Goal: Ask a question: Seek information or help from site administrators or community

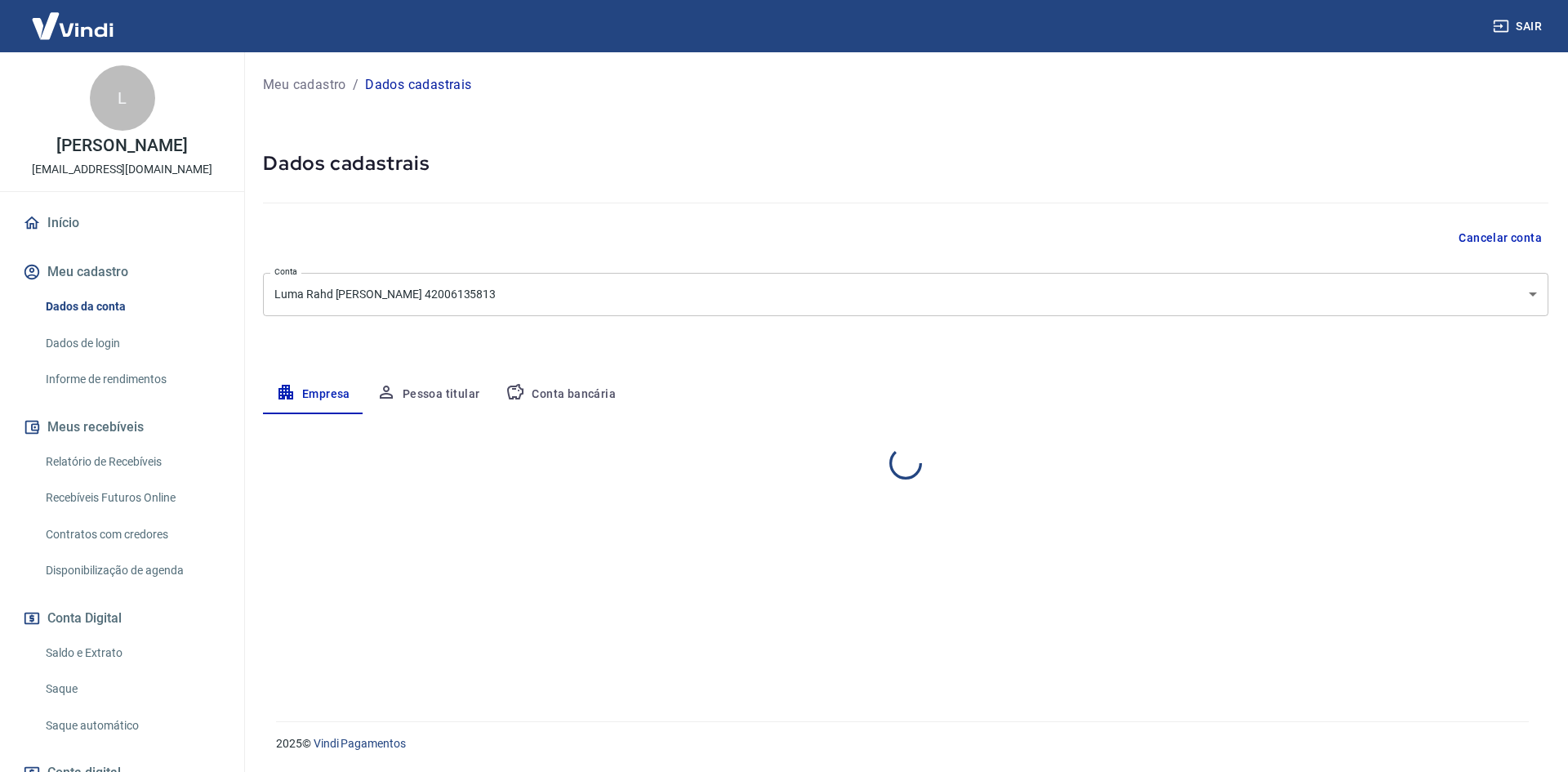
select select "SP"
select select "business"
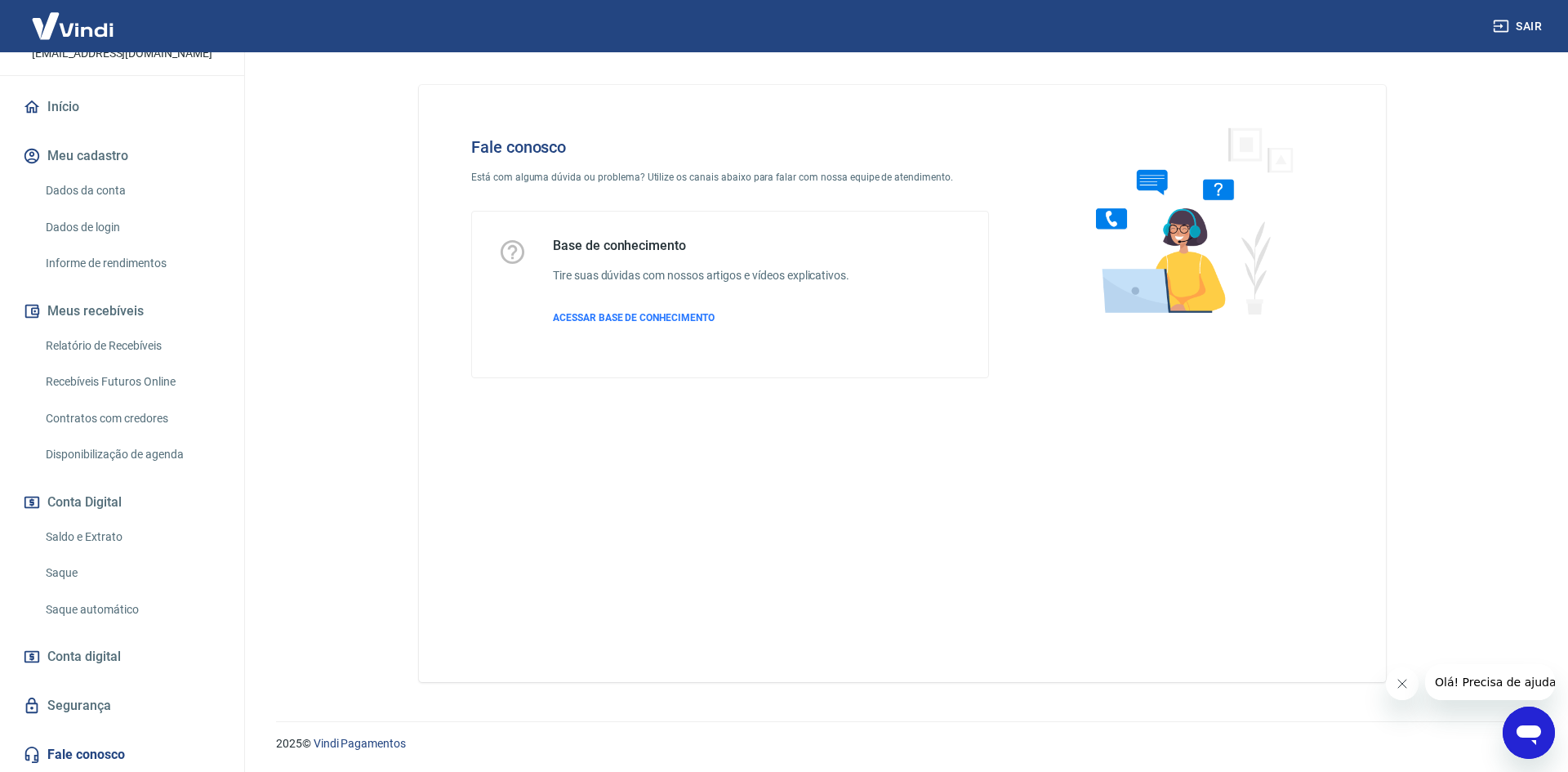
scroll to position [315, 0]
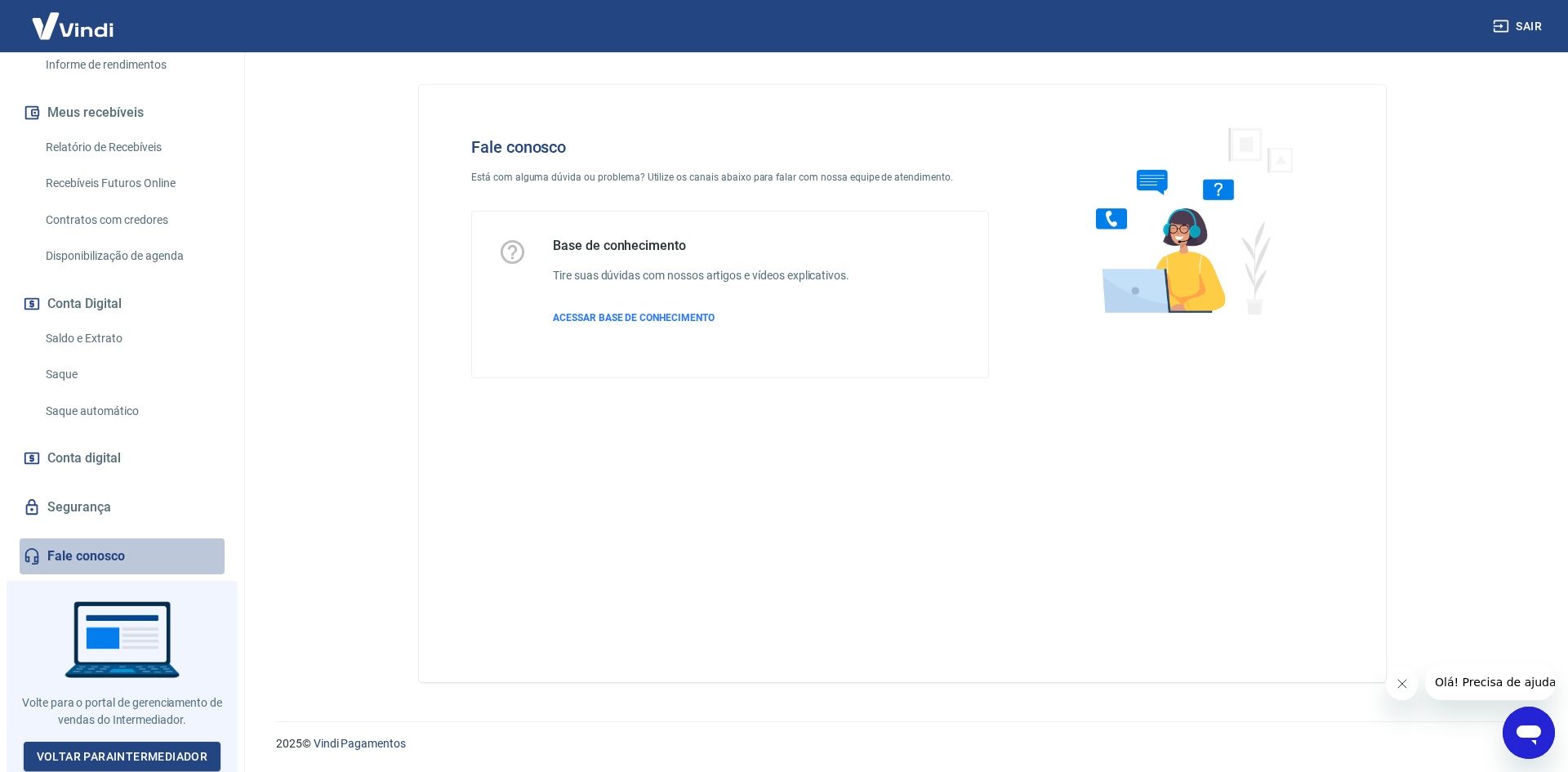
click at [122, 548] on link "Fale conosco" at bounding box center [122, 556] width 205 height 36
click at [54, 551] on link "Fale conosco" at bounding box center [122, 556] width 205 height 36
click at [34, 558] on icon at bounding box center [32, 556] width 14 height 16
click at [1535, 740] on icon "Abrir janela de mensagens" at bounding box center [1529, 733] width 30 height 30
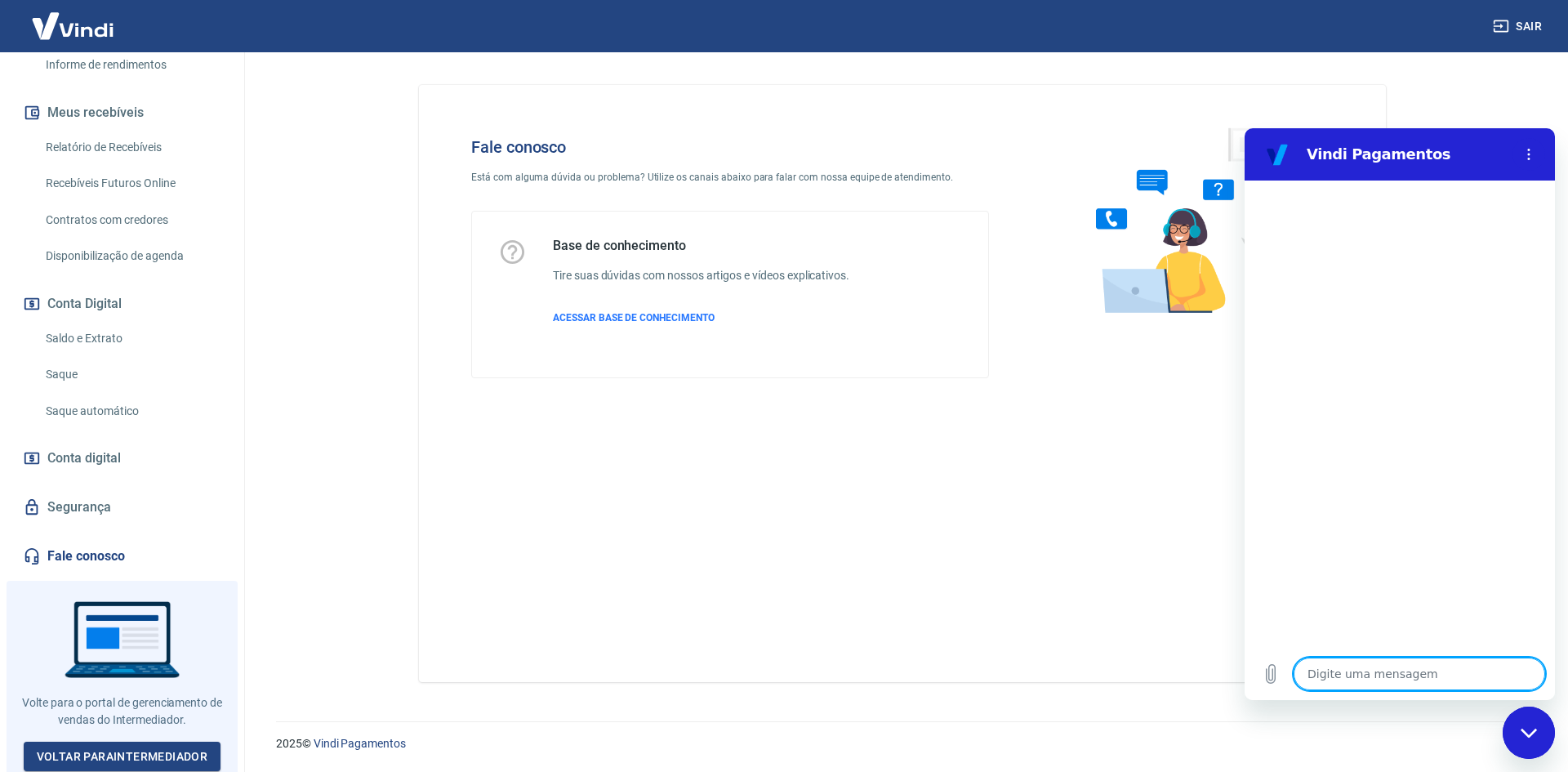
click at [1371, 667] on textarea at bounding box center [1419, 674] width 252 height 32
type textarea "o"
type textarea "x"
type textarea "ol"
type textarea "x"
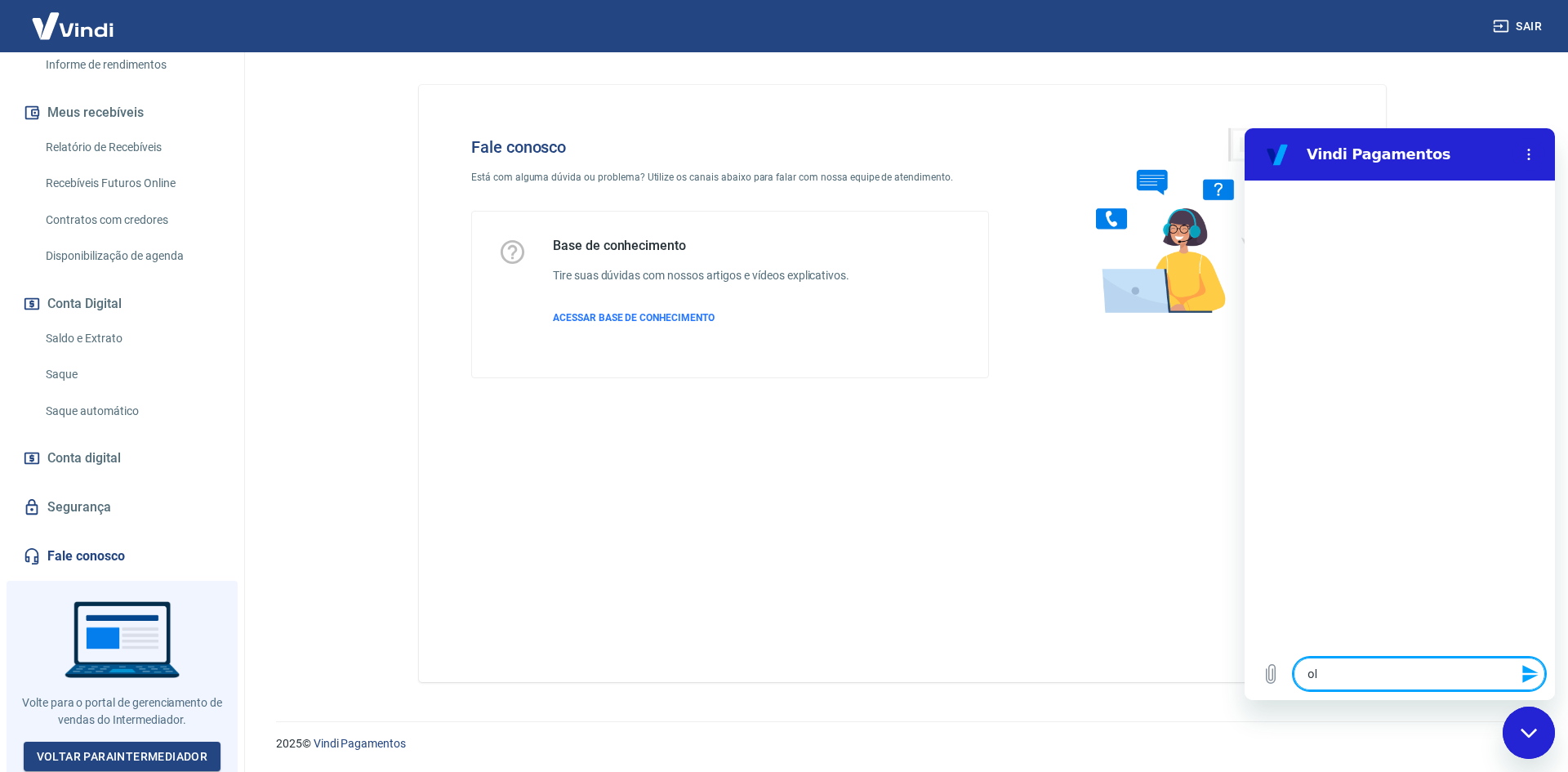
type textarea "ola"
type textarea "x"
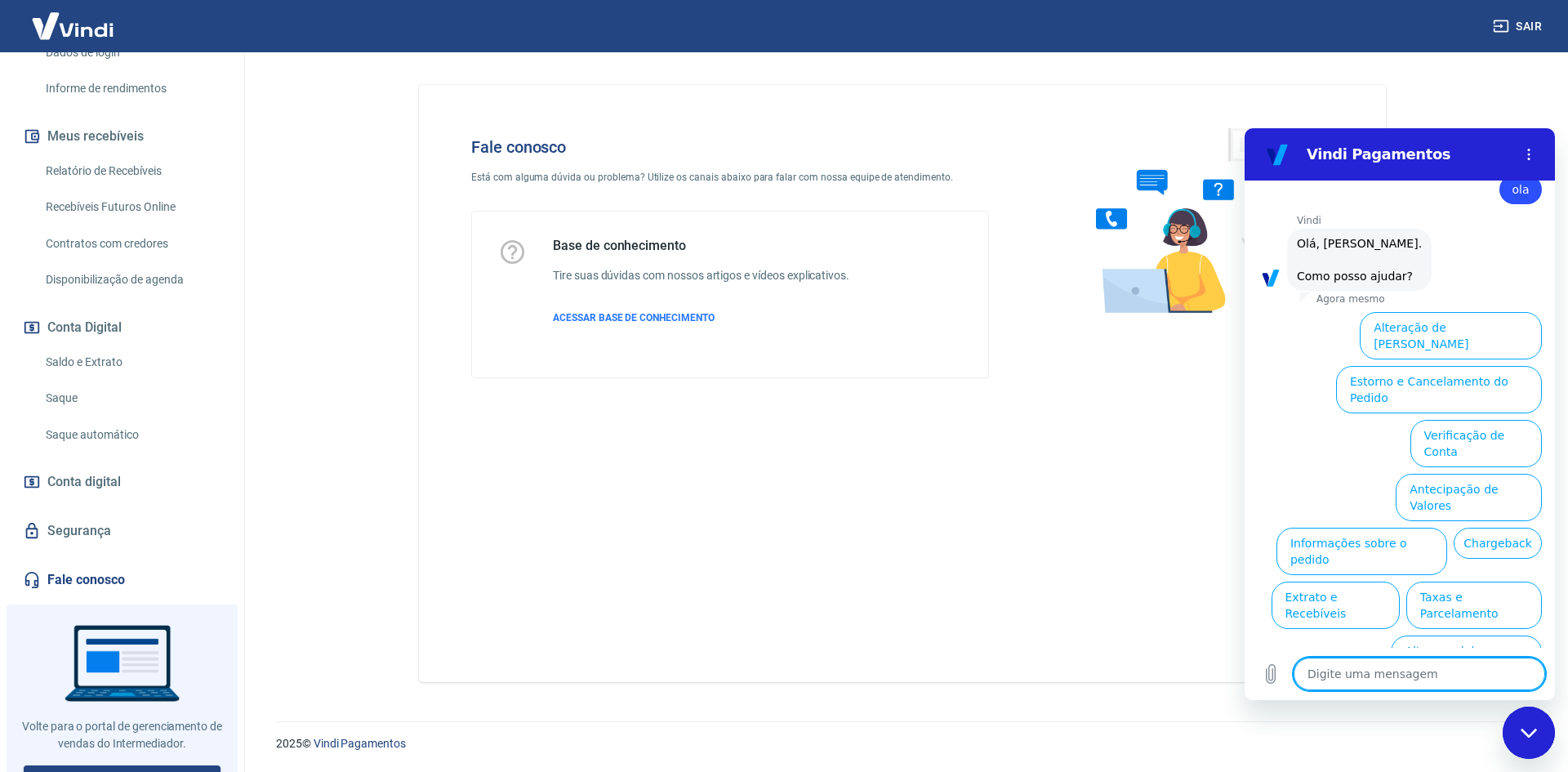
scroll to position [315, 0]
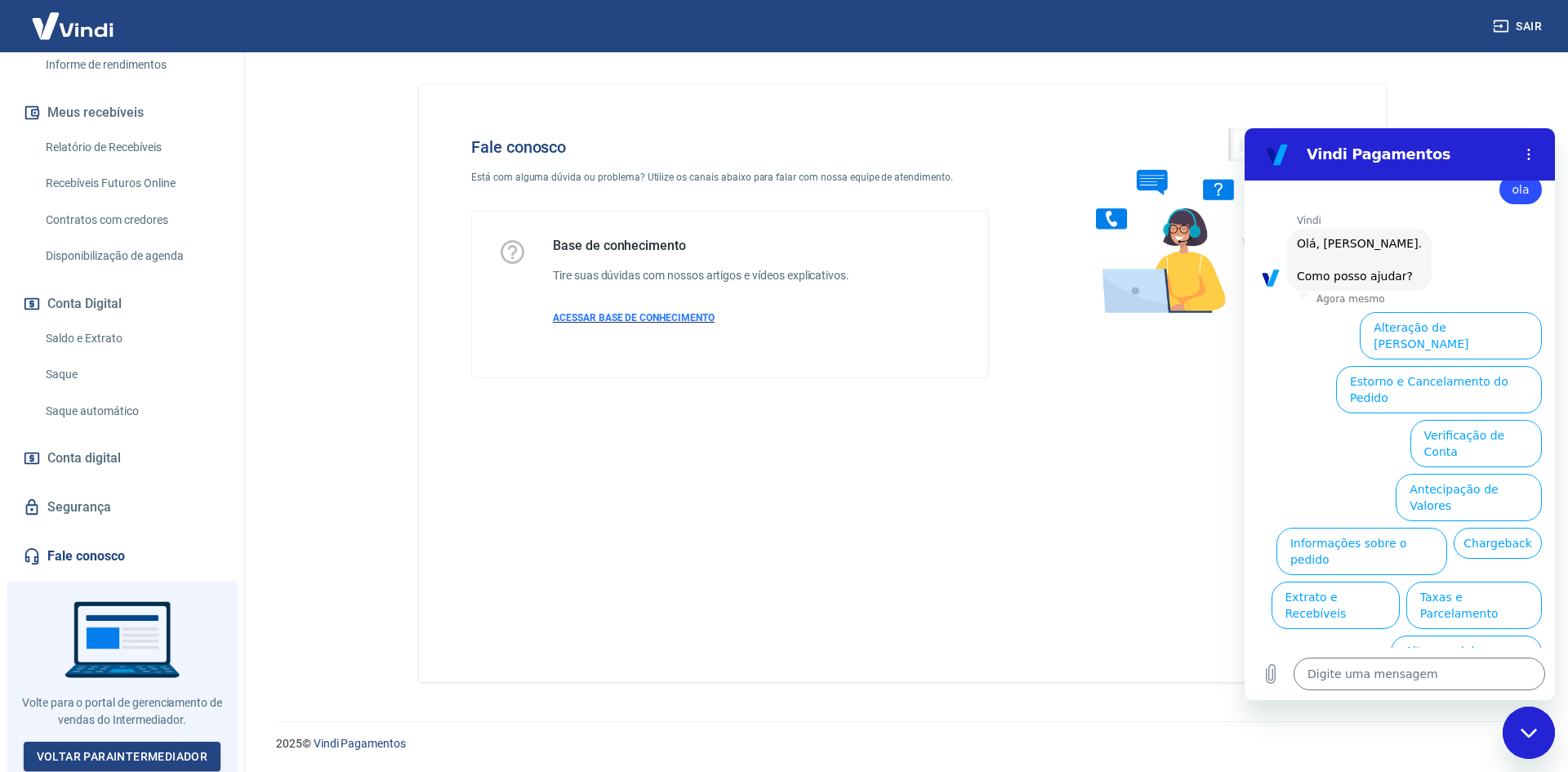
click at [675, 321] on span "ACESSAR BASE DE CONHECIMENTO" at bounding box center [634, 317] width 161 height 11
click at [1450, 582] on button "Taxas e Parcelamento" at bounding box center [1475, 605] width 136 height 48
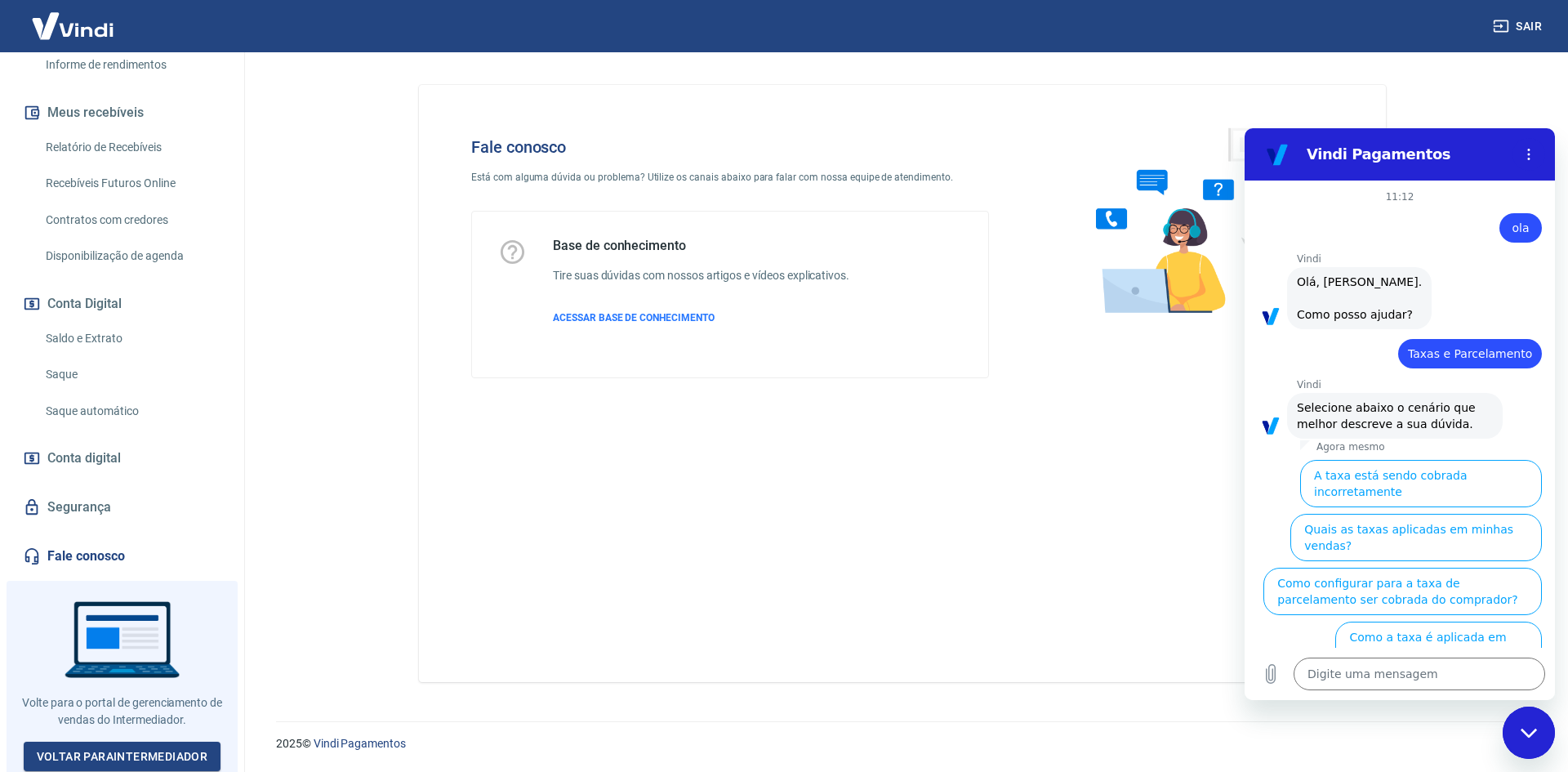
scroll to position [31, 0]
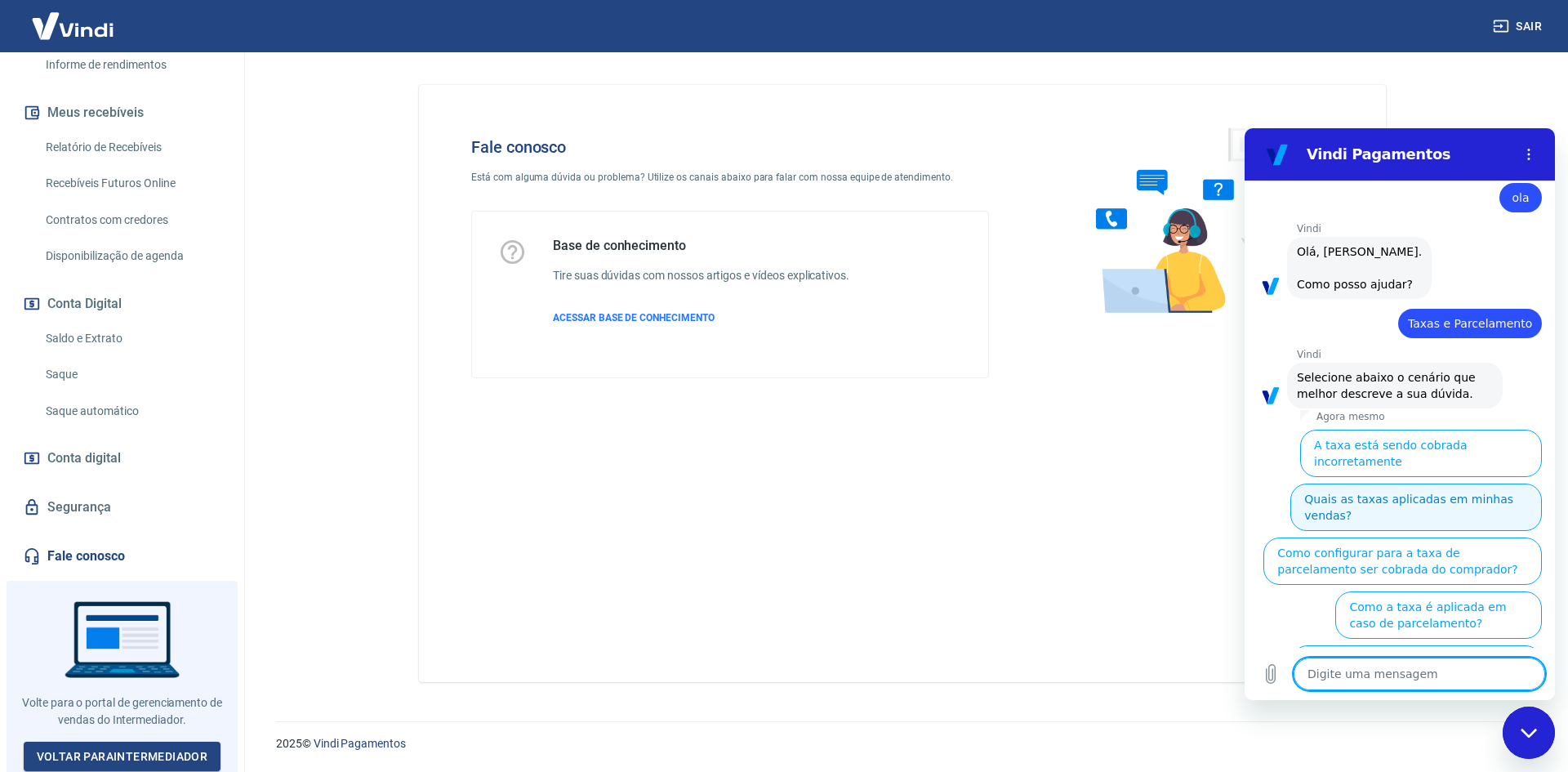
click at [1499, 485] on button "Quais as taxas aplicadas em minhas vendas?" at bounding box center [1416, 508] width 252 height 48
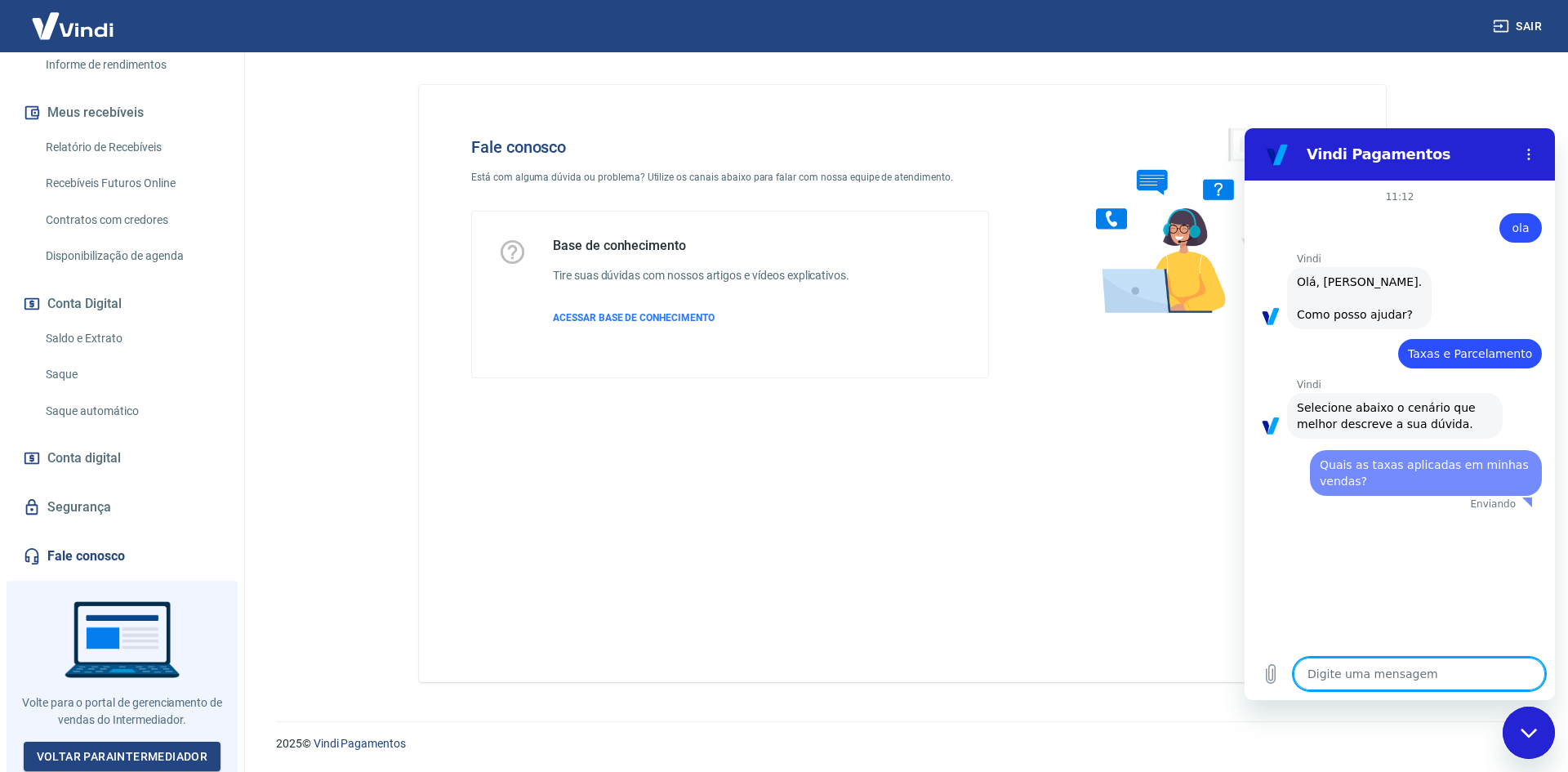
scroll to position [0, 0]
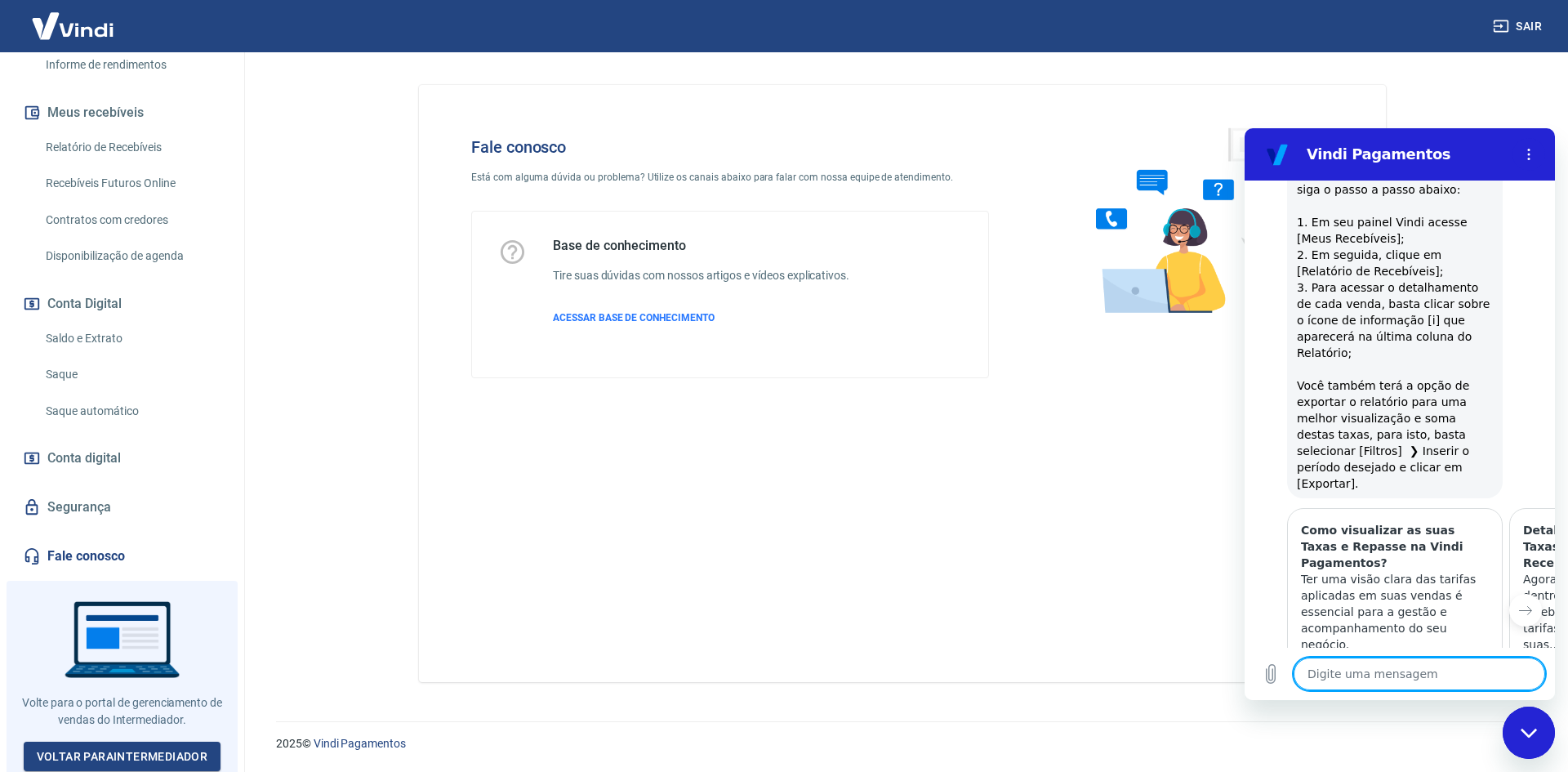
type textarea "x"
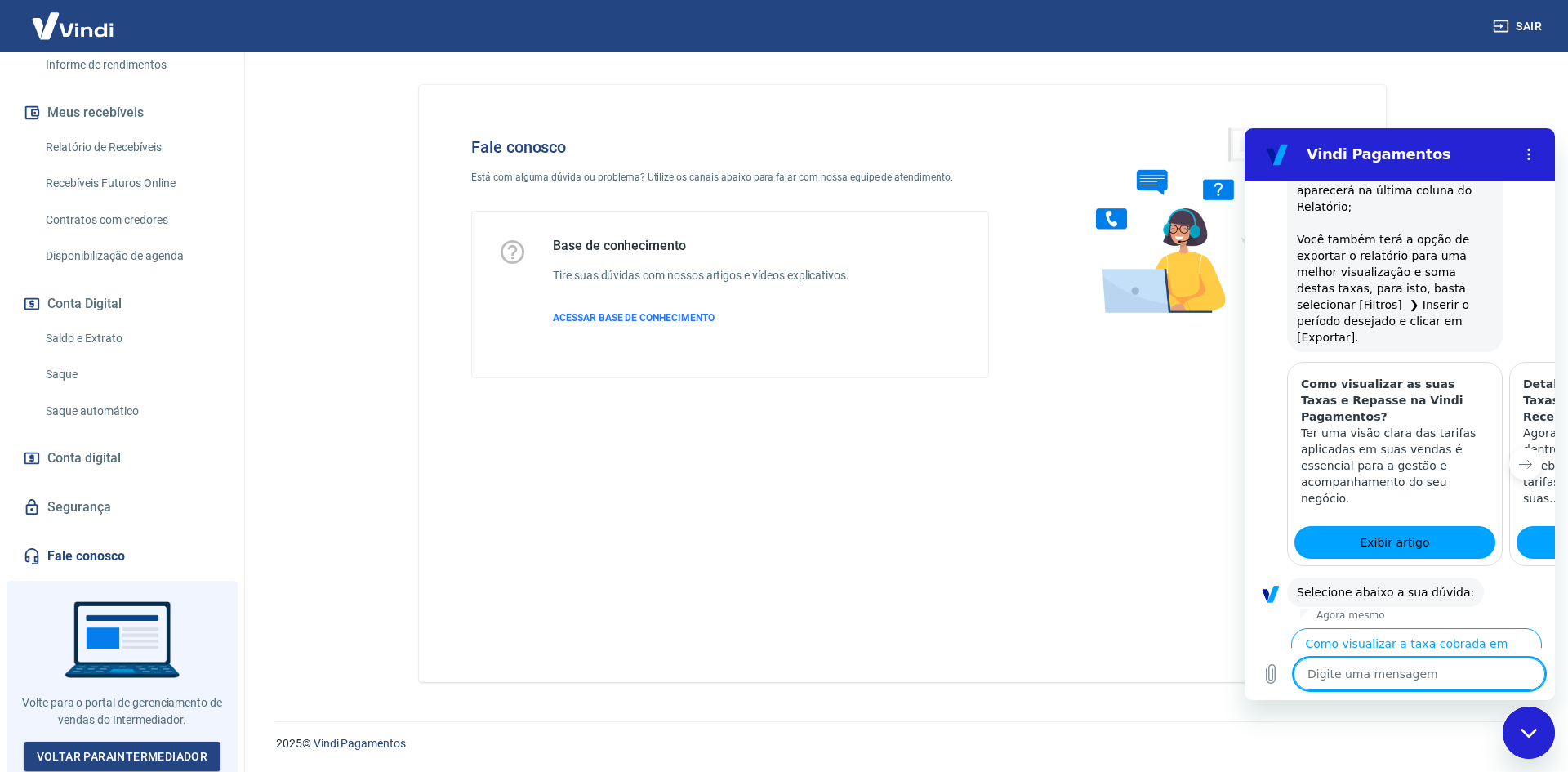
scroll to position [809, 0]
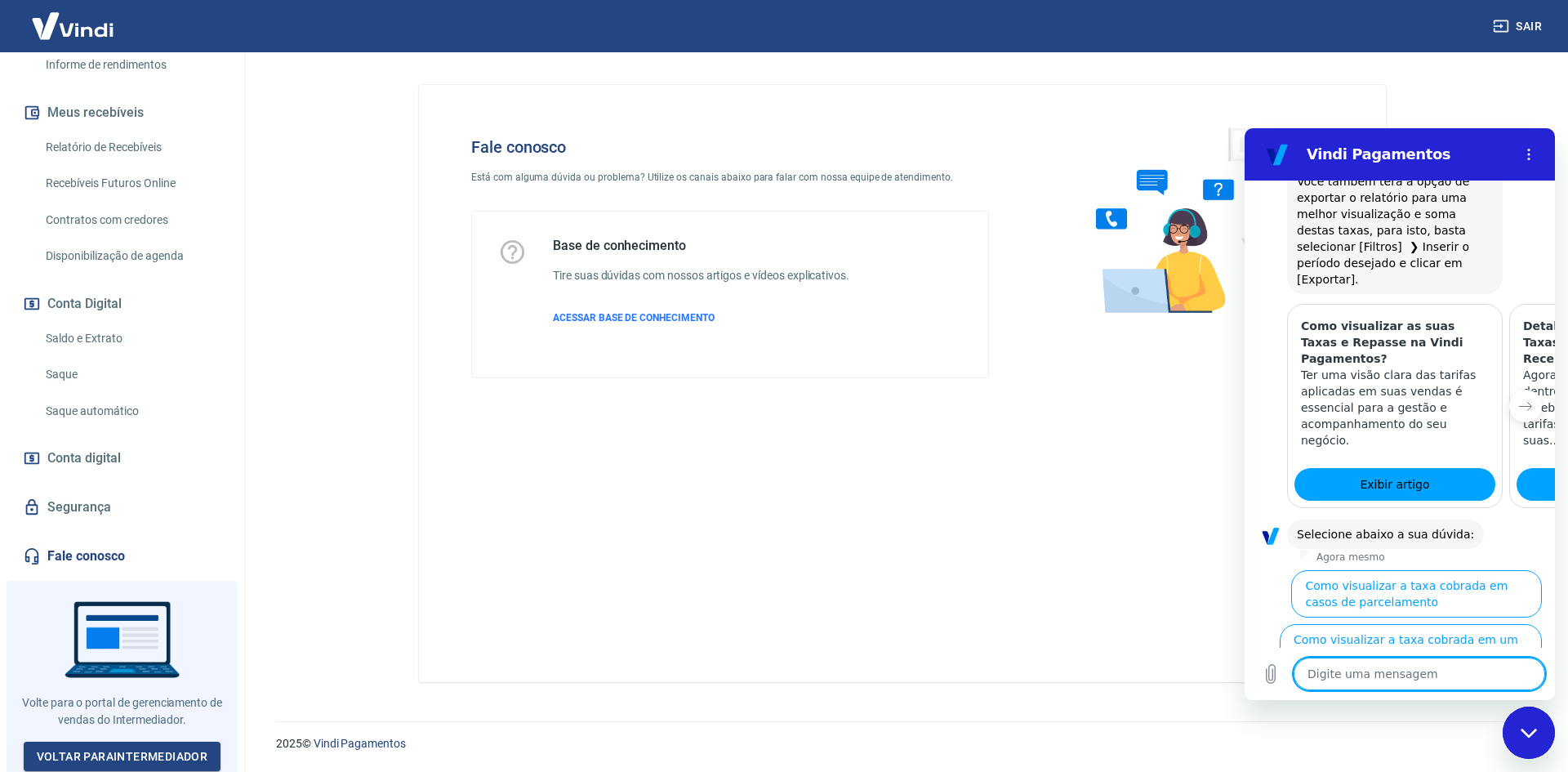
click at [1390, 663] on textarea at bounding box center [1419, 674] width 252 height 32
type textarea "f"
type textarea "x"
type textarea "fa"
type textarea "x"
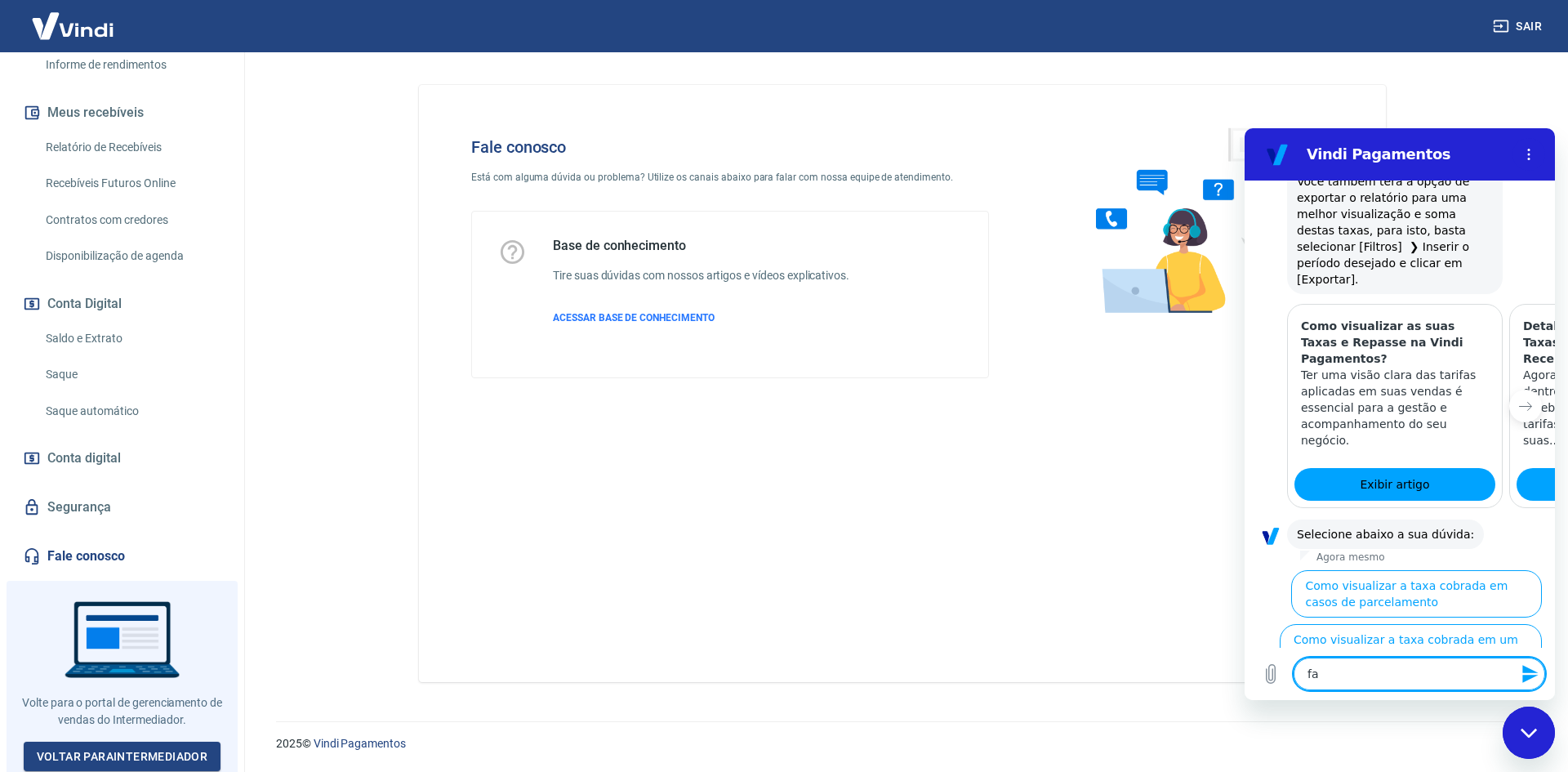
type textarea "fal"
type textarea "x"
type textarea "fala"
type textarea "x"
type textarea "falar"
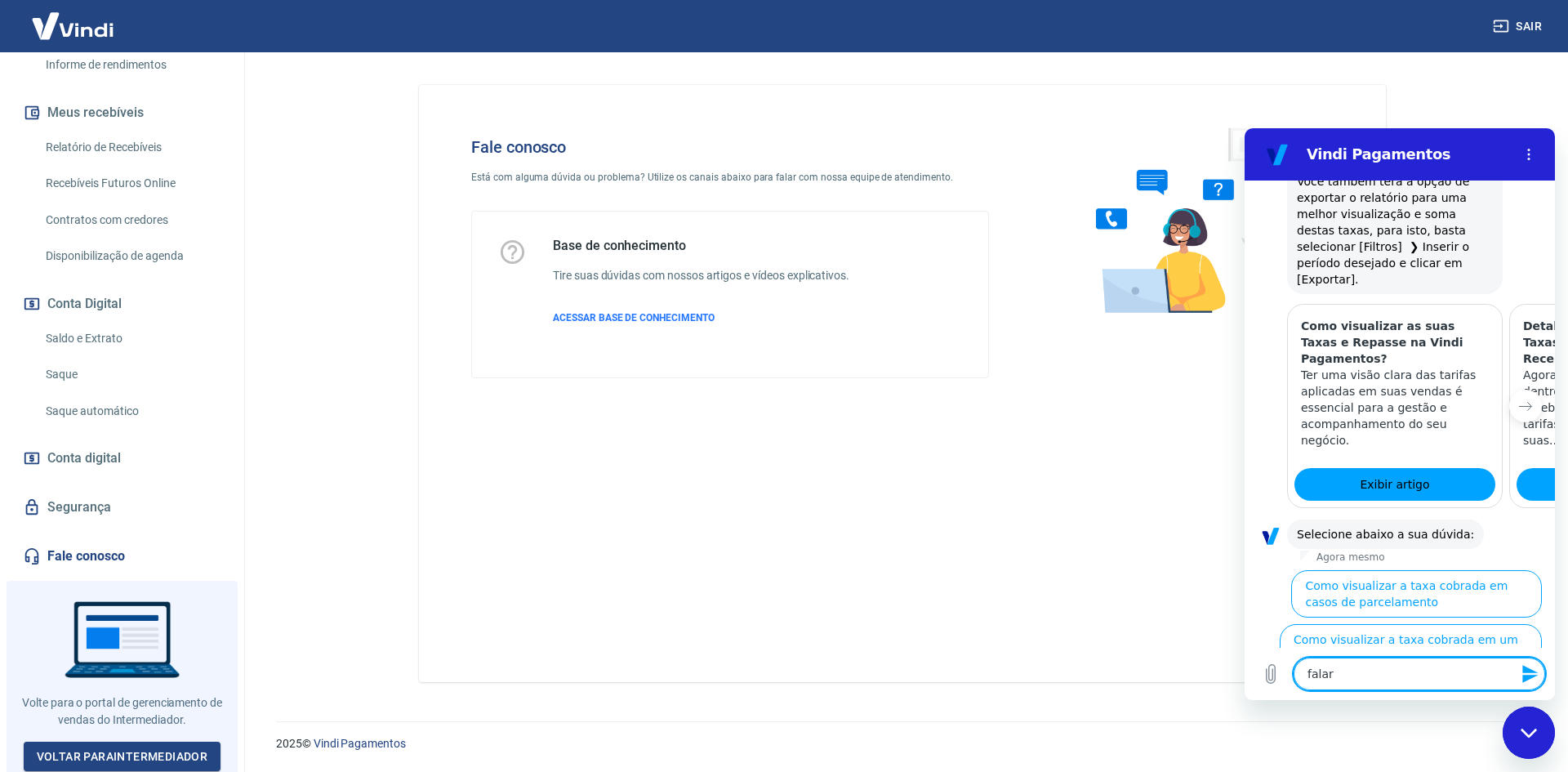
type textarea "x"
type textarea "falar"
type textarea "x"
type textarea "falar c"
type textarea "x"
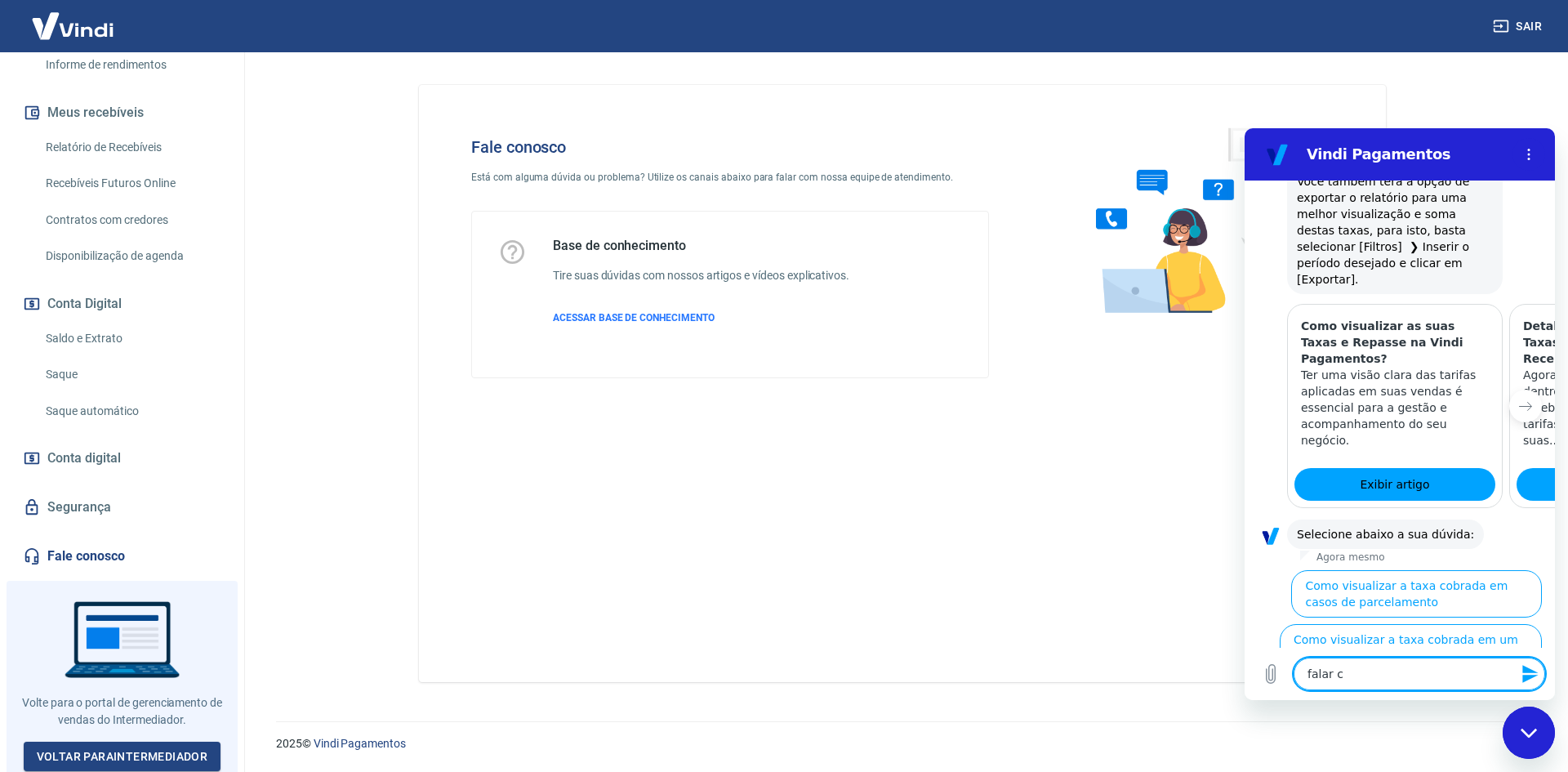
type textarea "falar co"
type textarea "x"
type textarea "falar com"
type textarea "x"
type textarea "falar com"
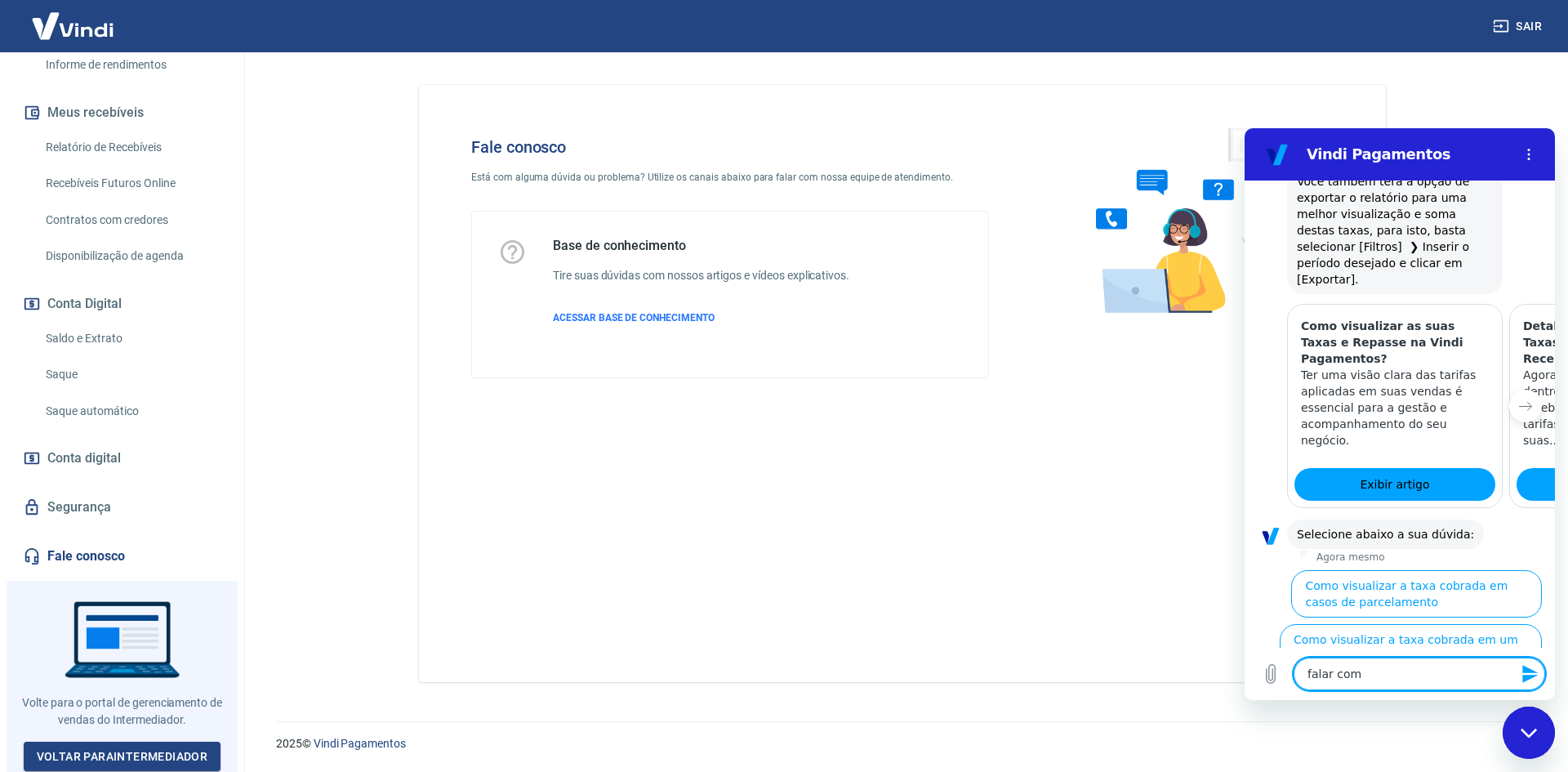
type textarea "x"
type textarea "falar com a"
type textarea "x"
type textarea "falar com at"
type textarea "x"
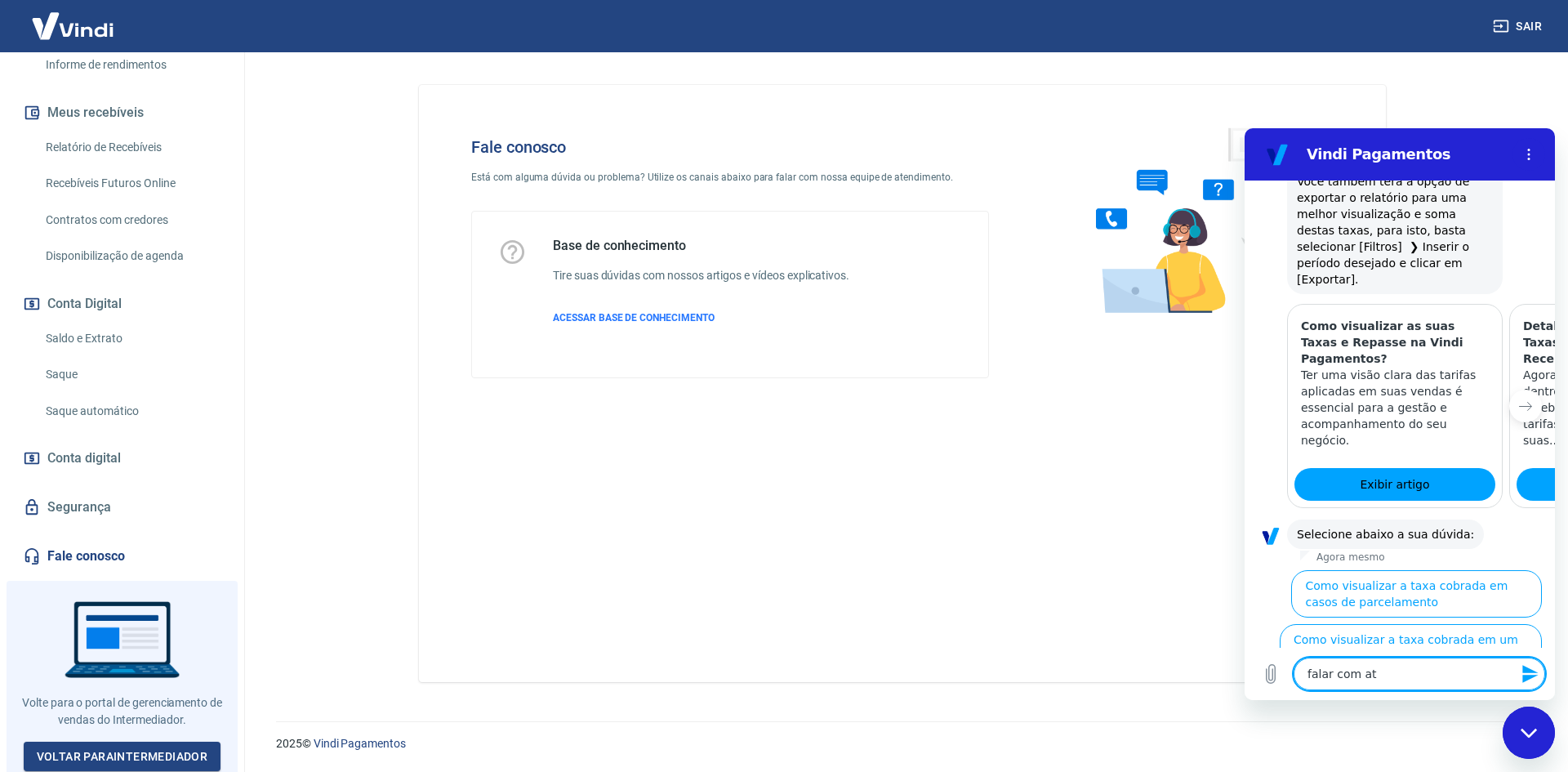
type textarea "falar com ate"
type textarea "x"
type textarea "falar com aten"
type textarea "x"
type textarea "falar com atend"
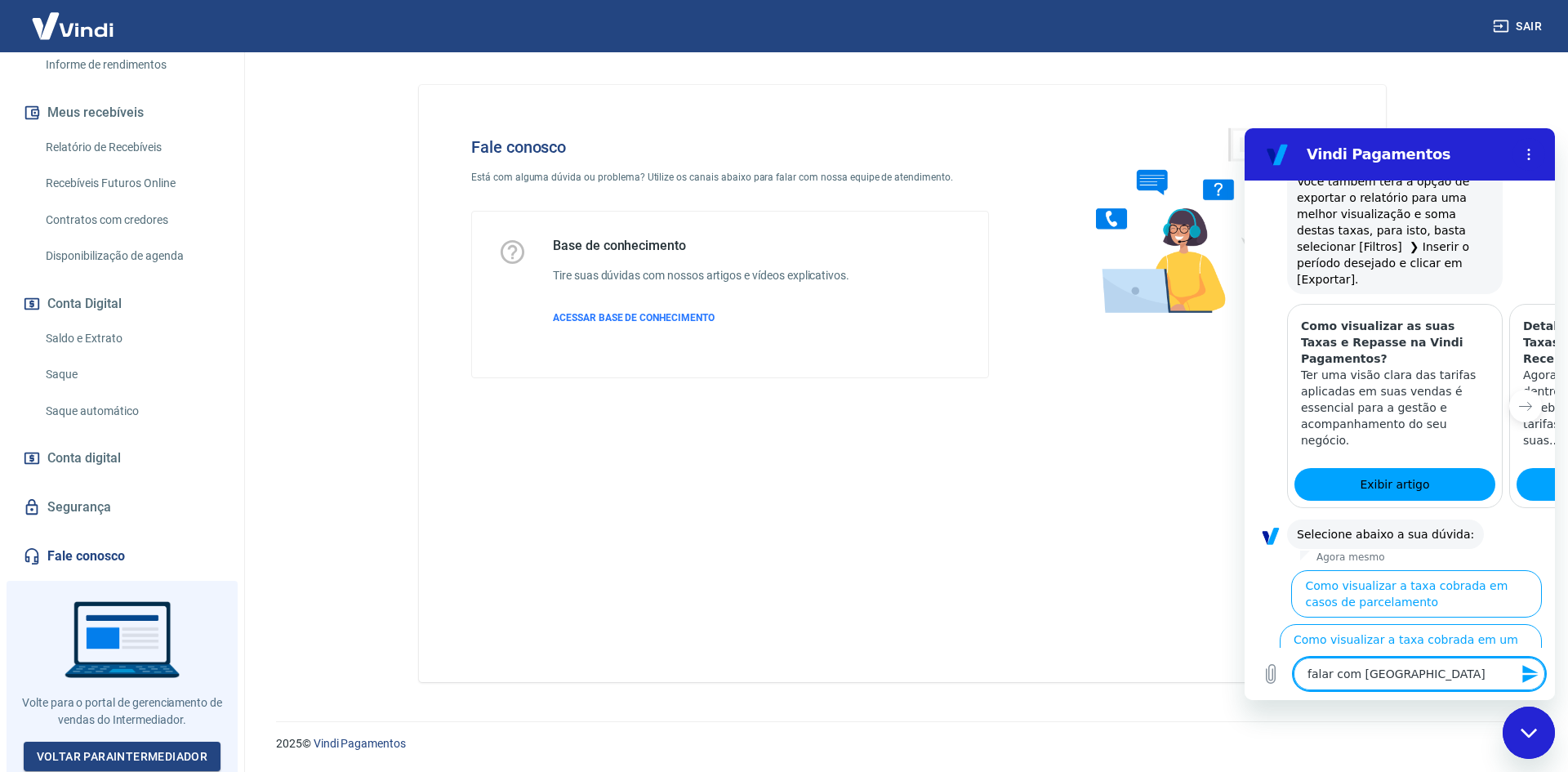
type textarea "x"
type textarea "falar com atende"
type textarea "x"
type textarea "falar com atenden"
type textarea "x"
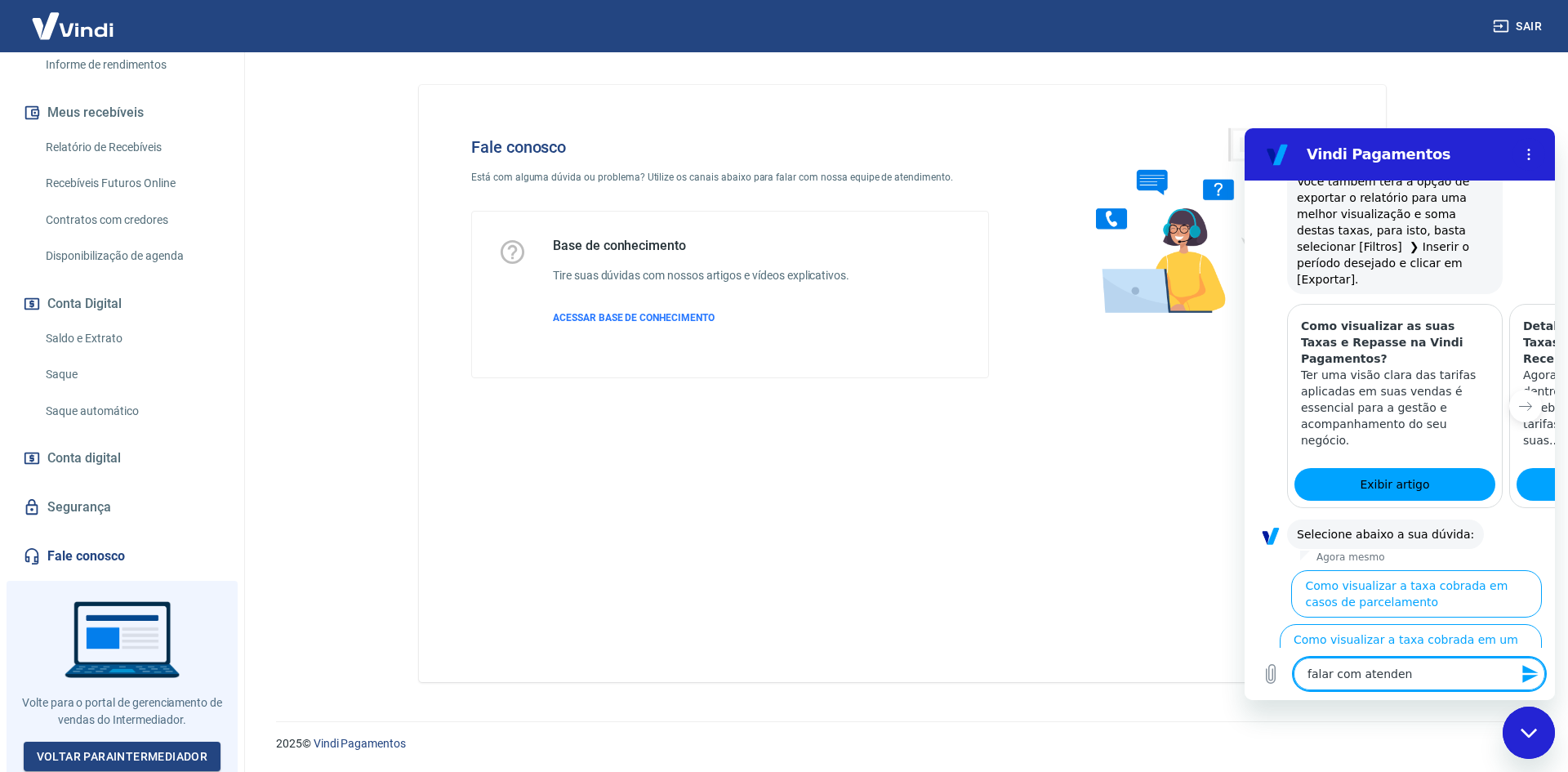
type textarea "falar com atendent"
type textarea "x"
type textarea "falar com atendente"
type textarea "x"
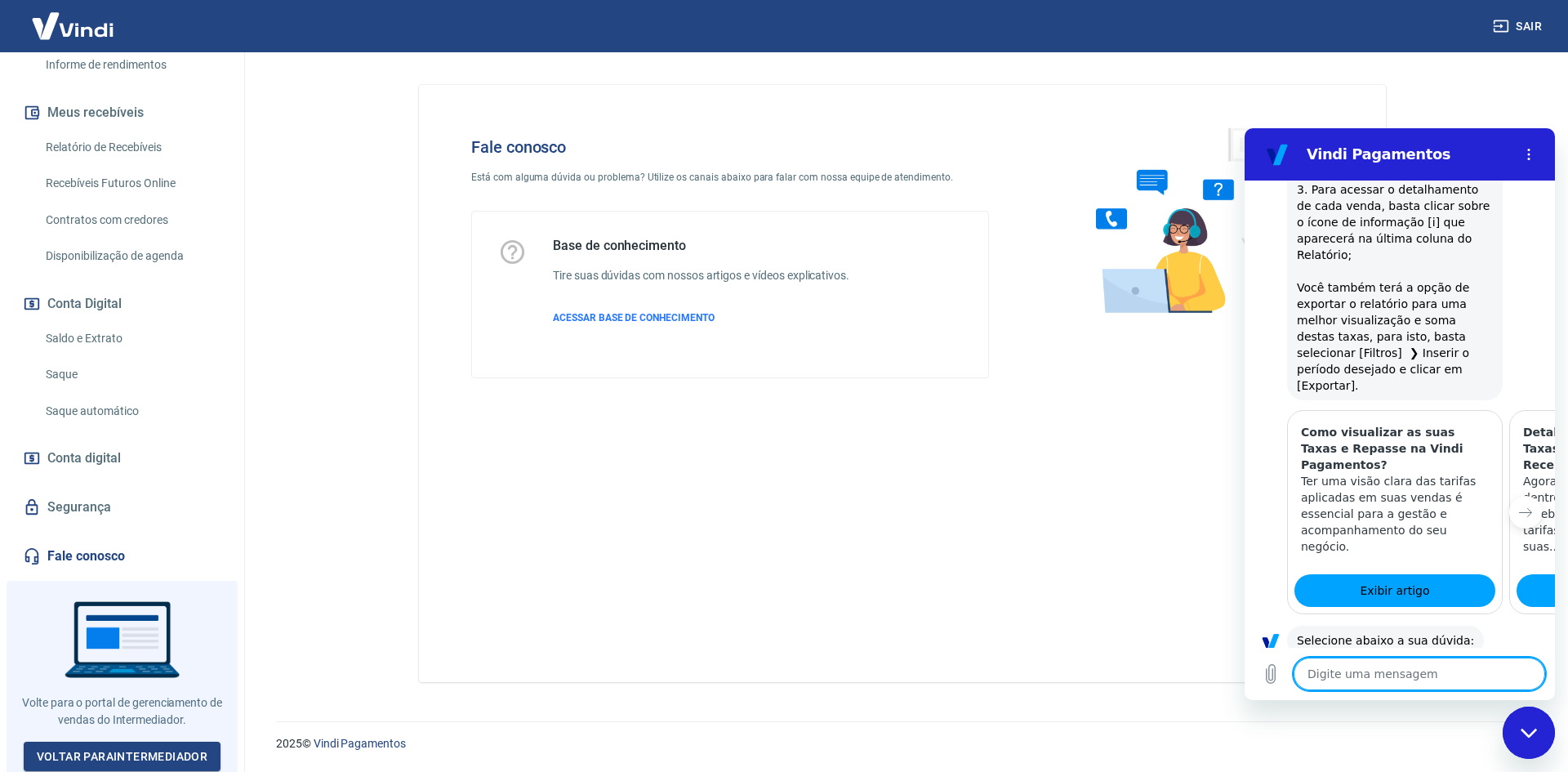
type textarea "x"
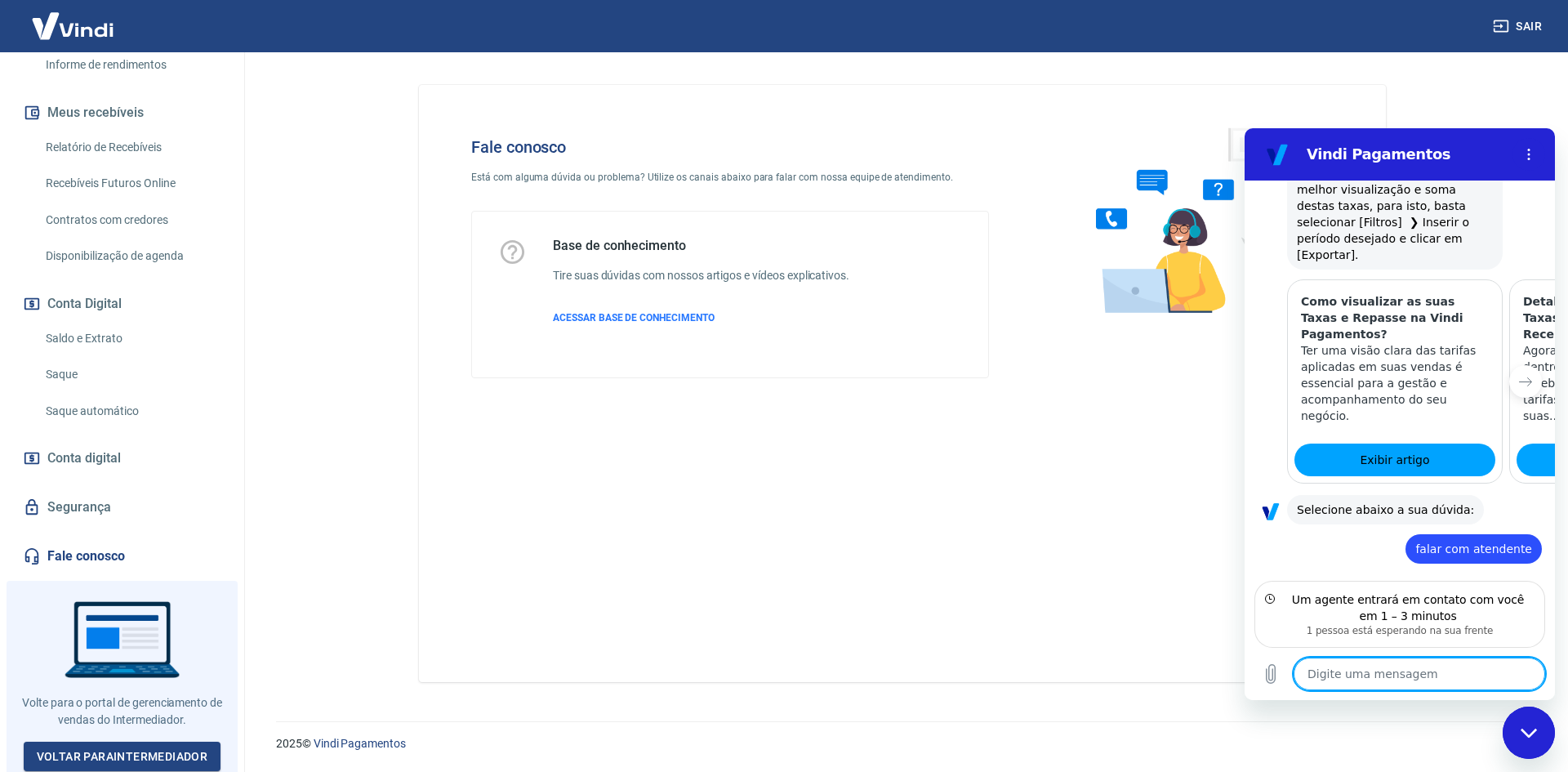
scroll to position [818, 0]
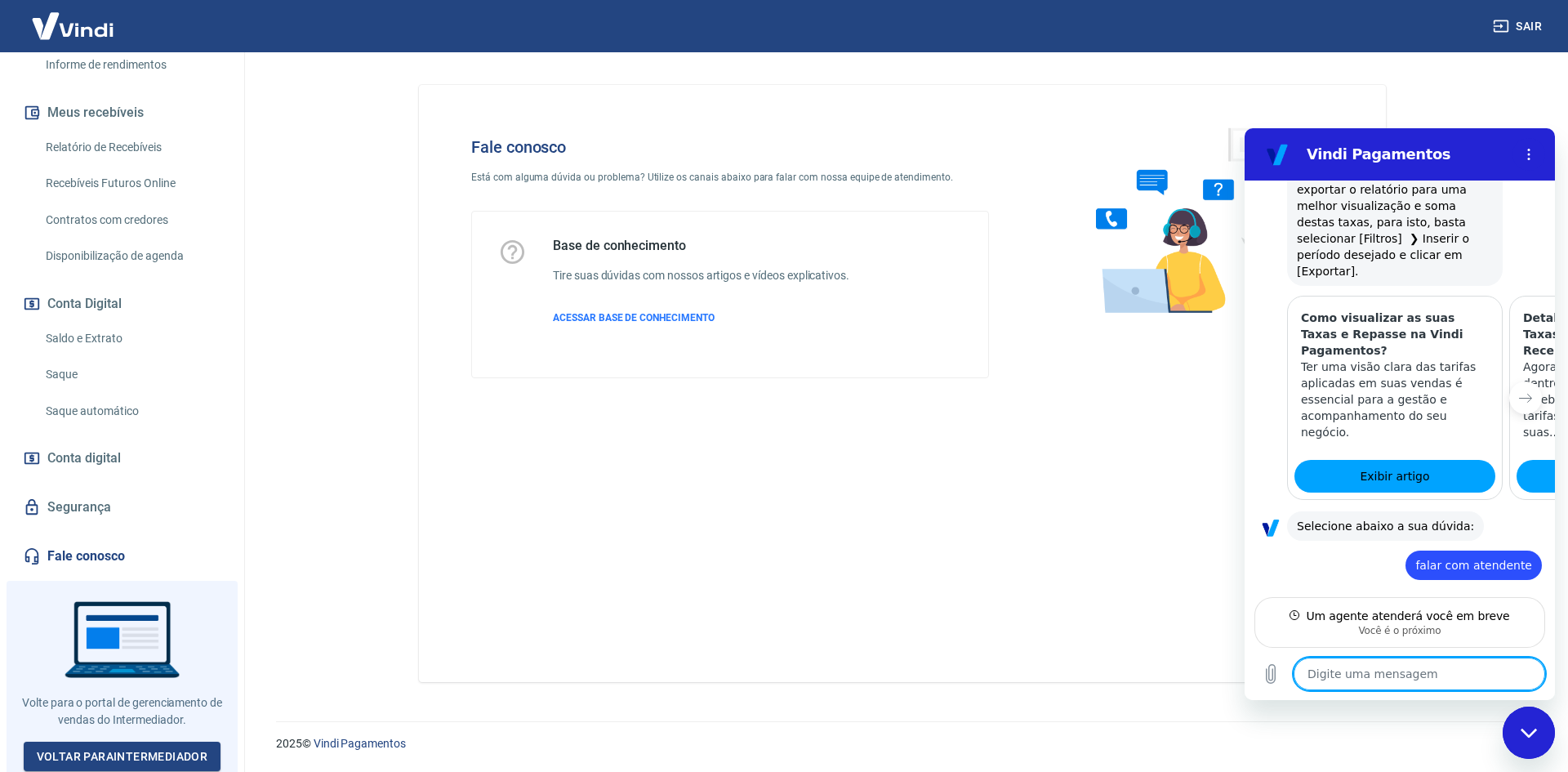
type textarea "o"
type textarea "x"
type textarea "ol"
type textarea "x"
type textarea "ola"
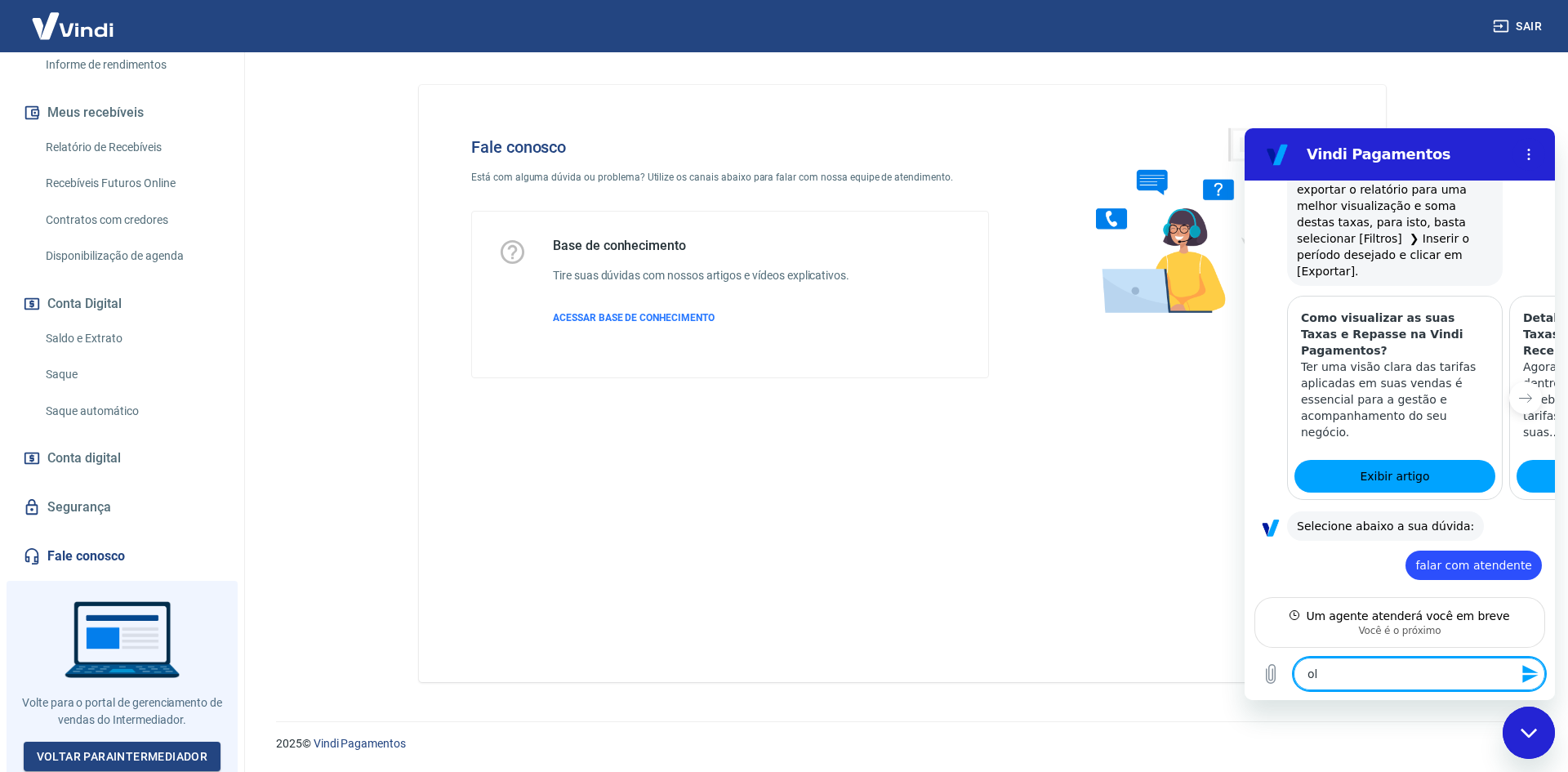
type textarea "x"
type textarea "ola"
type textarea "x"
type textarea "ola b"
type textarea "x"
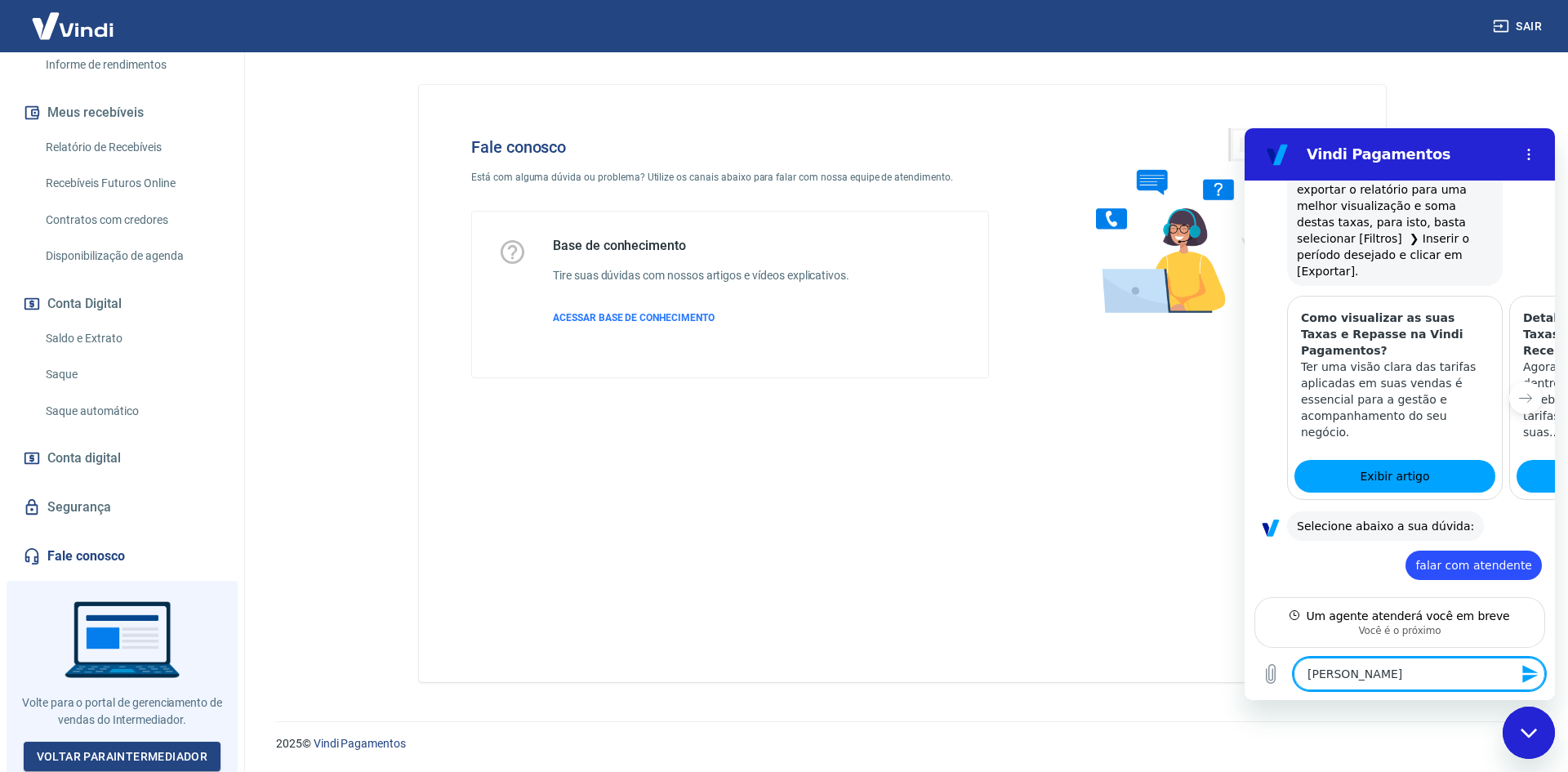
type textarea "ola bo"
type textarea "x"
type textarea "ola bom"
type textarea "x"
type textarea "ola bom"
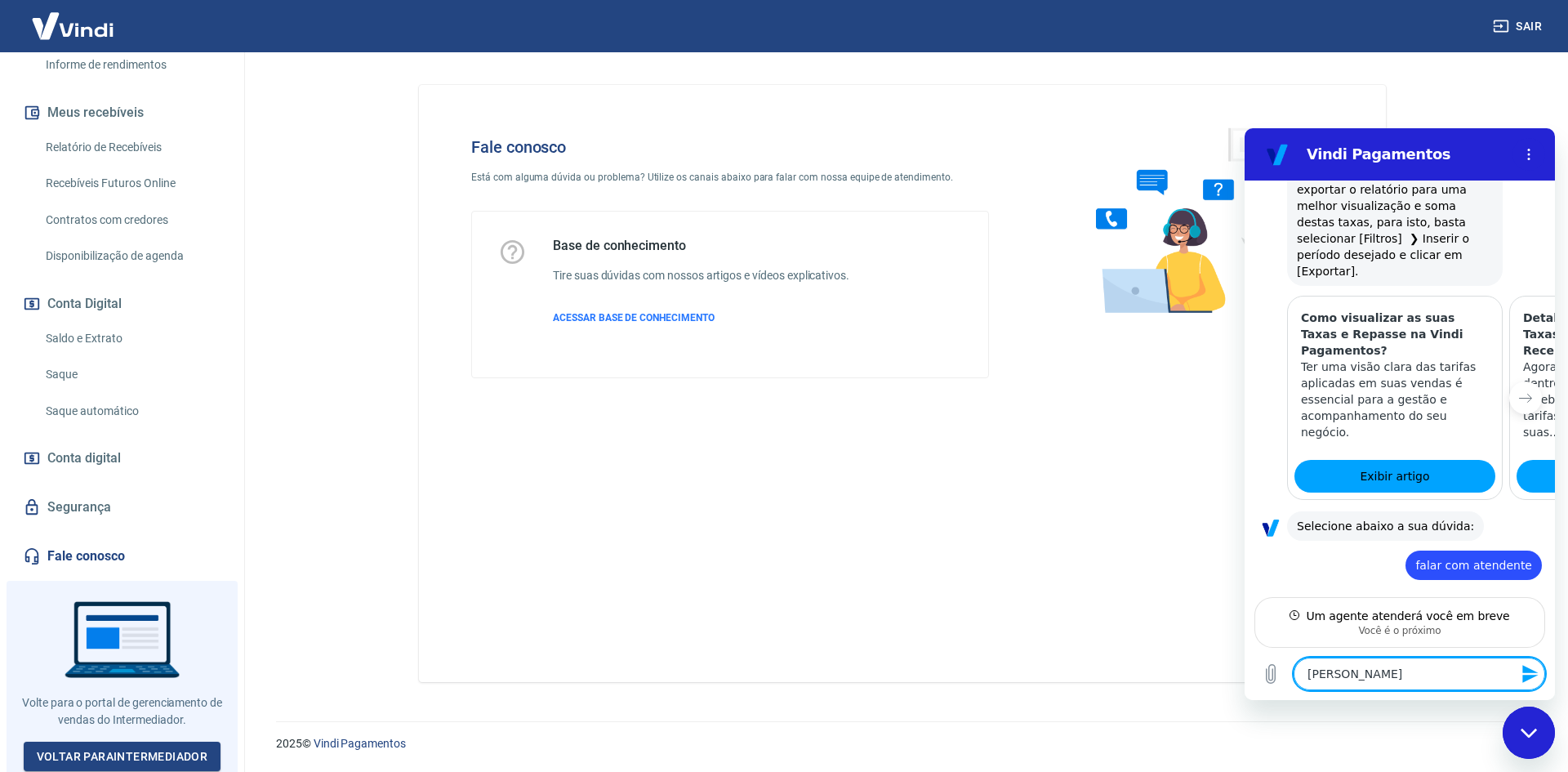
type textarea "x"
type textarea "ola bom d"
type textarea "x"
type textarea "ola bom di"
type textarea "x"
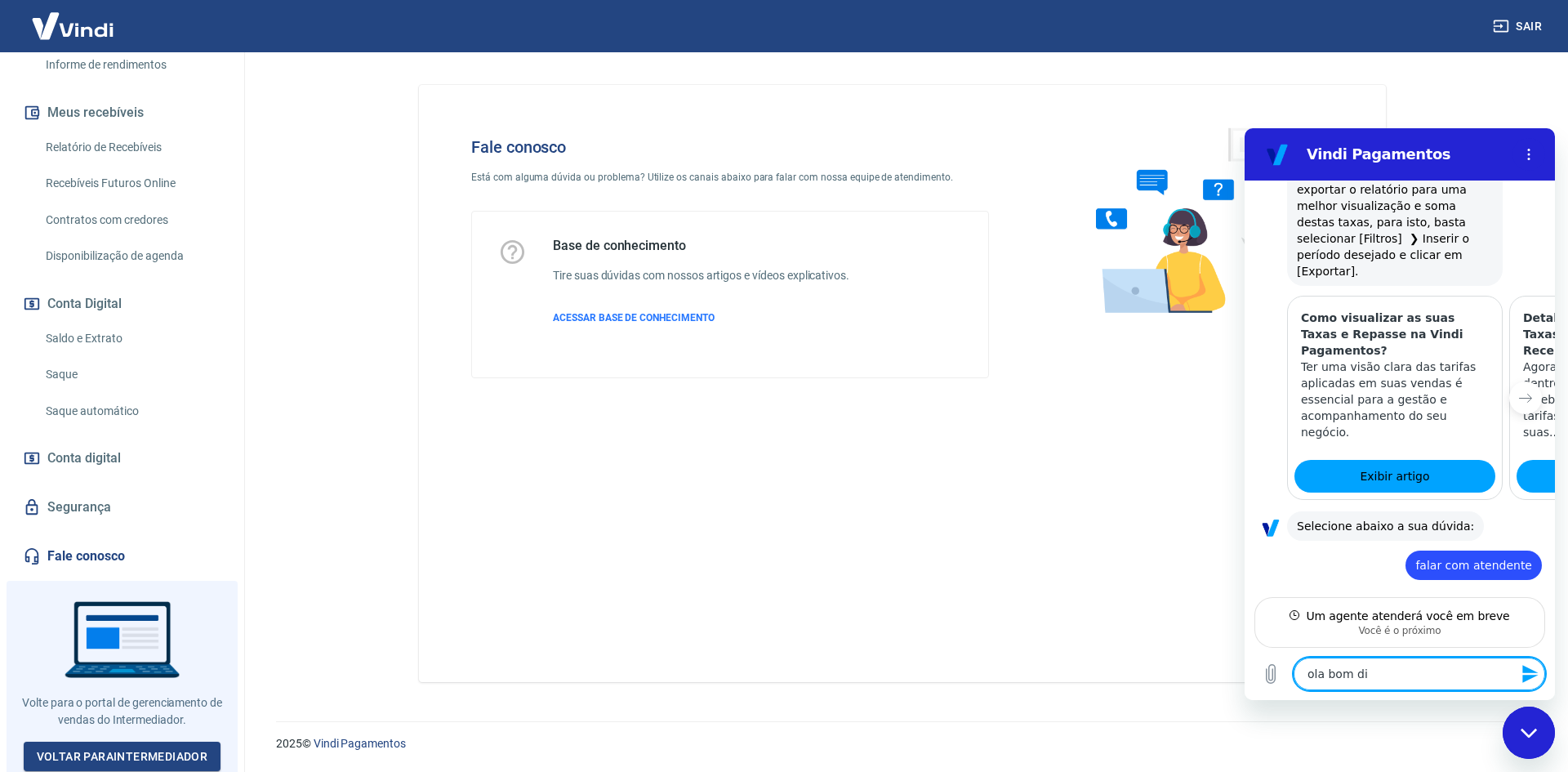
type textarea "ola bom dia"
type textarea "x"
type textarea "ola bom dia,"
type textarea "x"
type textarea "ola bom dia,"
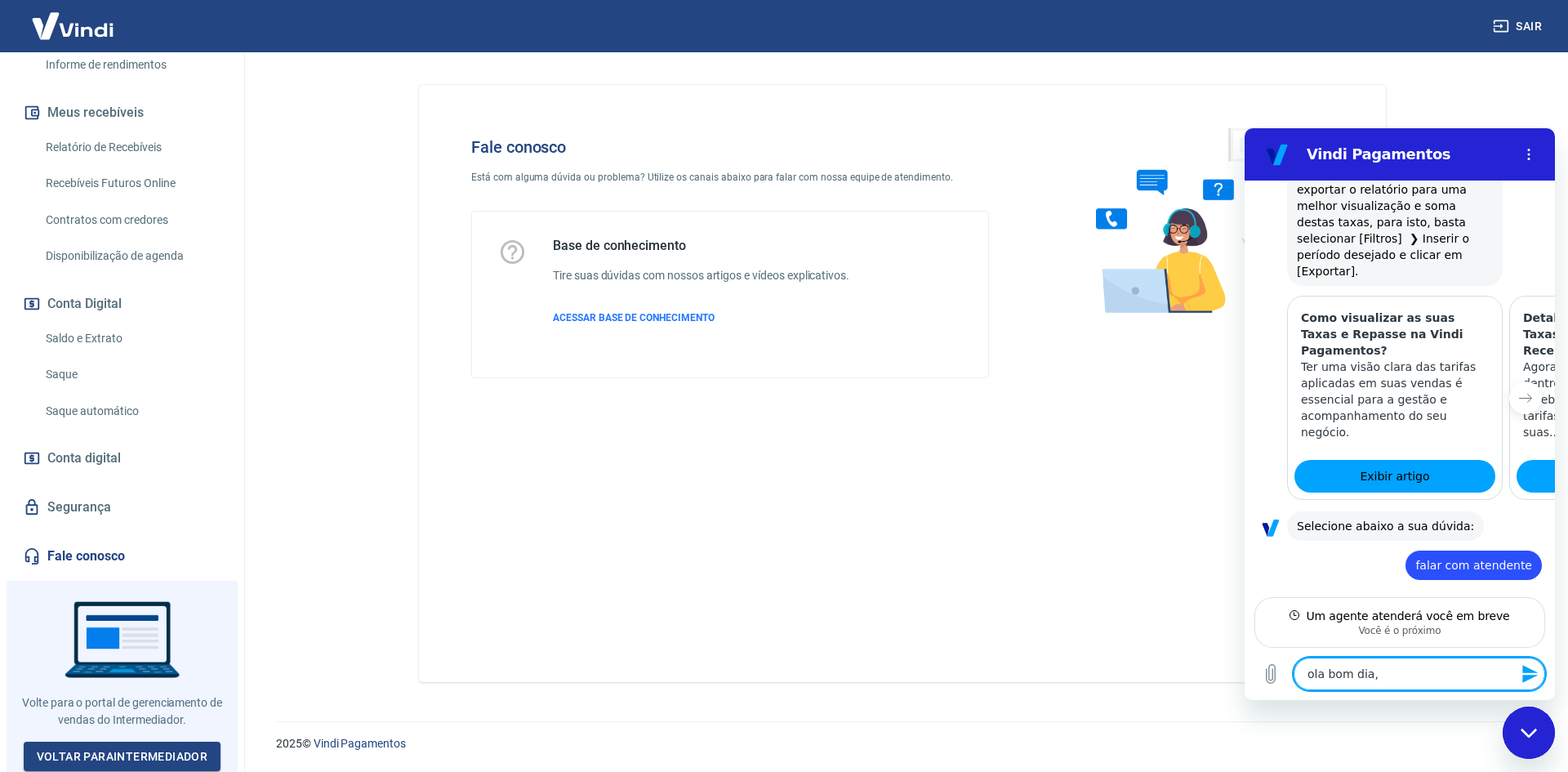
type textarea "x"
type textarea "ola bom dia, q"
type textarea "x"
type textarea "ola bom dia, qu"
type textarea "x"
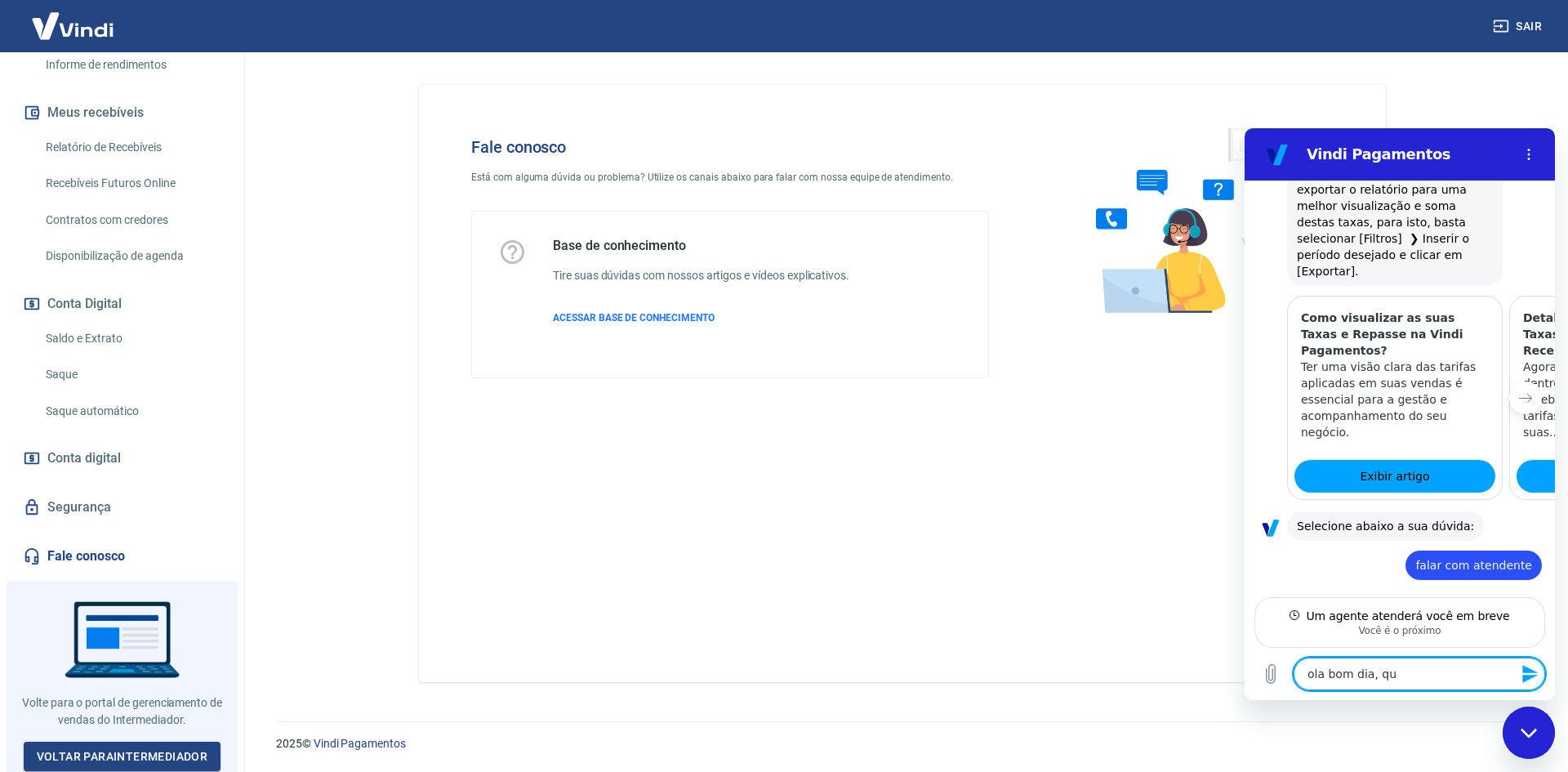
type textarea "ola bom dia, que"
type textarea "x"
type textarea "ola bom dia, quer"
type textarea "x"
type textarea "ola bom dia, quero"
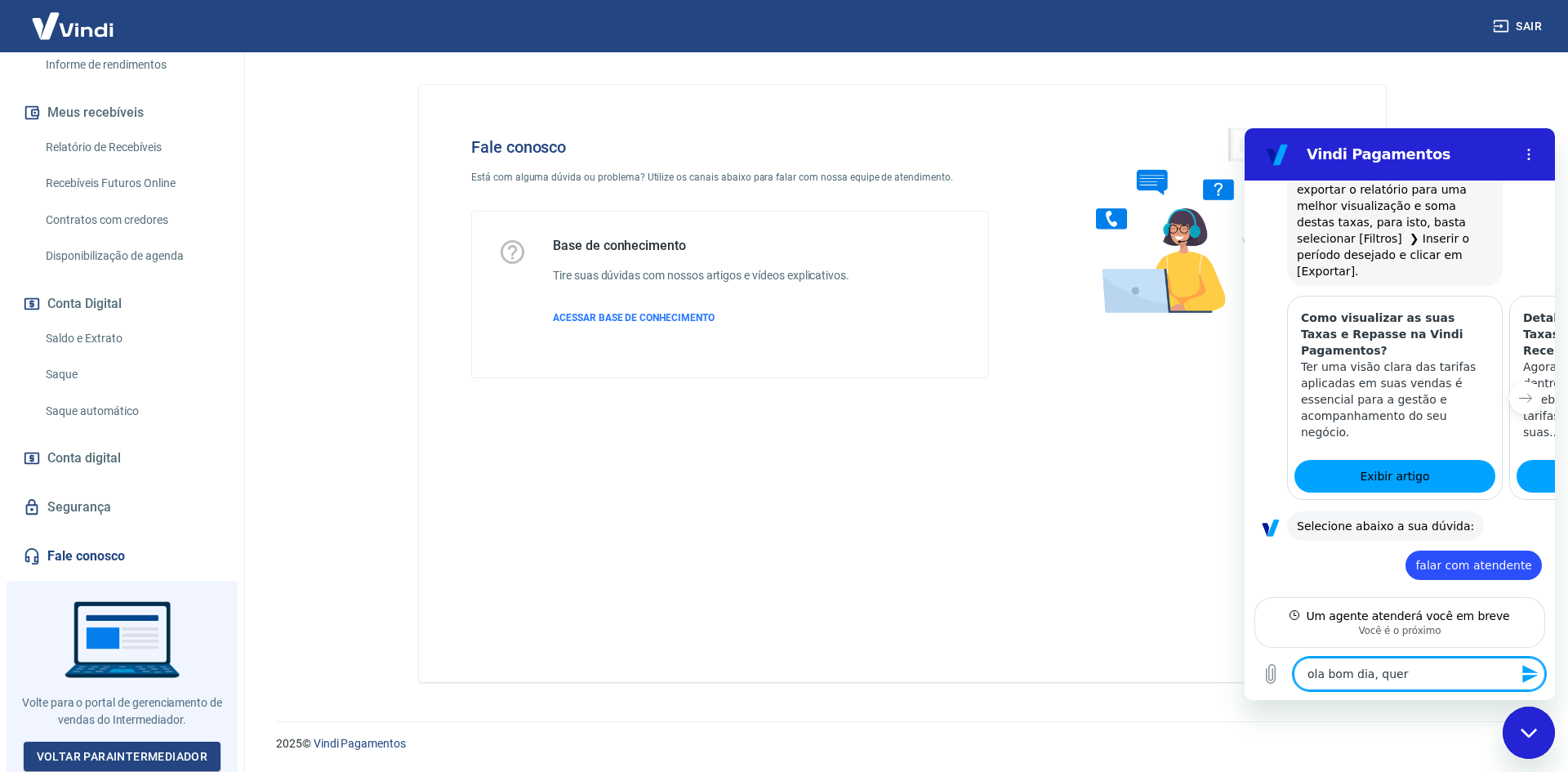
type textarea "x"
type textarea "ola bom dia, quero"
type textarea "x"
type textarea "ola bom dia, quero s"
type textarea "x"
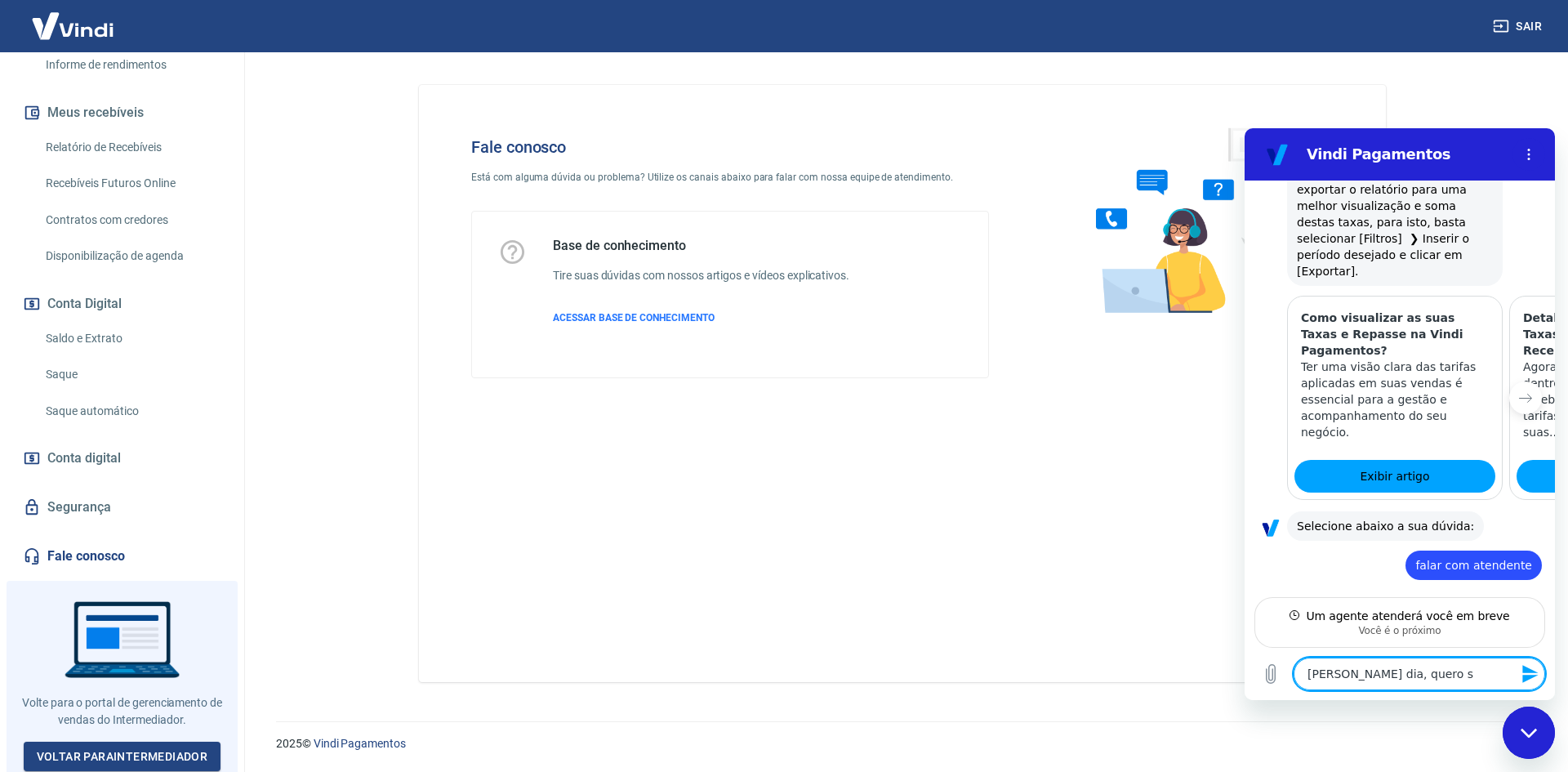
type textarea "ola bom dia, quero sa"
type textarea "x"
type textarea "ola bom dia, quero sab"
type textarea "x"
type textarea "ola bom dia, quero sabe"
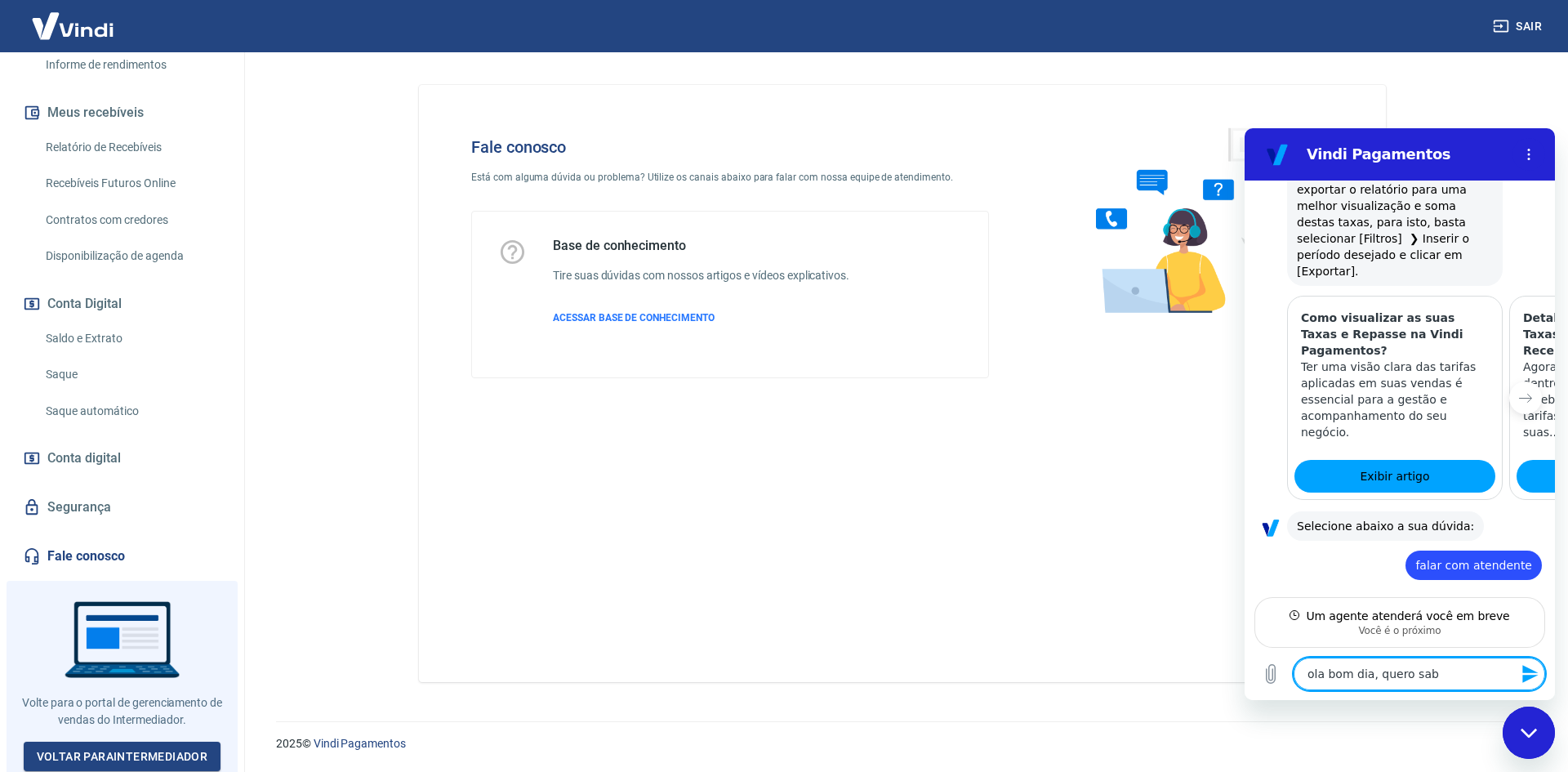
type textarea "x"
type textarea "ola bom dia, quero saber"
type textarea "x"
type textarea "ola bom dia, quero saber"
type textarea "x"
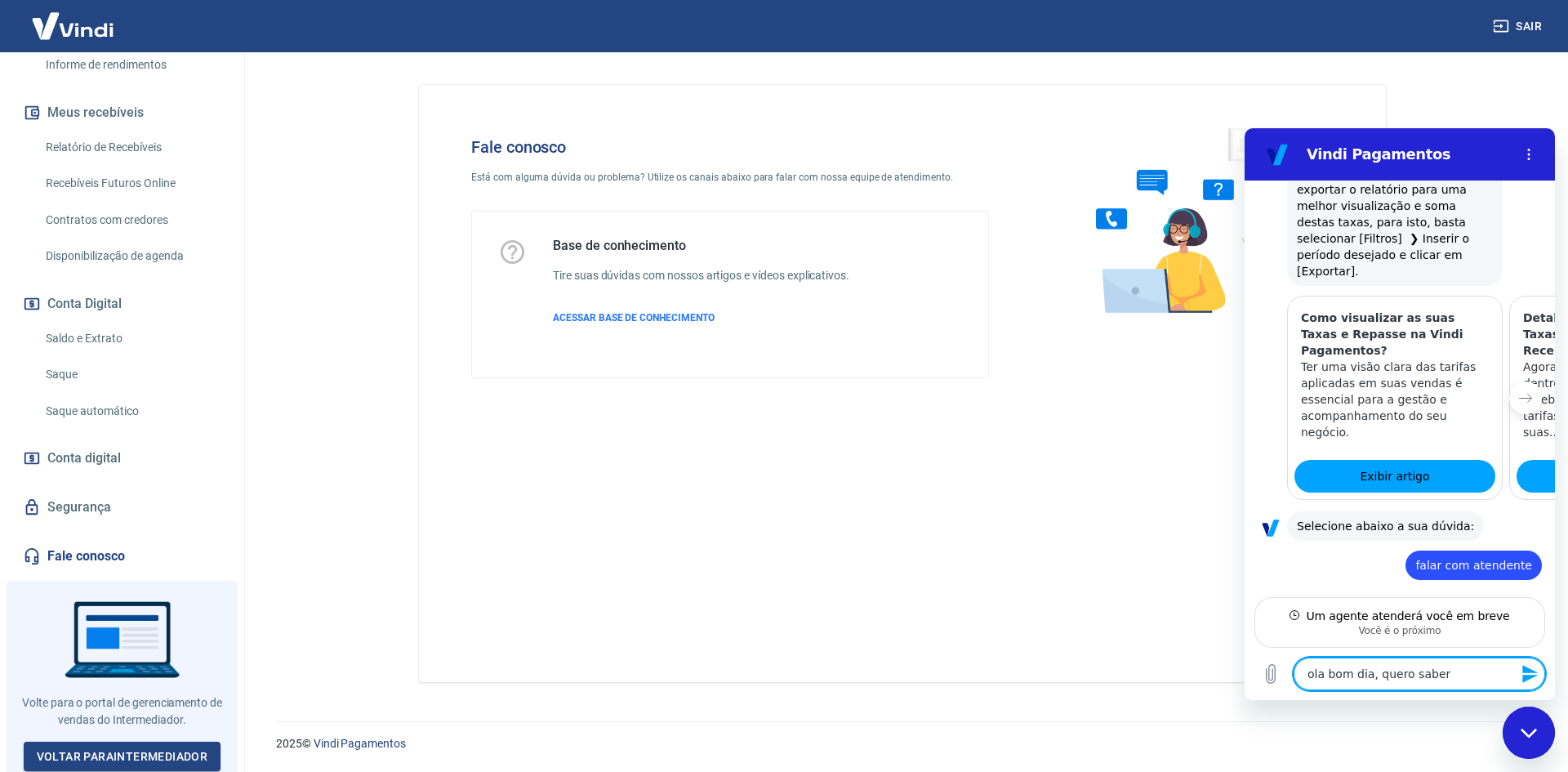
type textarea "ola bom dia, quero saber p"
type textarea "x"
type textarea "ola bom dia, quero saber po"
type textarea "x"
type textarea "ola bom dia, quero saber por"
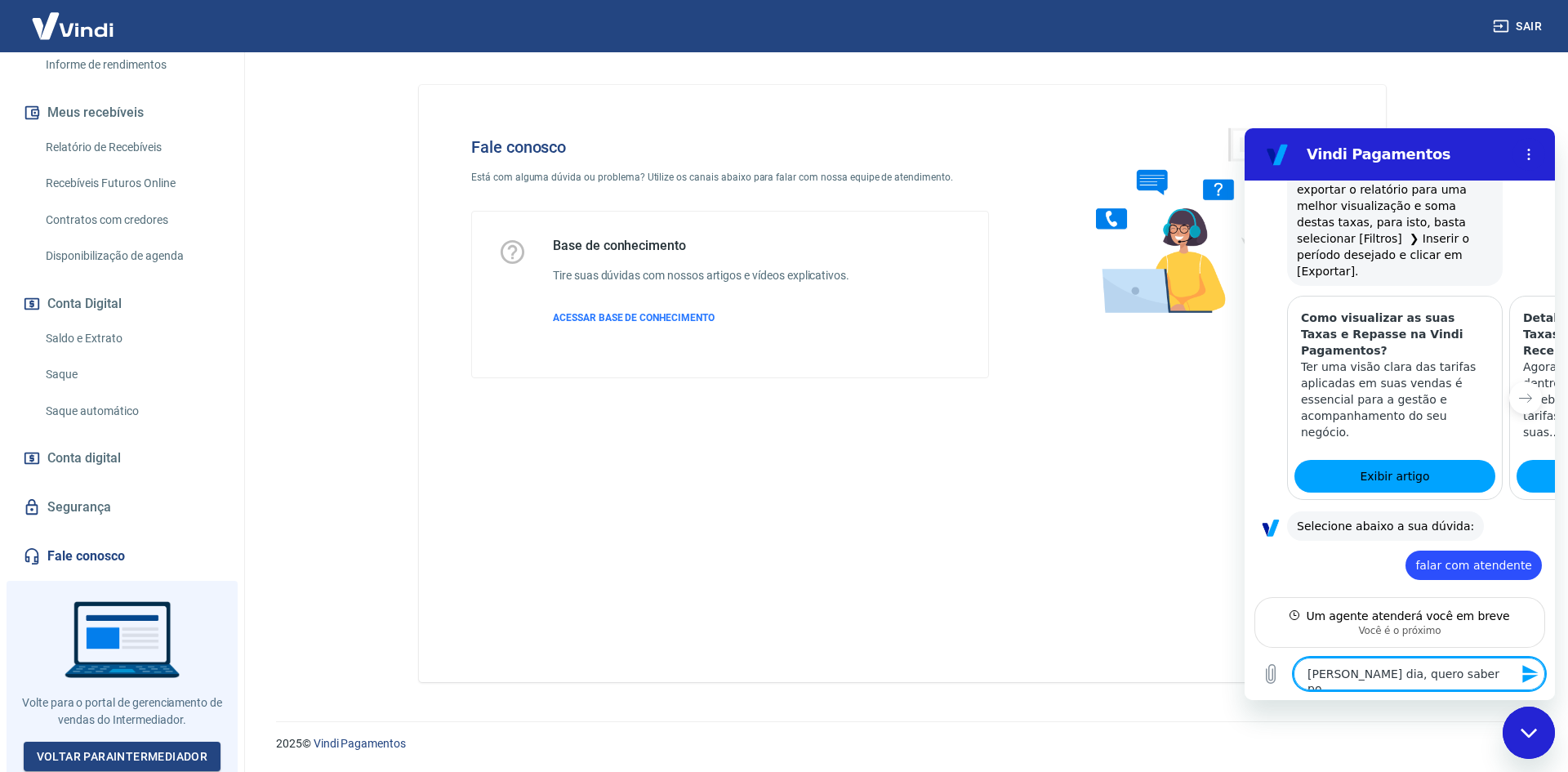
type textarea "x"
type textarea "ola bom dia, quero saber porq"
type textarea "x"
type textarea "ola bom dia, quero saber porqu"
type textarea "x"
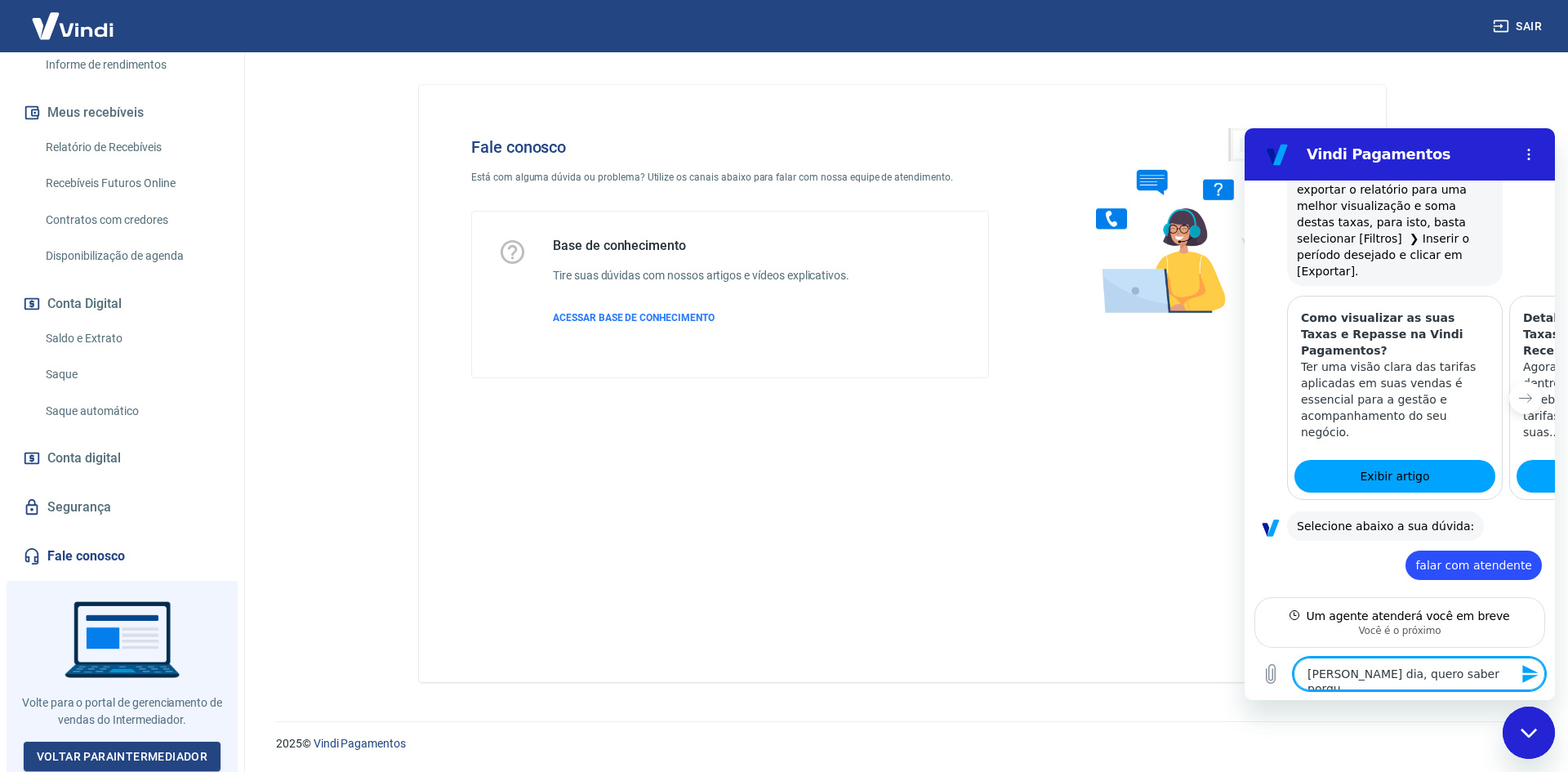
type textarea "ola bom dia, quero saber porque"
type textarea "x"
type textarea "ola bom dia, quero saber porque"
type textarea "x"
type textarea "ola bom dia, quero saber porque m"
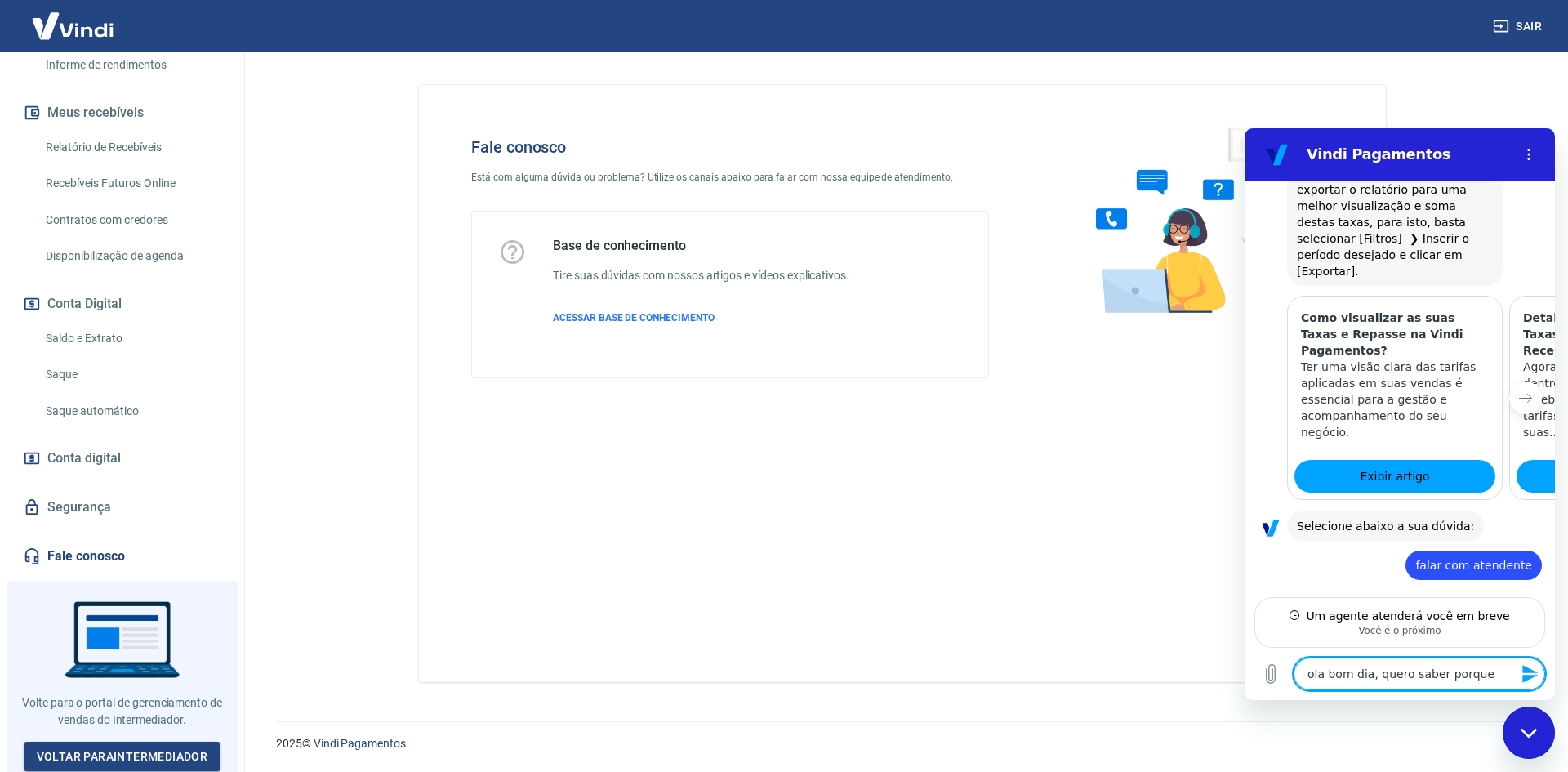
type textarea "x"
type textarea "ola bom dia, quero saber porque me"
type textarea "x"
type textarea "ola bom dia, quero saber porque meu"
type textarea "x"
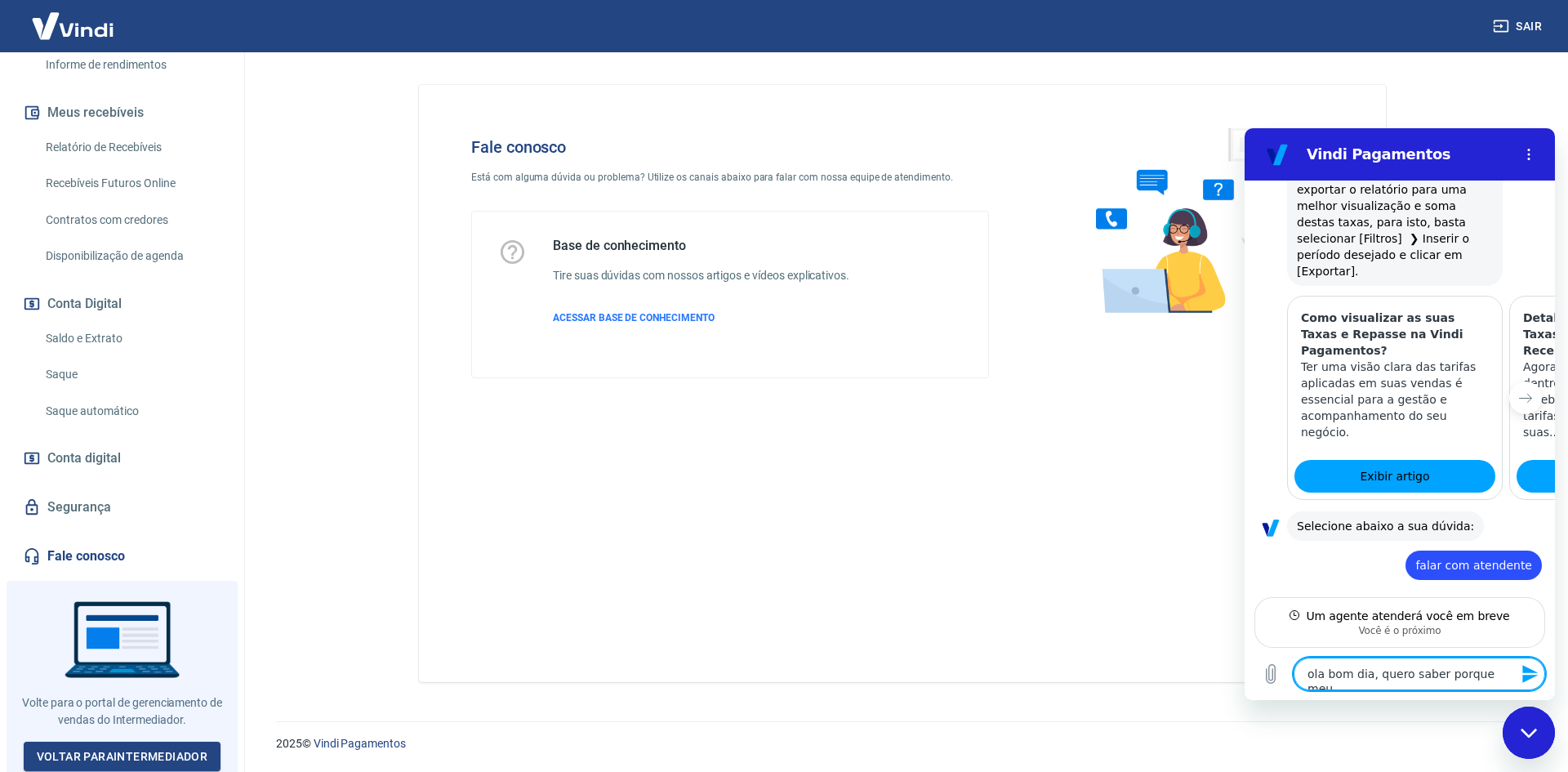
type textarea "ola bom dia, quero saber porque meu"
type textarea "x"
type textarea "ola bom dia, quero saber porque meu p"
type textarea "x"
type textarea "ola bom dia, quero saber porque meu pi"
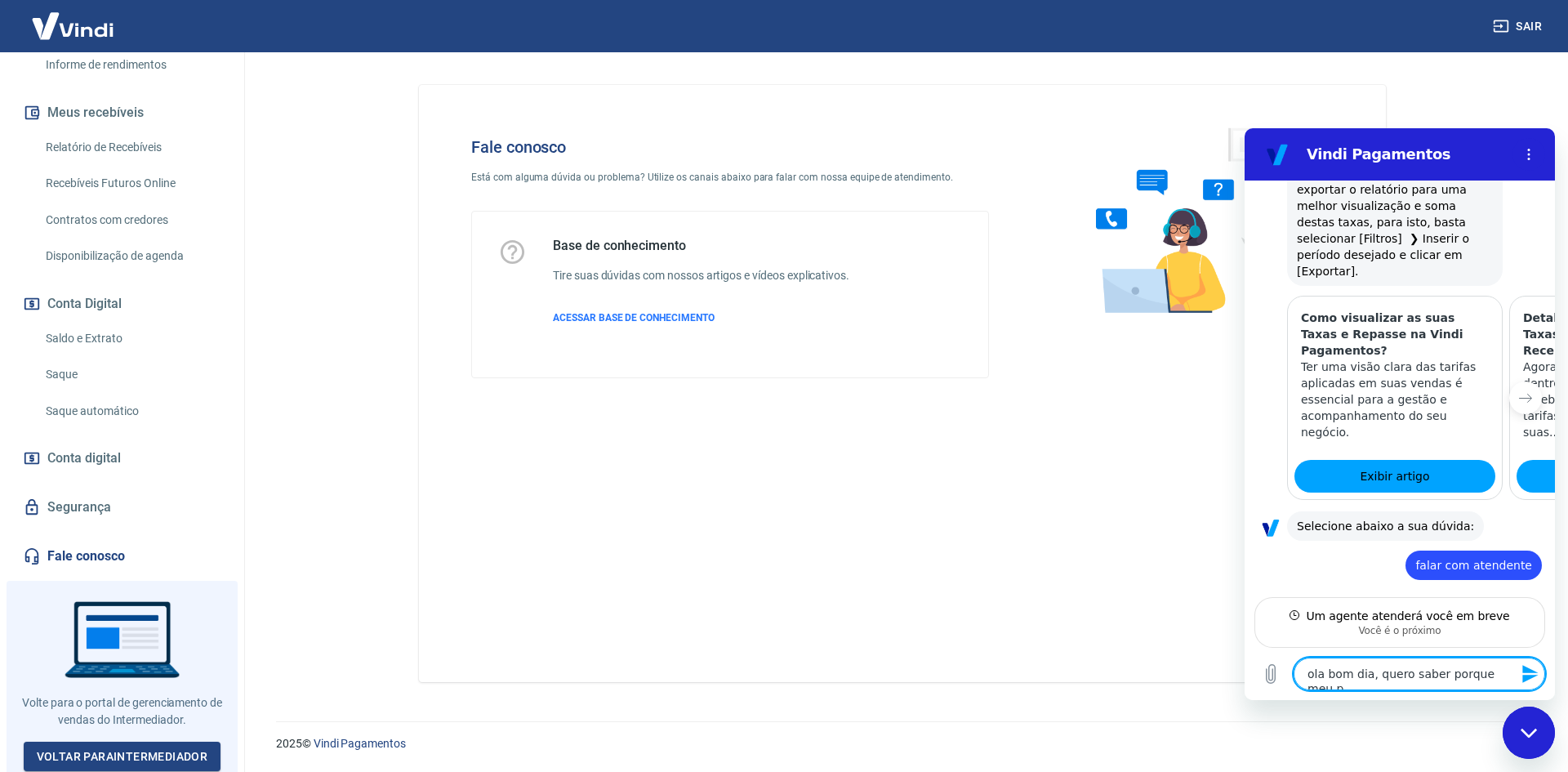
type textarea "x"
type textarea "ola bom dia, quero saber porque meu pix"
type textarea "x"
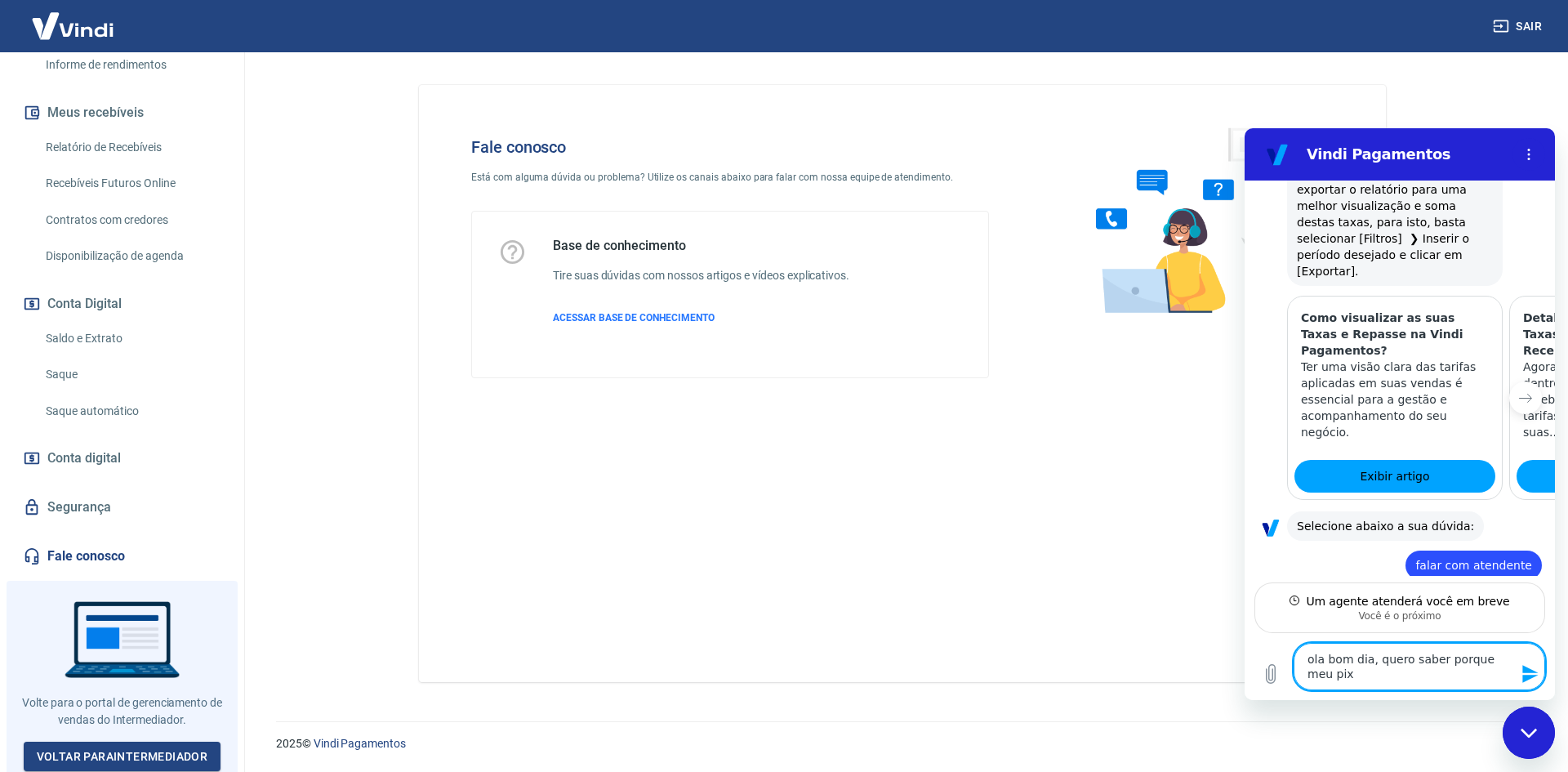
scroll to position [832, 0]
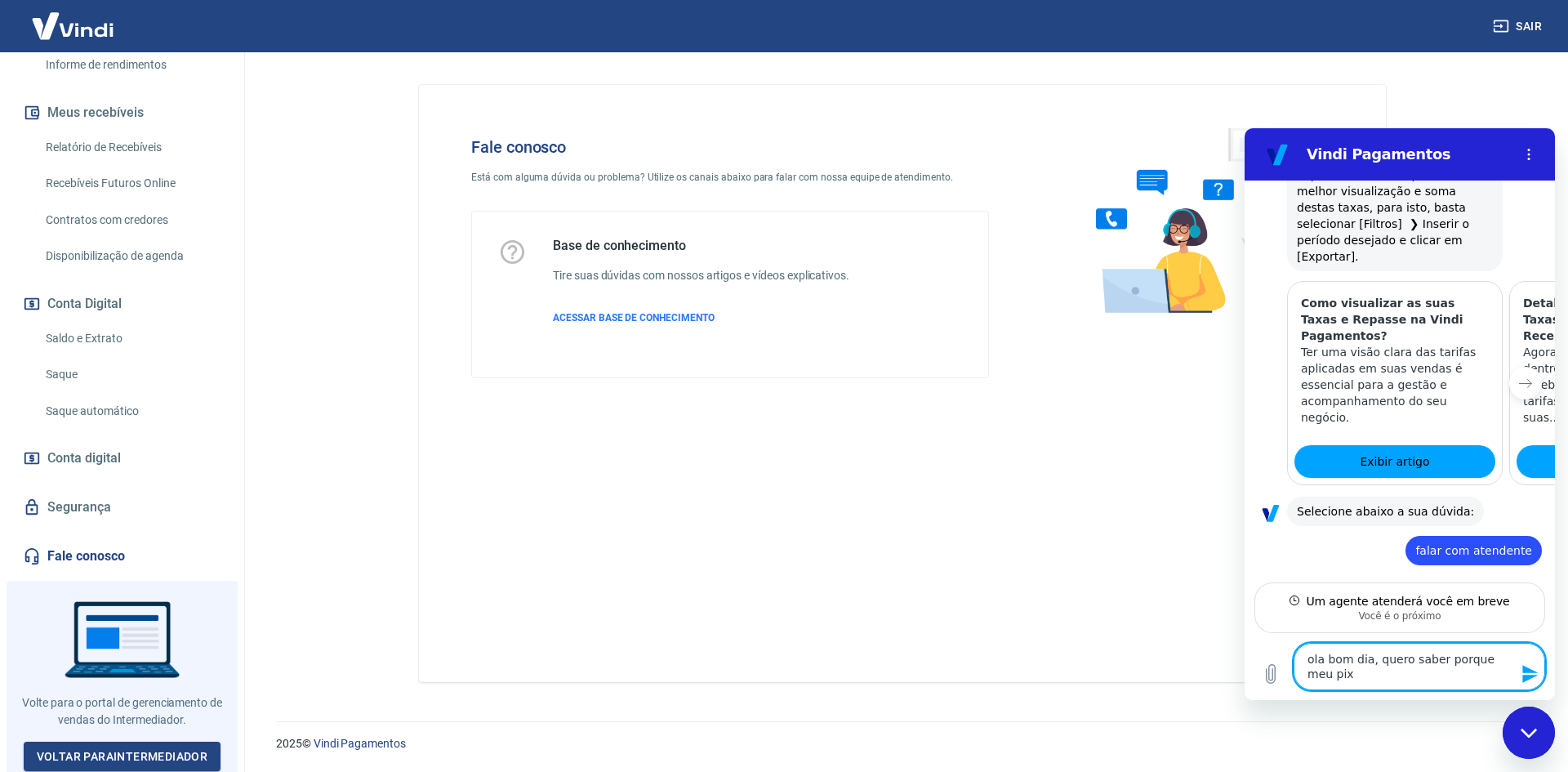
type textarea "ola bom dia, quero saber porque meu pix"
type textarea "x"
type textarea "ola bom dia, quero saber porque meu pix t"
type textarea "x"
type textarea "ola bom dia, quero saber porque meu pix ta"
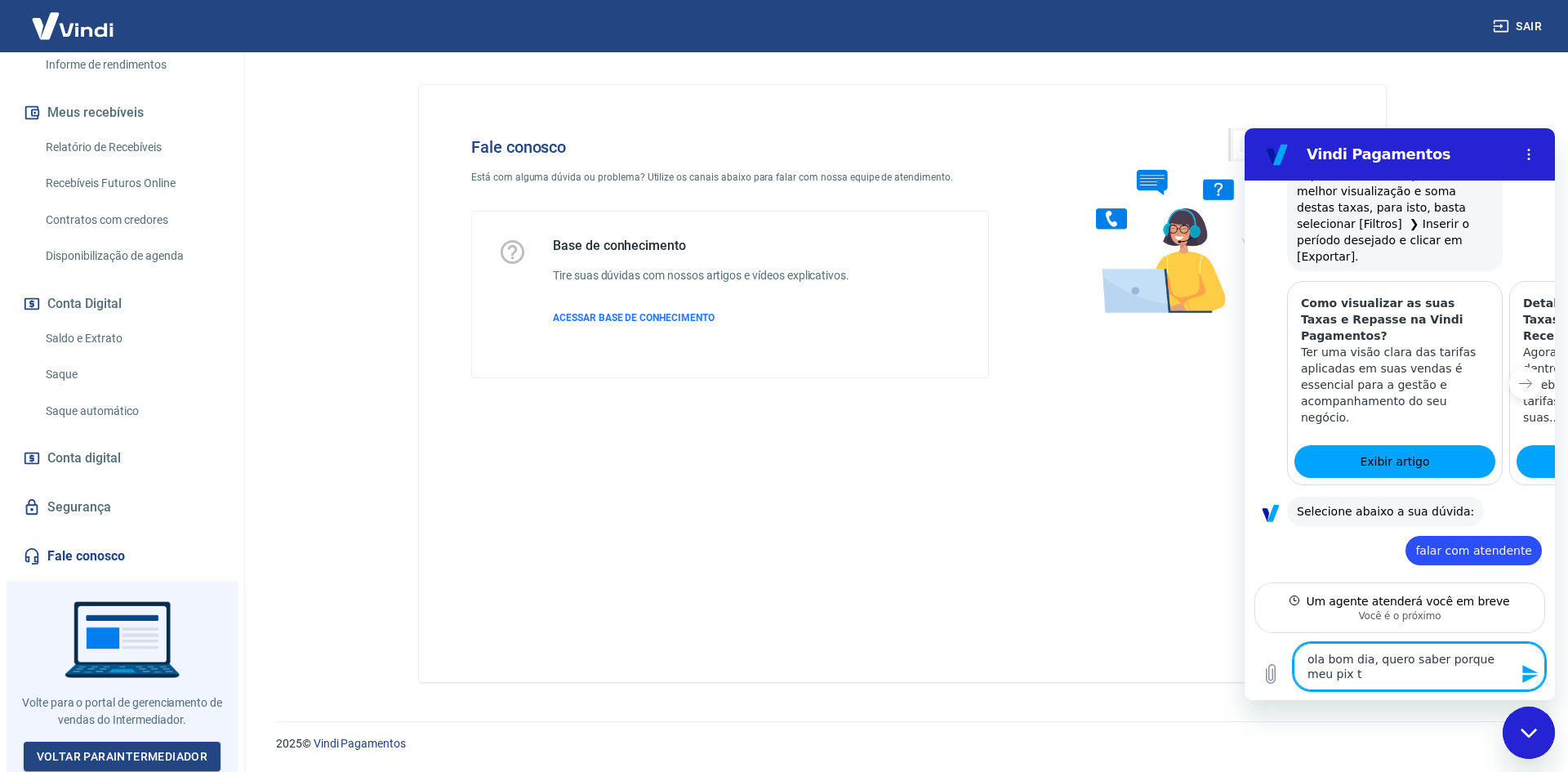
type textarea "x"
type textarea "ola bom dia, quero saber porque meu pix ta"
type textarea "x"
type textarea "ola bom dia, quero saber porque meu pix ta c"
type textarea "x"
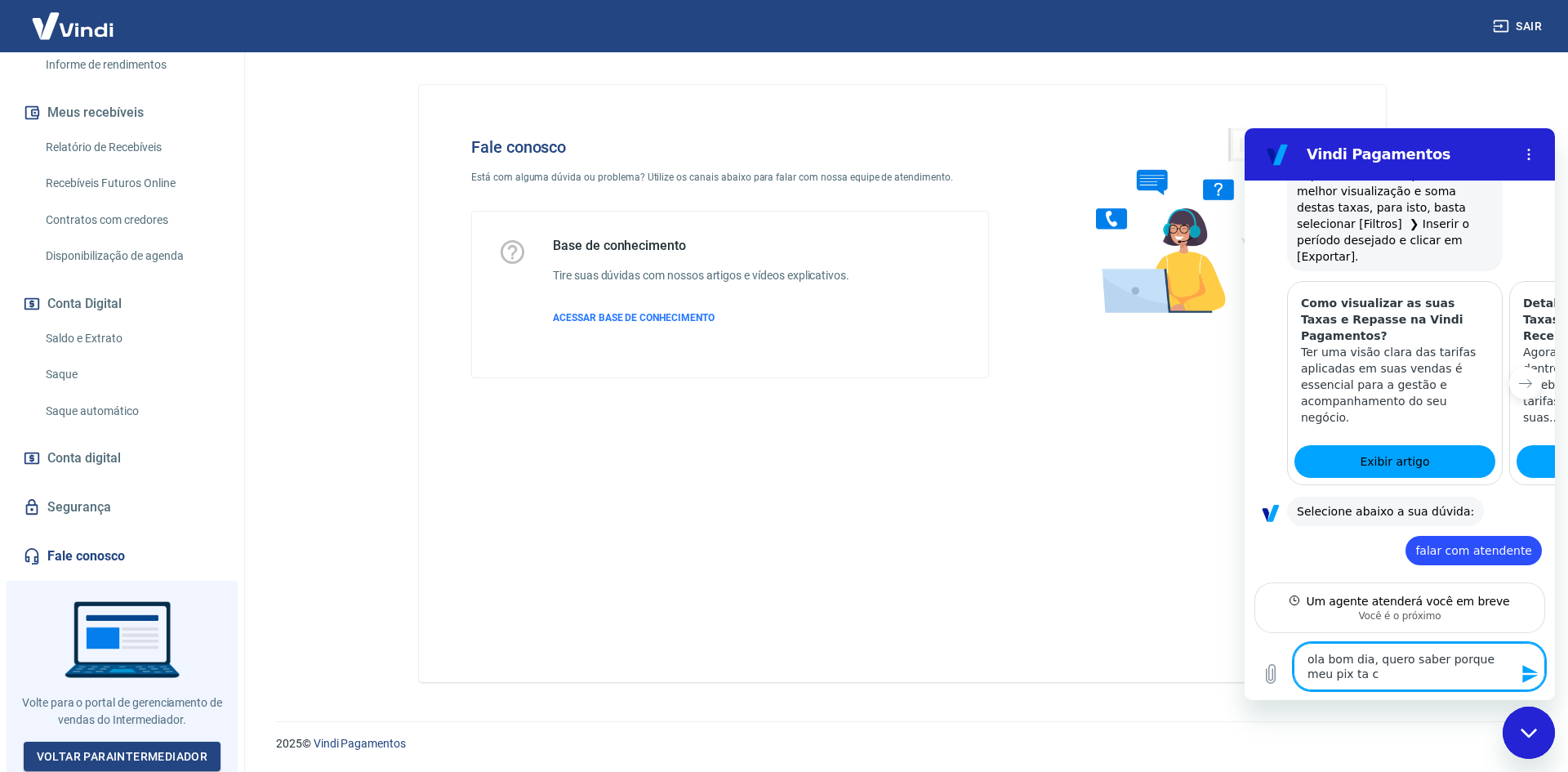
type textarea "ola bom dia, quero saber porque meu pix ta co"
type textarea "x"
type textarea "ola bom dia, quero saber porque meu pix ta com"
type textarea "x"
type textarea "ola bom dia, quero saber porque meu pix ta com"
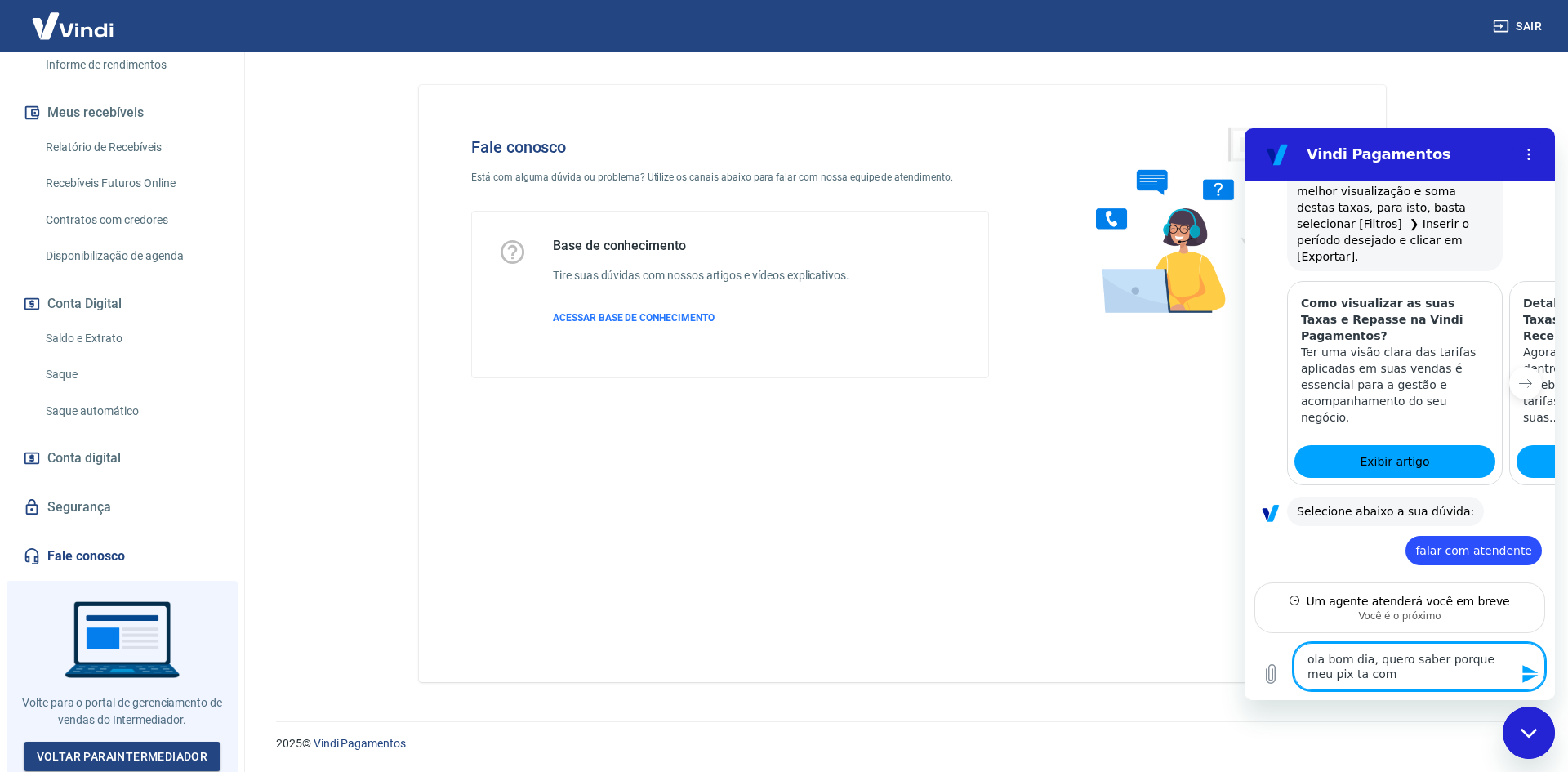
type textarea "x"
type textarea "ola bom dia, quero saber porque meu pix ta com u"
type textarea "x"
type textarea "ola bom dia, quero saber porque meu pix ta com um"
type textarea "x"
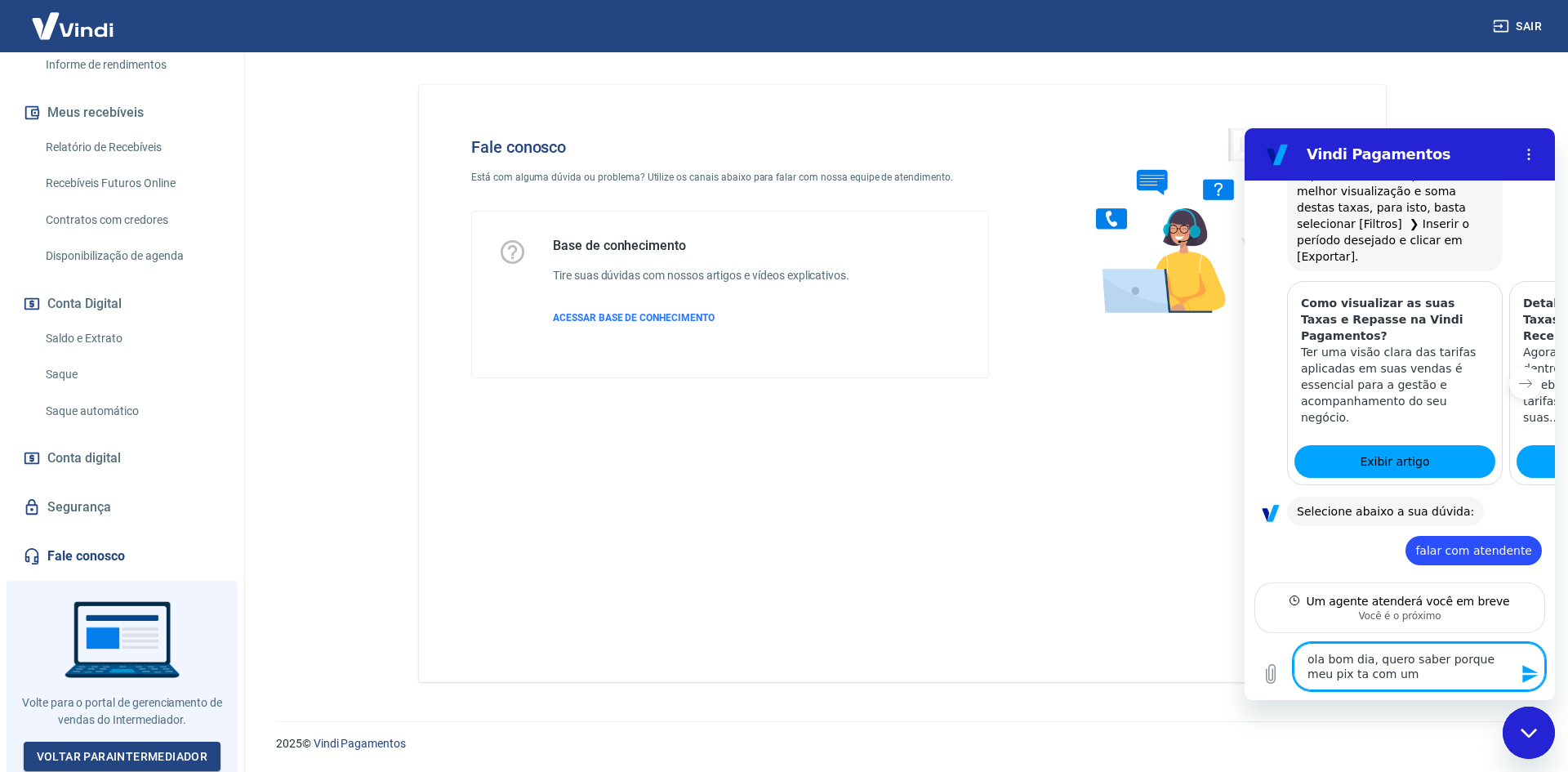
type textarea "ola bom dia, quero saber porque meu pix ta com uma"
type textarea "x"
type textarea "ola bom dia, quero saber porque meu pix ta com uma"
type textarea "x"
type textarea "ola bom dia, quero saber porque meu pix ta com uma t"
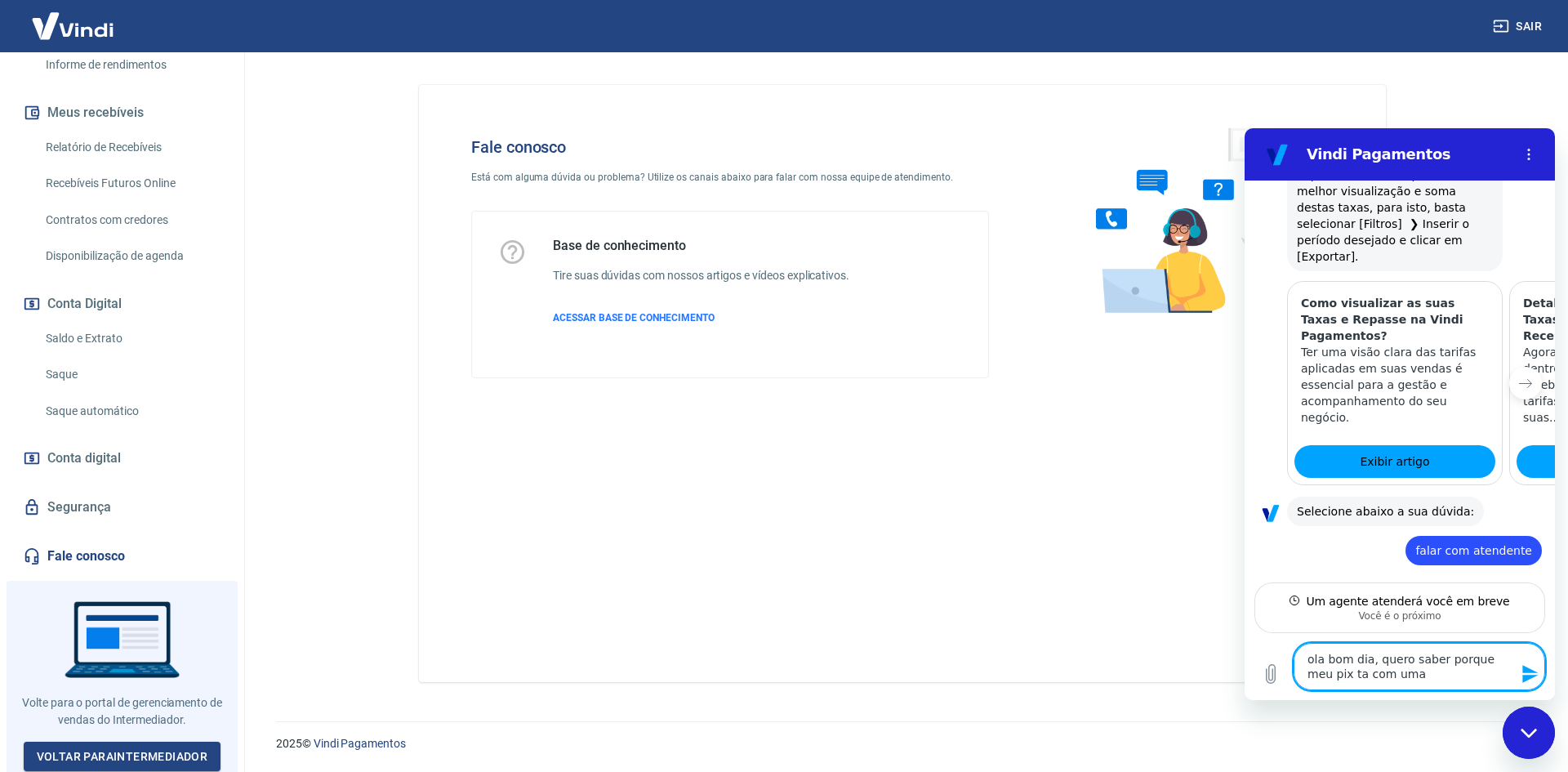
type textarea "x"
type textarea "ola bom dia, quero saber porque meu pix ta com uma ta"
type textarea "x"
type textarea "ola bom dia, quero saber porque meu pix ta com uma tax"
type textarea "x"
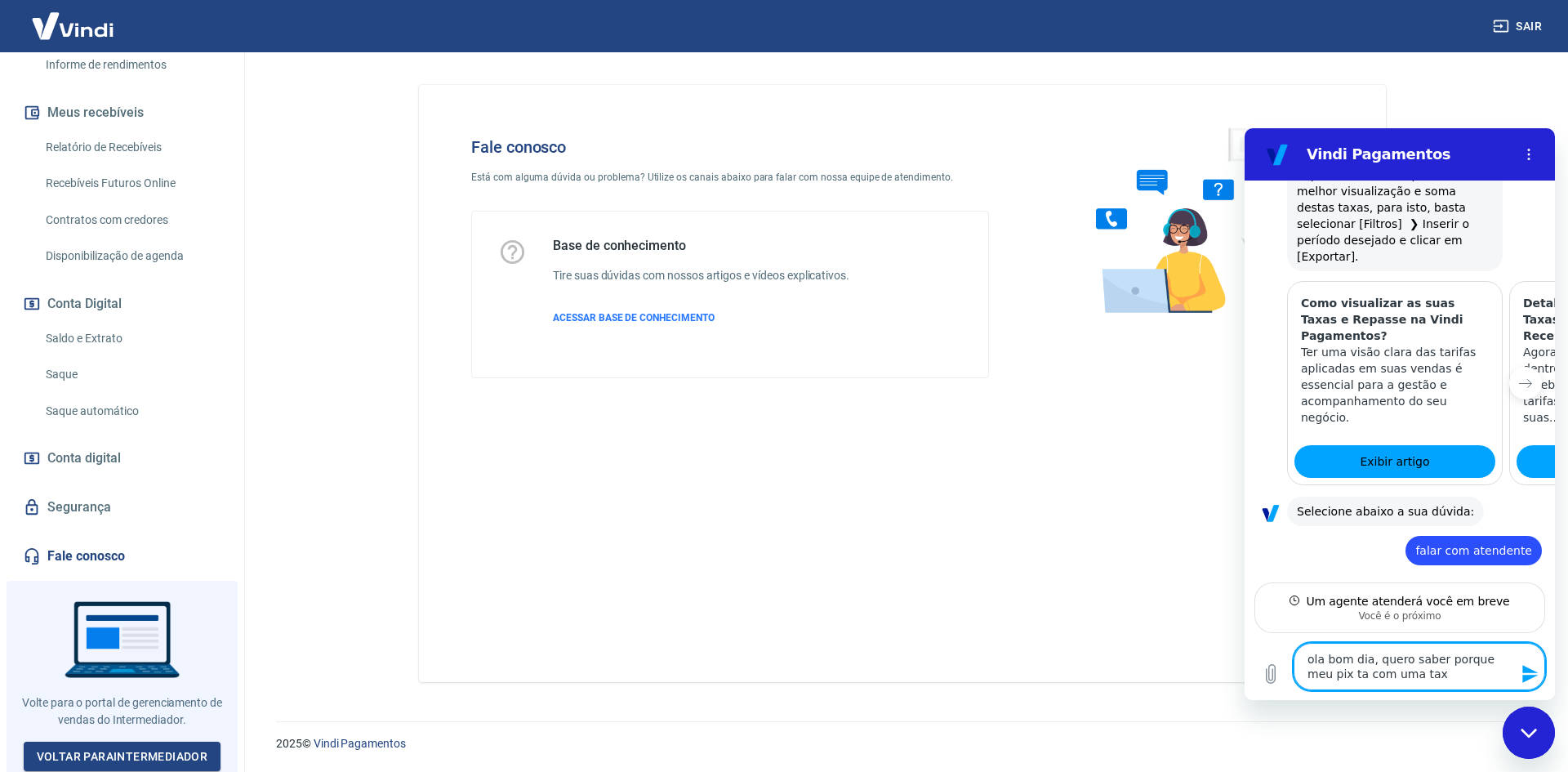
type textarea "ola bom dia, quero saber porque meu pix ta com uma taxa"
type textarea "x"
type textarea "ola bom dia, quero saber porque meu pix ta com uma taxa"
type textarea "x"
type textarea "ola bom dia, quero saber porque meu pix ta com uma taxa d"
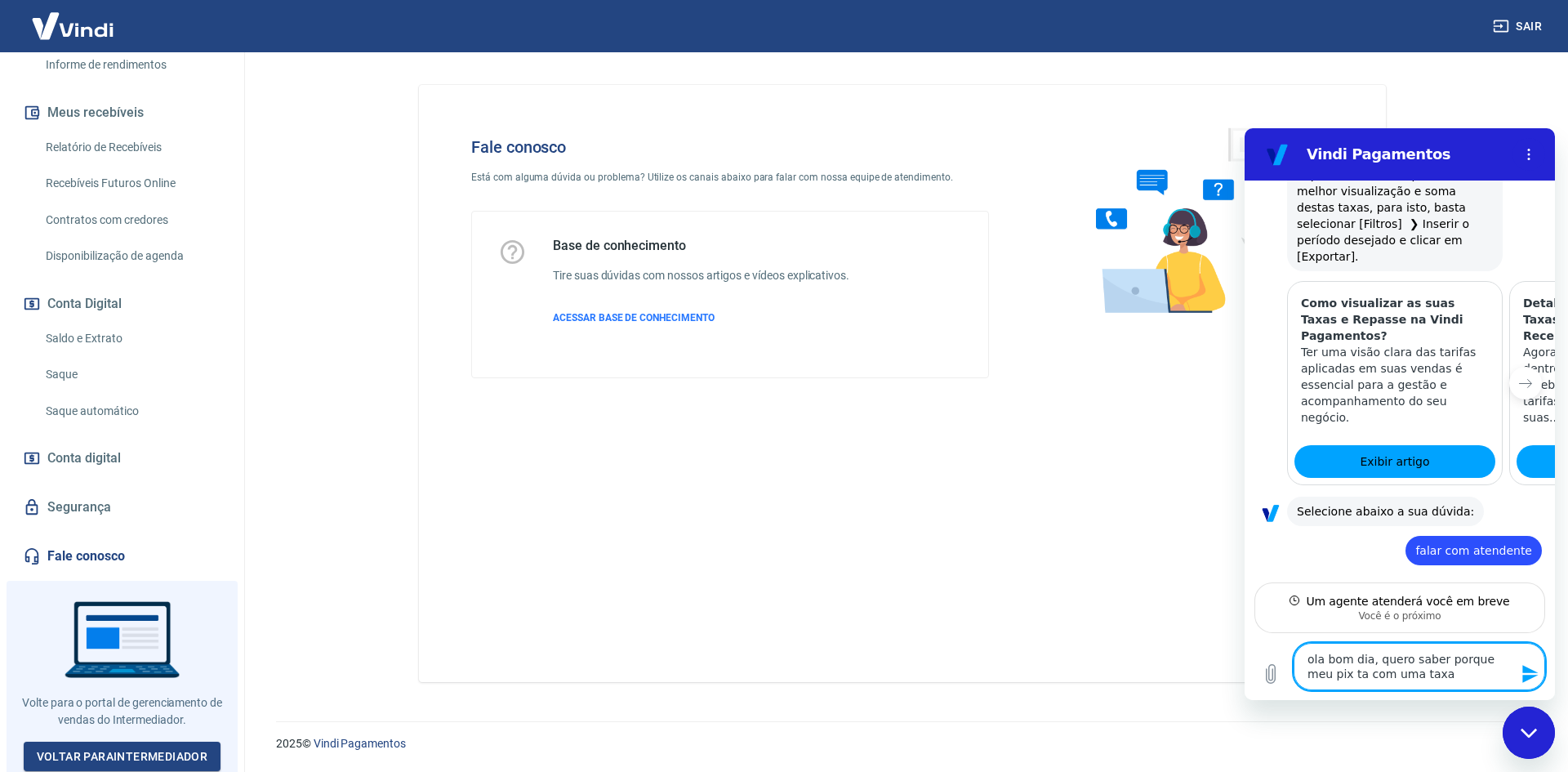
type textarea "x"
type textarea "ola bom dia, quero saber porque meu pix ta com uma taxa de"
type textarea "x"
type textarea "ola bom dia, quero saber porque meu pix ta com uma taxa de"
type textarea "x"
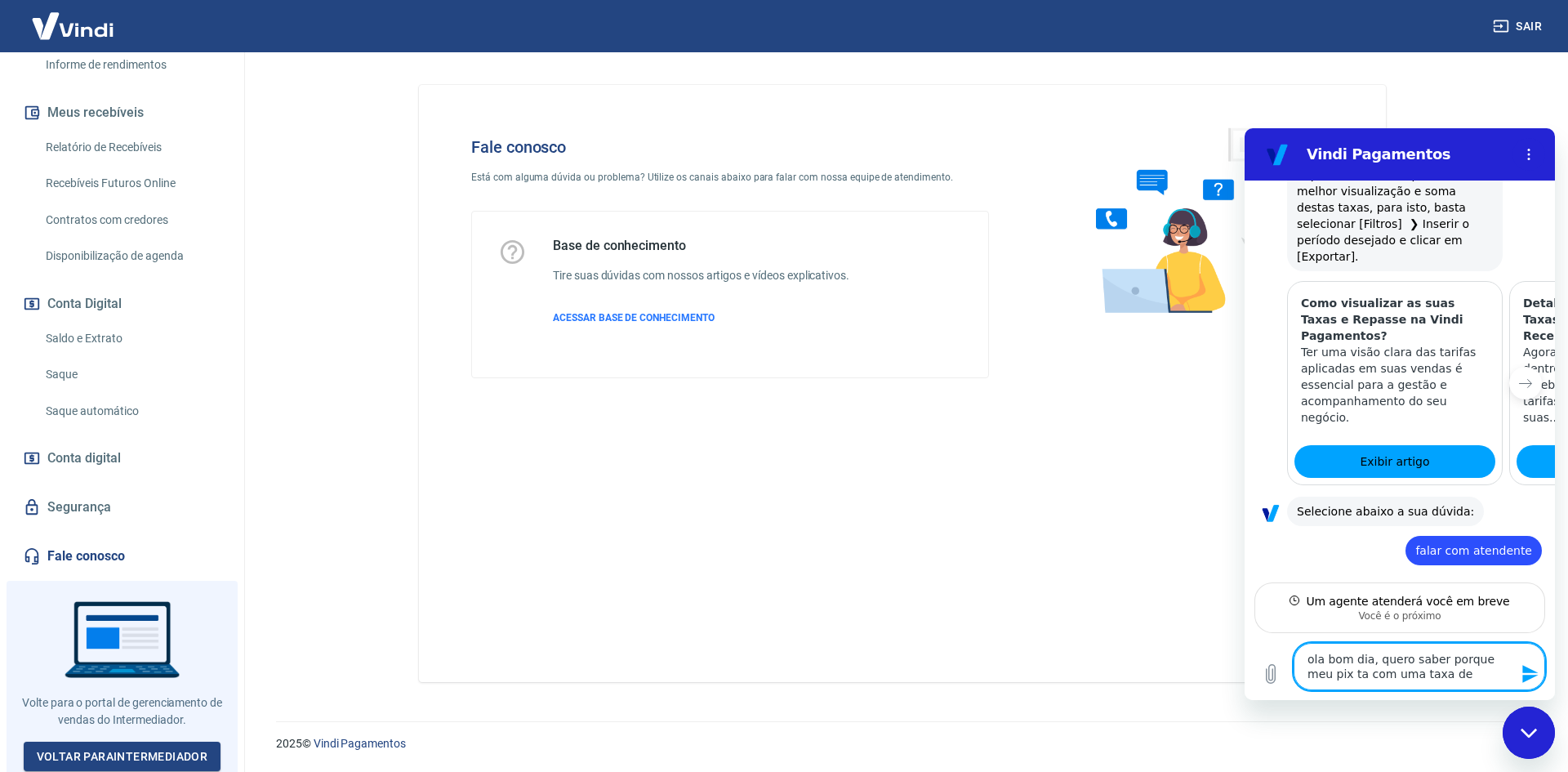
type textarea "ola bom dia, quero saber porque meu pix ta com uma taxa de 2"
type textarea "x"
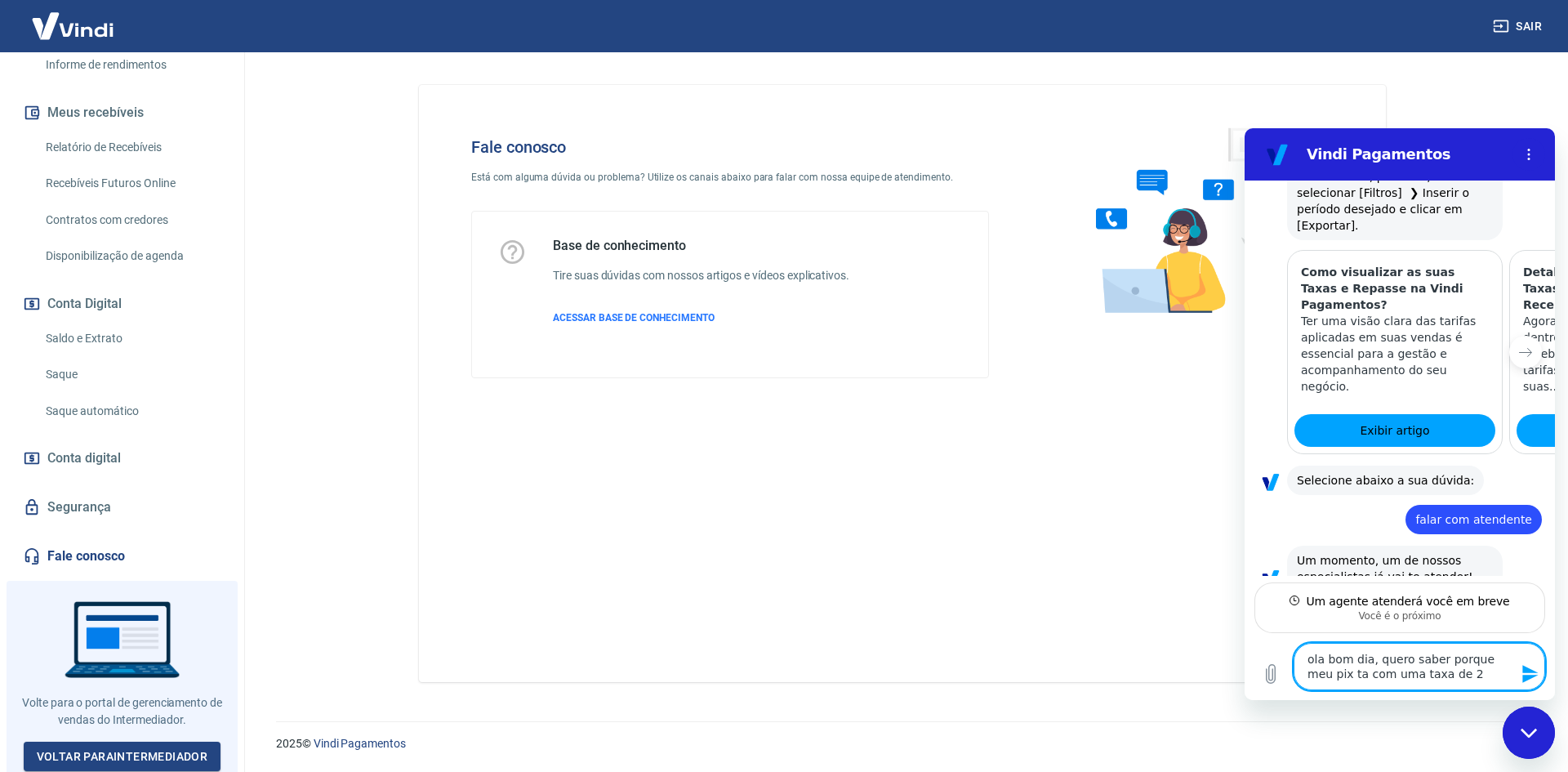
type textarea "ola bom dia, quero saber porque meu pix ta com uma taxa de 2,"
type textarea "x"
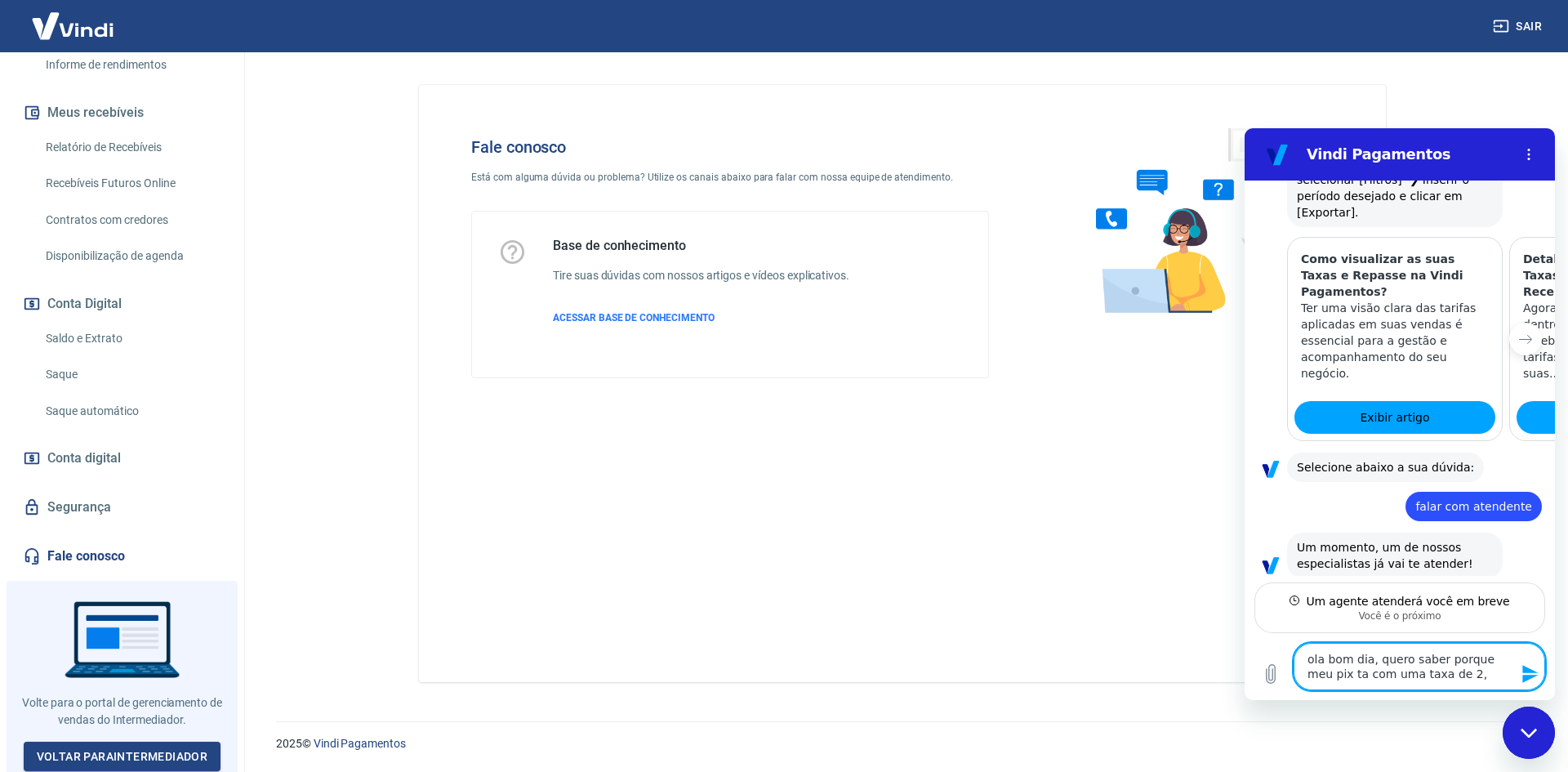
type textarea "ola bom dia, quero saber porque meu pix ta com uma taxa de 2,9"
type textarea "x"
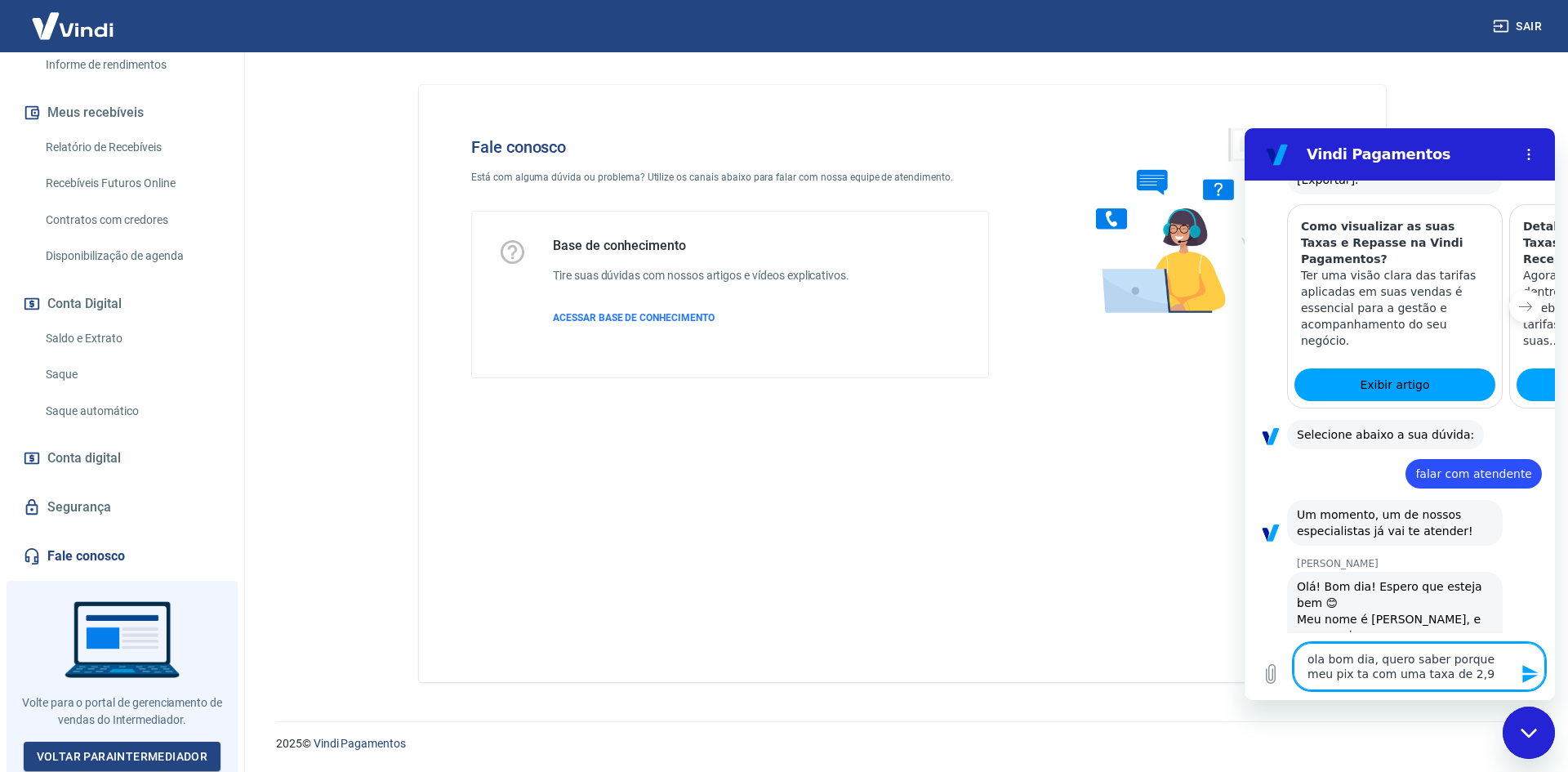
type textarea "ola bom dia, quero saber porque meu pix ta com uma taxa de 2,99"
type textarea "x"
type textarea "ola bom dia, quero saber porque meu pix ta com uma taxa de 2,99"
type textarea "x"
type textarea "ola bom dia, quero saber porque meu pix ta com uma taxa de 2,99 n"
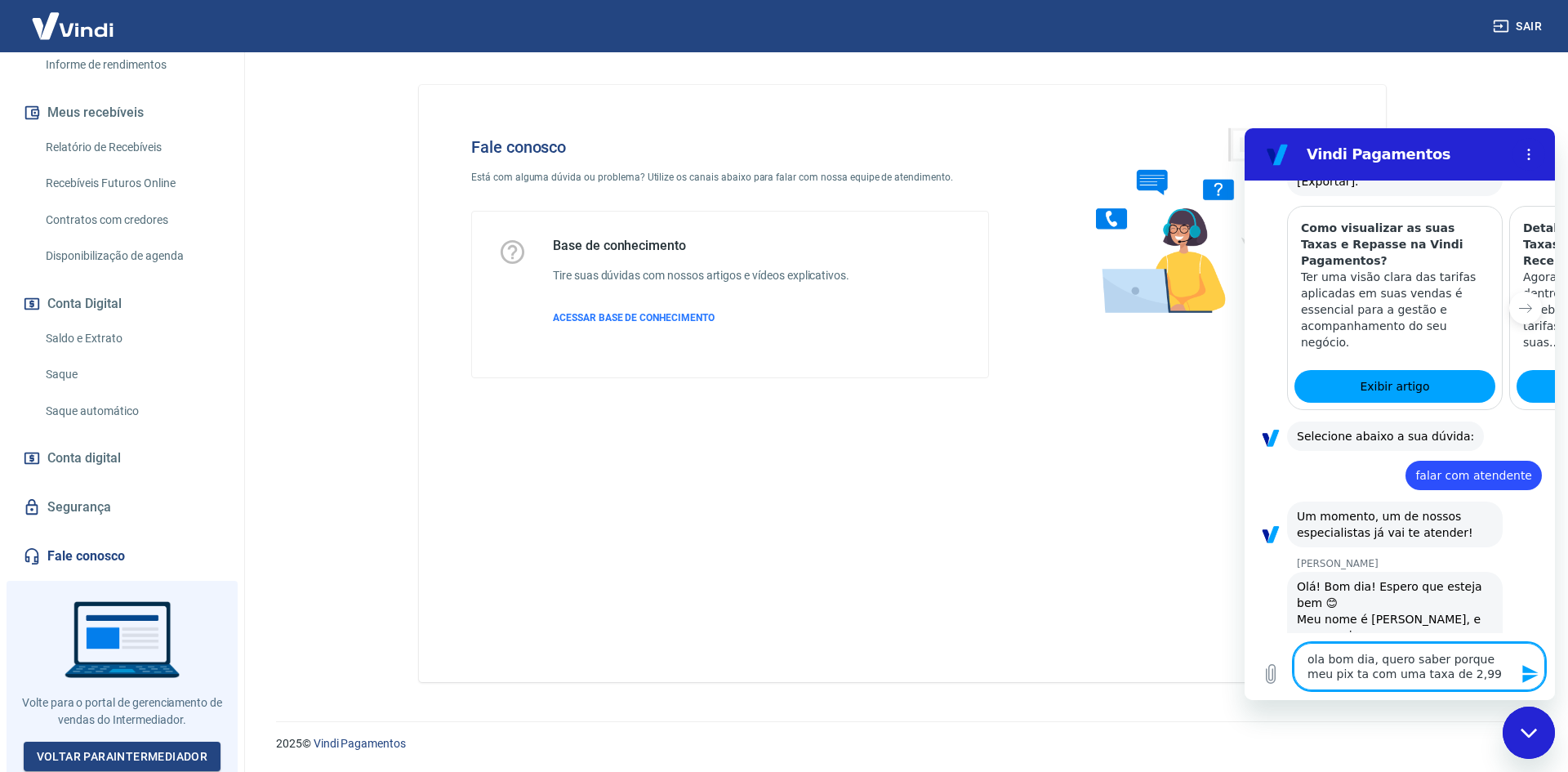
type textarea "x"
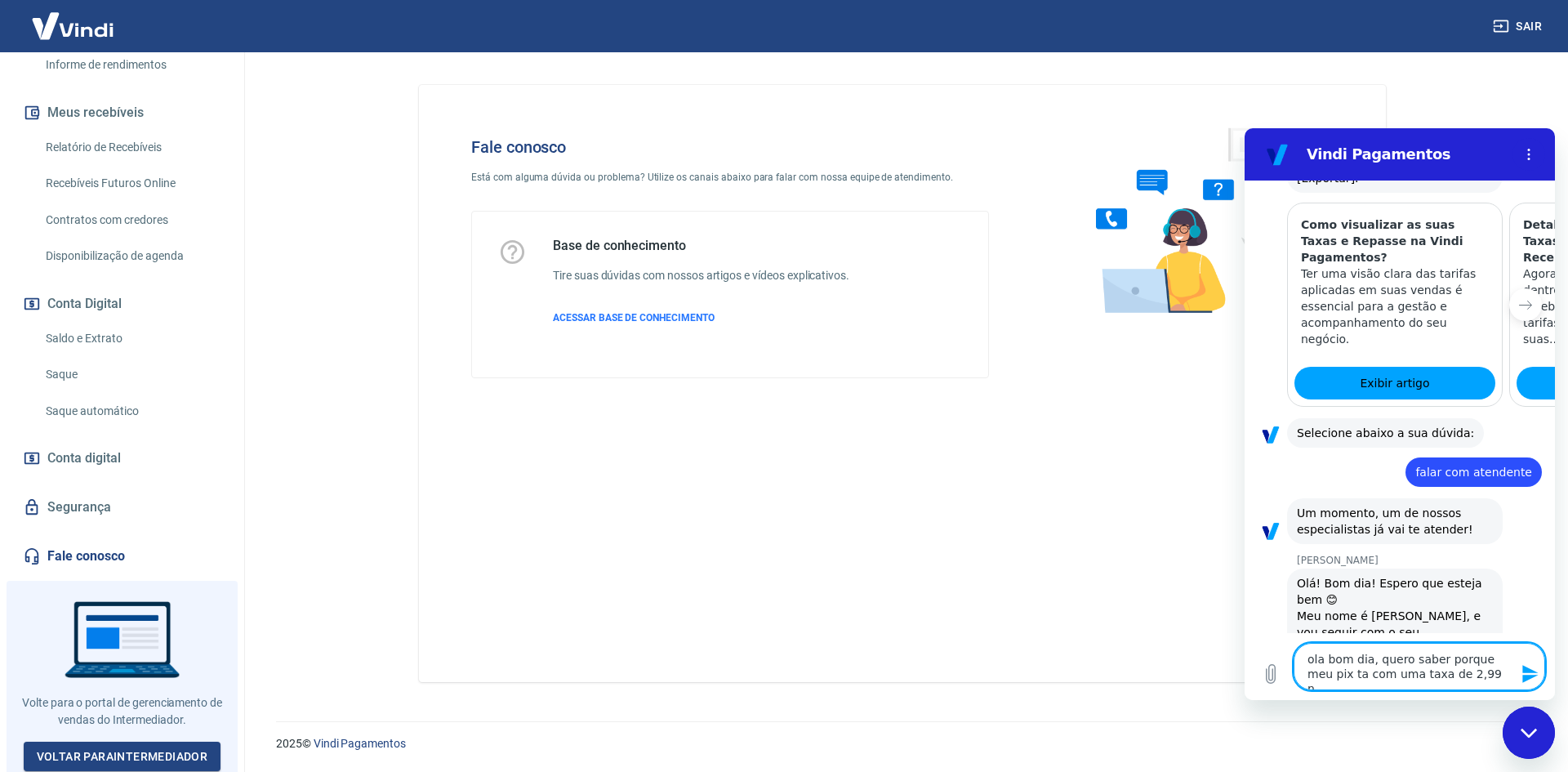
type textarea "ola bom dia, quero saber porque meu pix ta com uma taxa de 2,99"
type textarea "x"
type textarea "ola bom dia, quero saber porque meu pix ta com uma taxa de 2,99"
type textarea "x"
type textarea "ola bom dia, quero saber porque meu pix ta com uma taxa de 2,99 s"
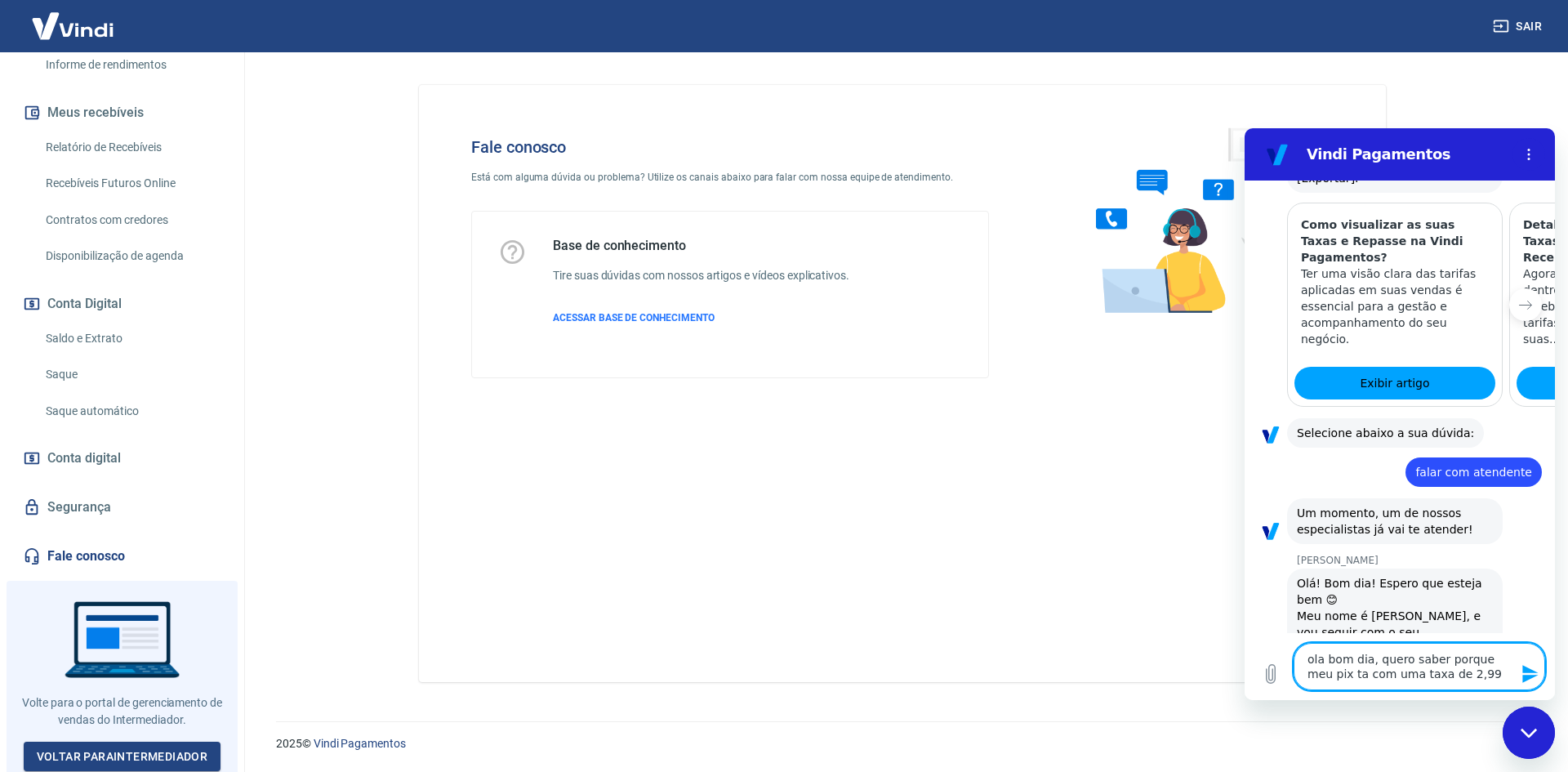
type textarea "x"
type textarea "ola bom dia, quero saber porque meu pix ta com uma taxa de 2,99 se"
type textarea "x"
type textarea "ola bom dia, quero saber porque meu pix ta com uma taxa de 2,99 se"
type textarea "x"
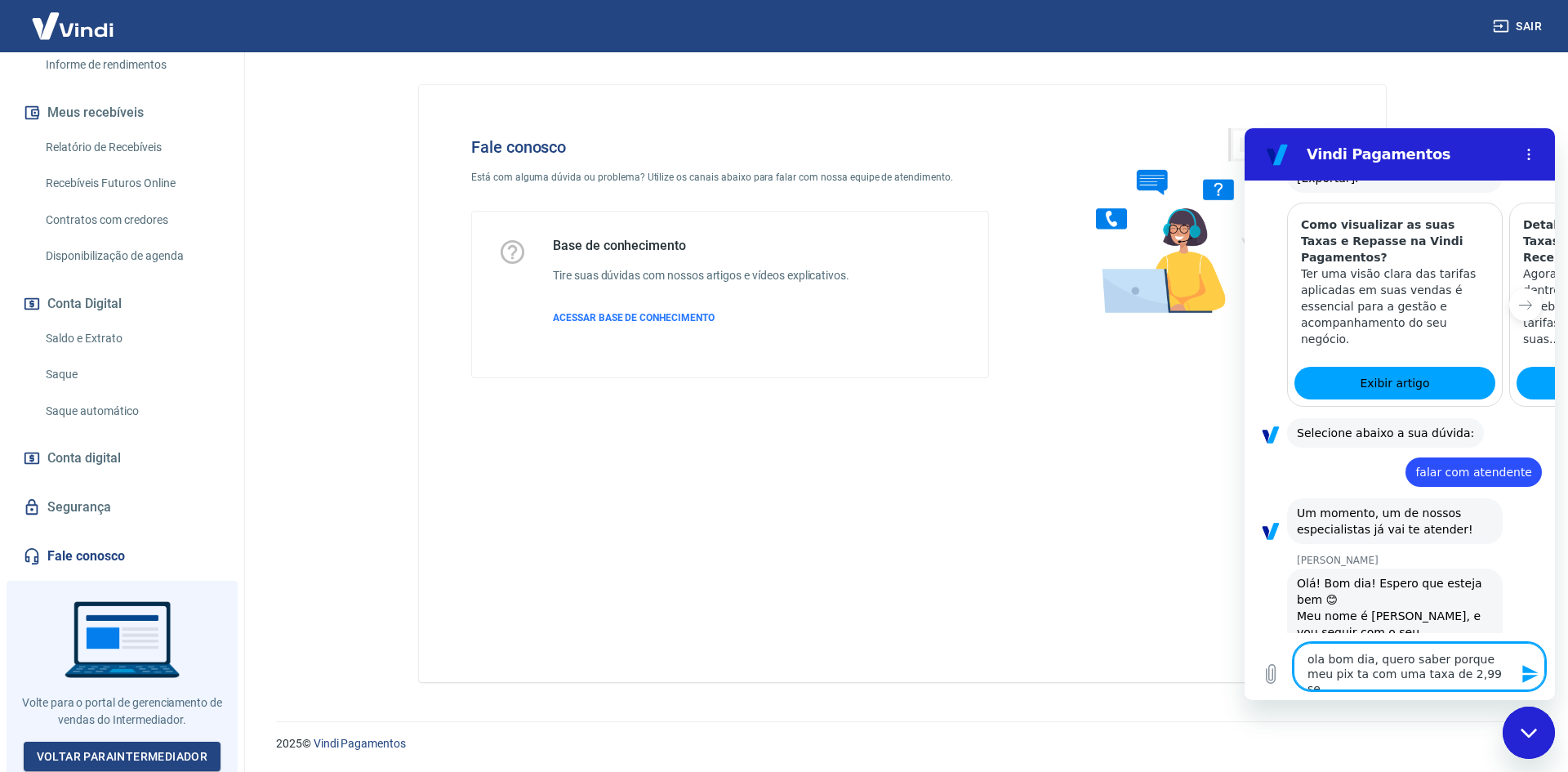
type textarea "ola bom dia, quero saber porque meu pix ta com uma taxa de 2,99 se n"
type textarea "x"
type textarea "ola bom dia, quero saber porque meu pix ta com uma taxa de 2,99 se no"
type textarea "x"
type textarea "ola bom dia, quero saber porque meu pix ta com uma taxa de 2,99 se no"
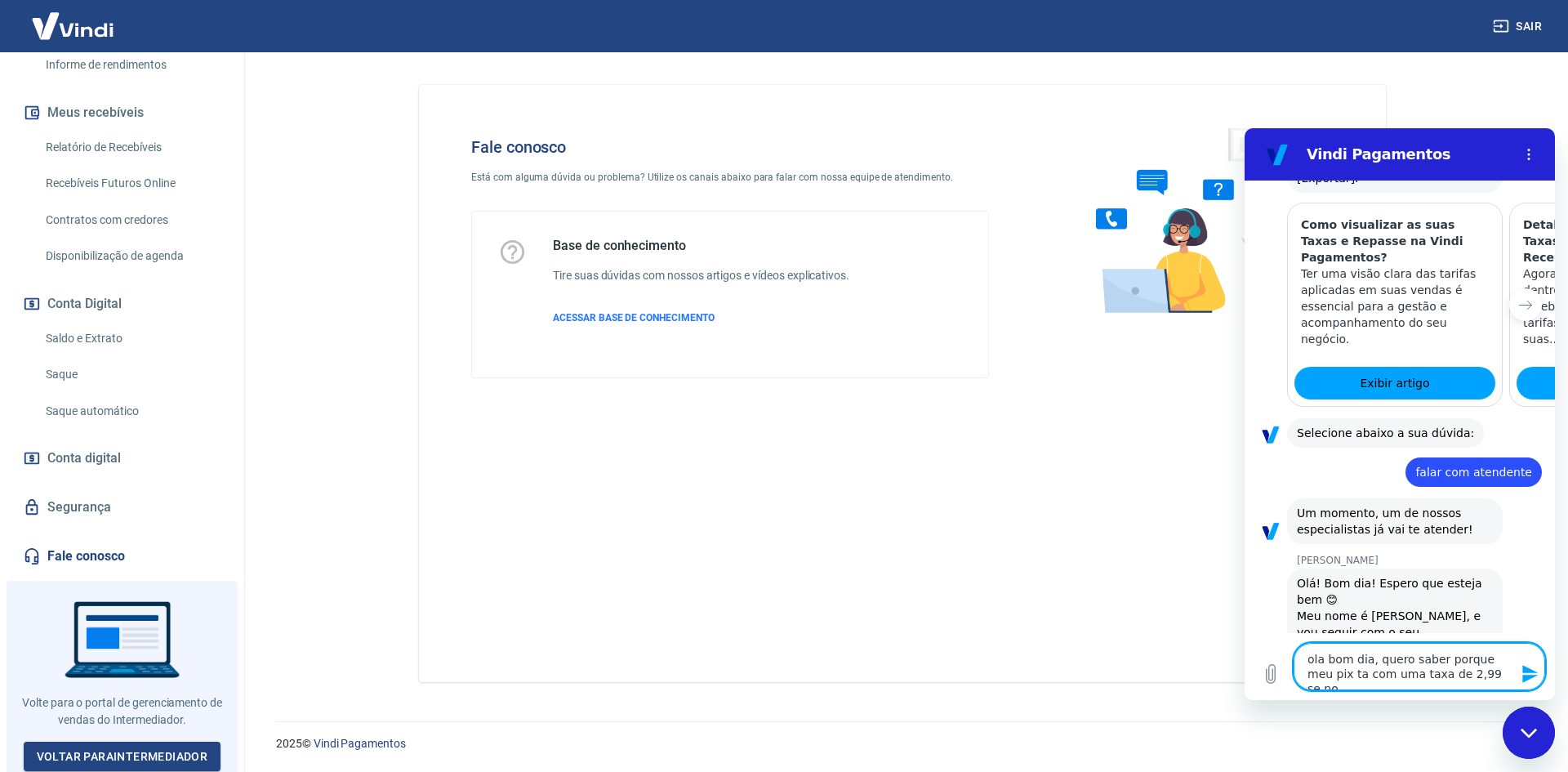
type textarea "x"
type textarea "ola bom dia, quero saber porque meu pix ta com uma taxa de 2,99 se no"
type textarea "x"
type textarea "ola bom dia, quero saber porque meu pix ta com uma taxa de 2,99 se n"
type textarea "x"
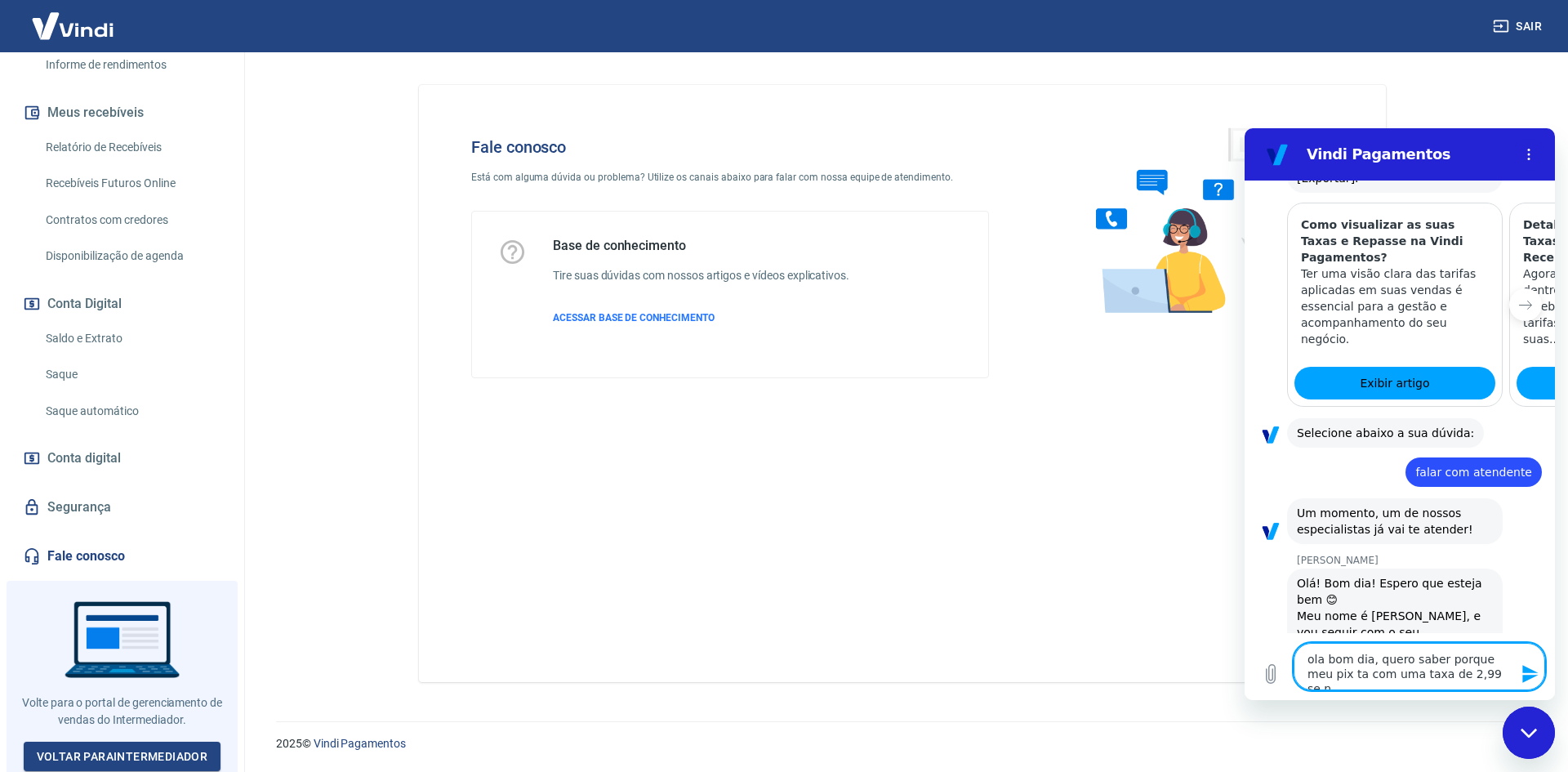
type textarea "ola bom dia, quero saber porque meu pix ta com uma taxa de 2,99 se no"
type textarea "x"
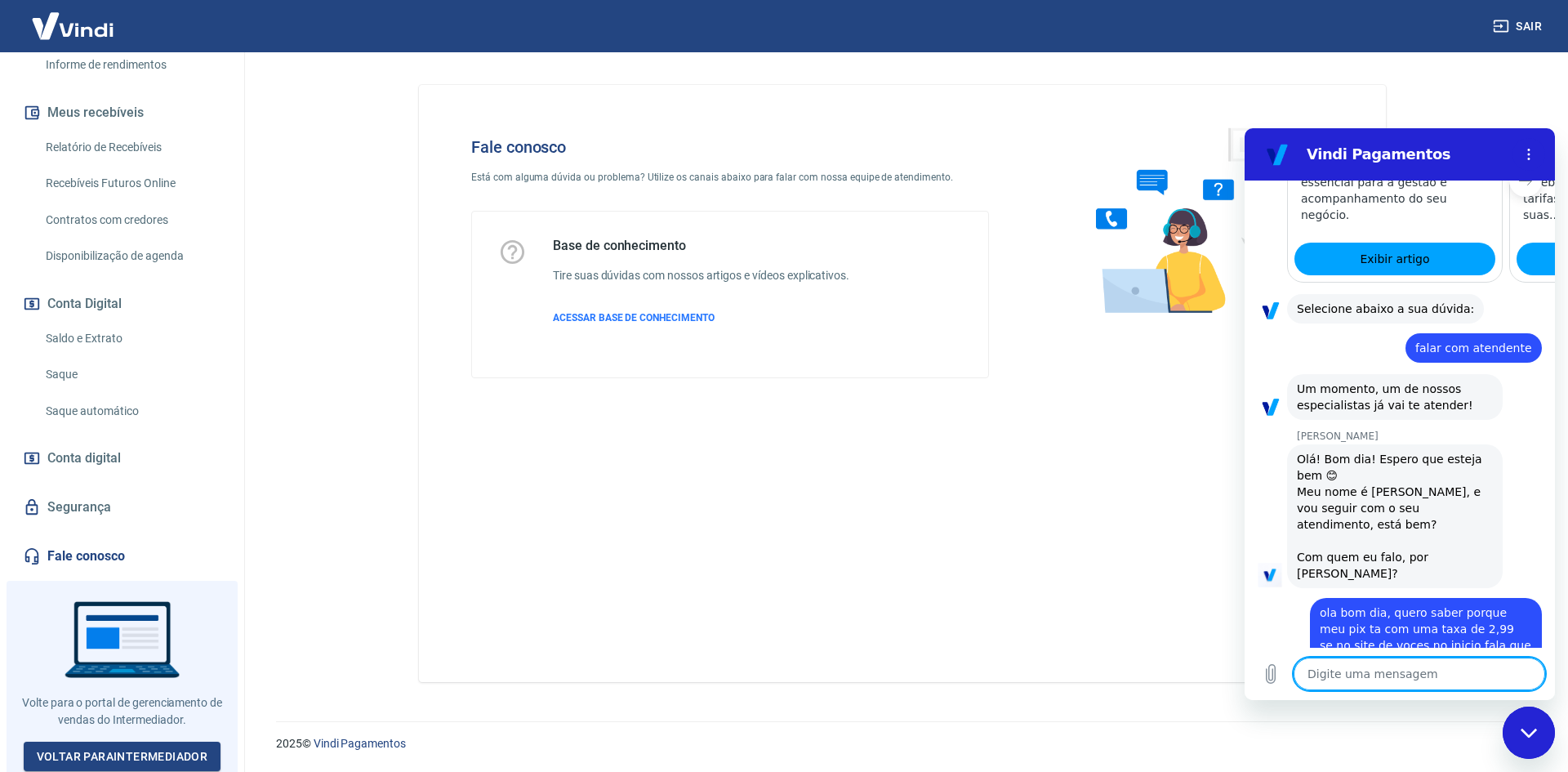
scroll to position [1038, 0]
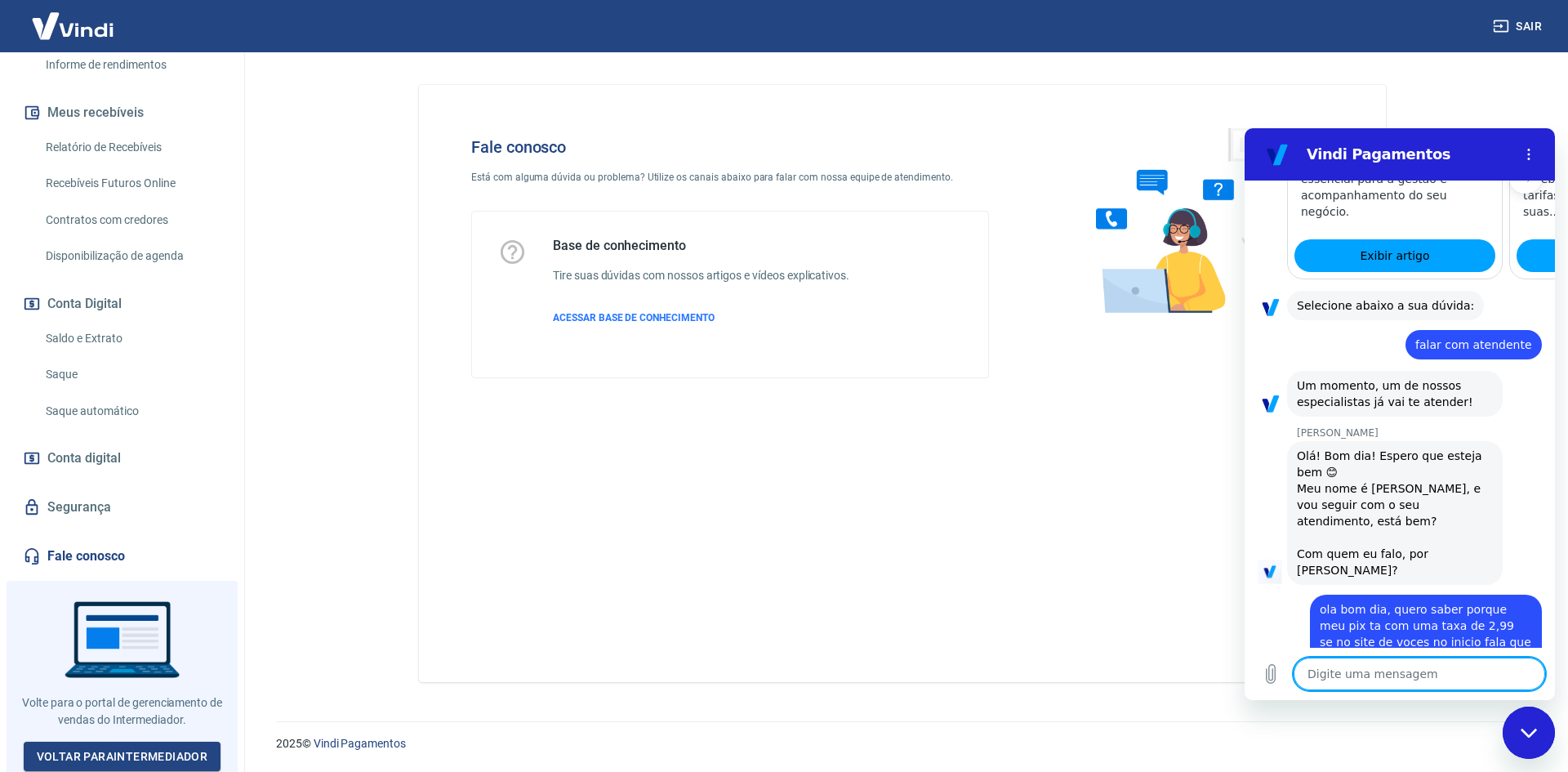
click at [1356, 665] on textarea at bounding box center [1419, 674] width 252 height 32
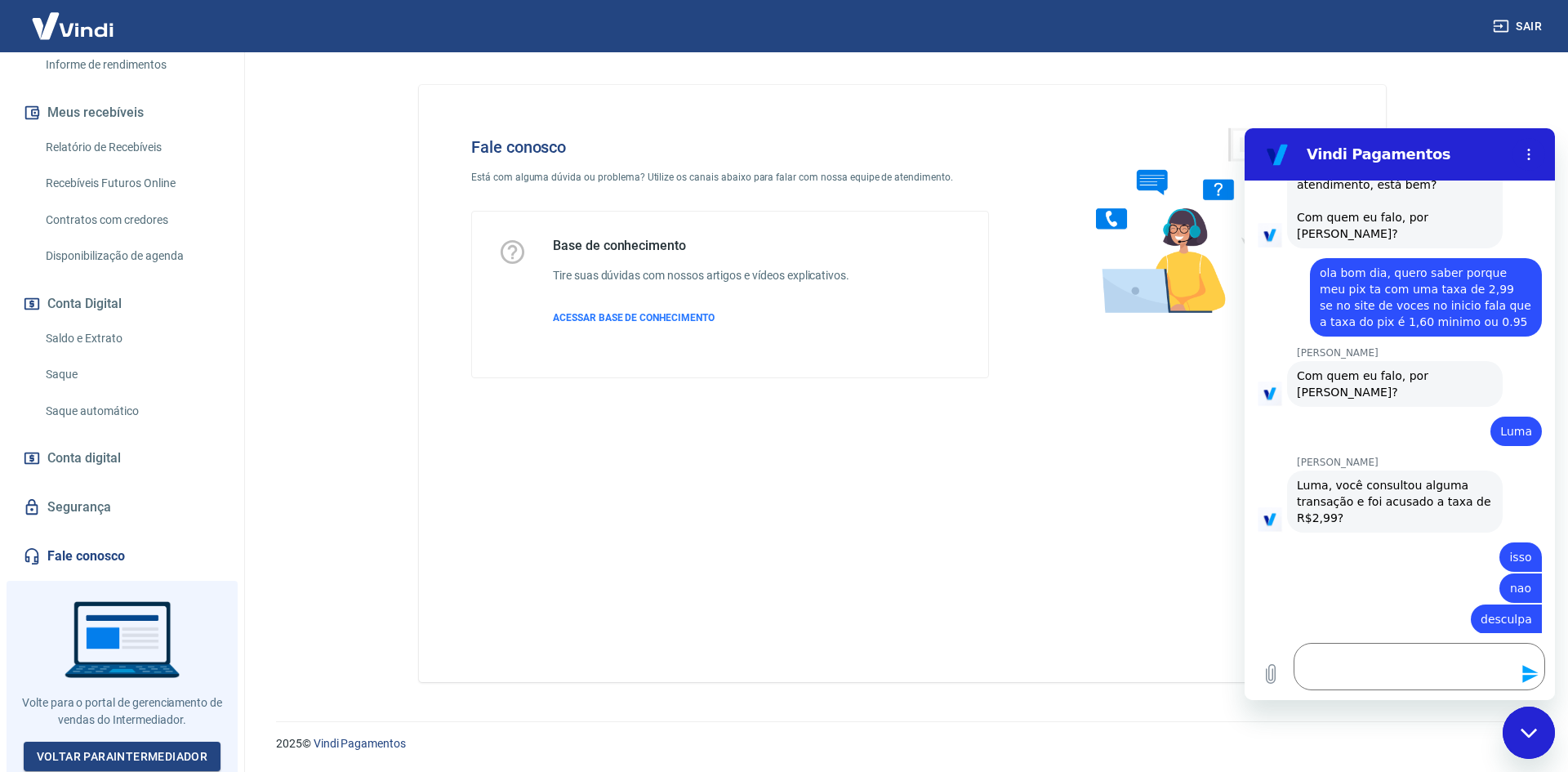
scroll to position [1374, 0]
click at [1529, 721] on div "Marcele dos Santos está digitando" at bounding box center [1407, 734] width 297 height 26
click at [1276, 665] on icon "Carregar arquivo" at bounding box center [1271, 673] width 20 height 20
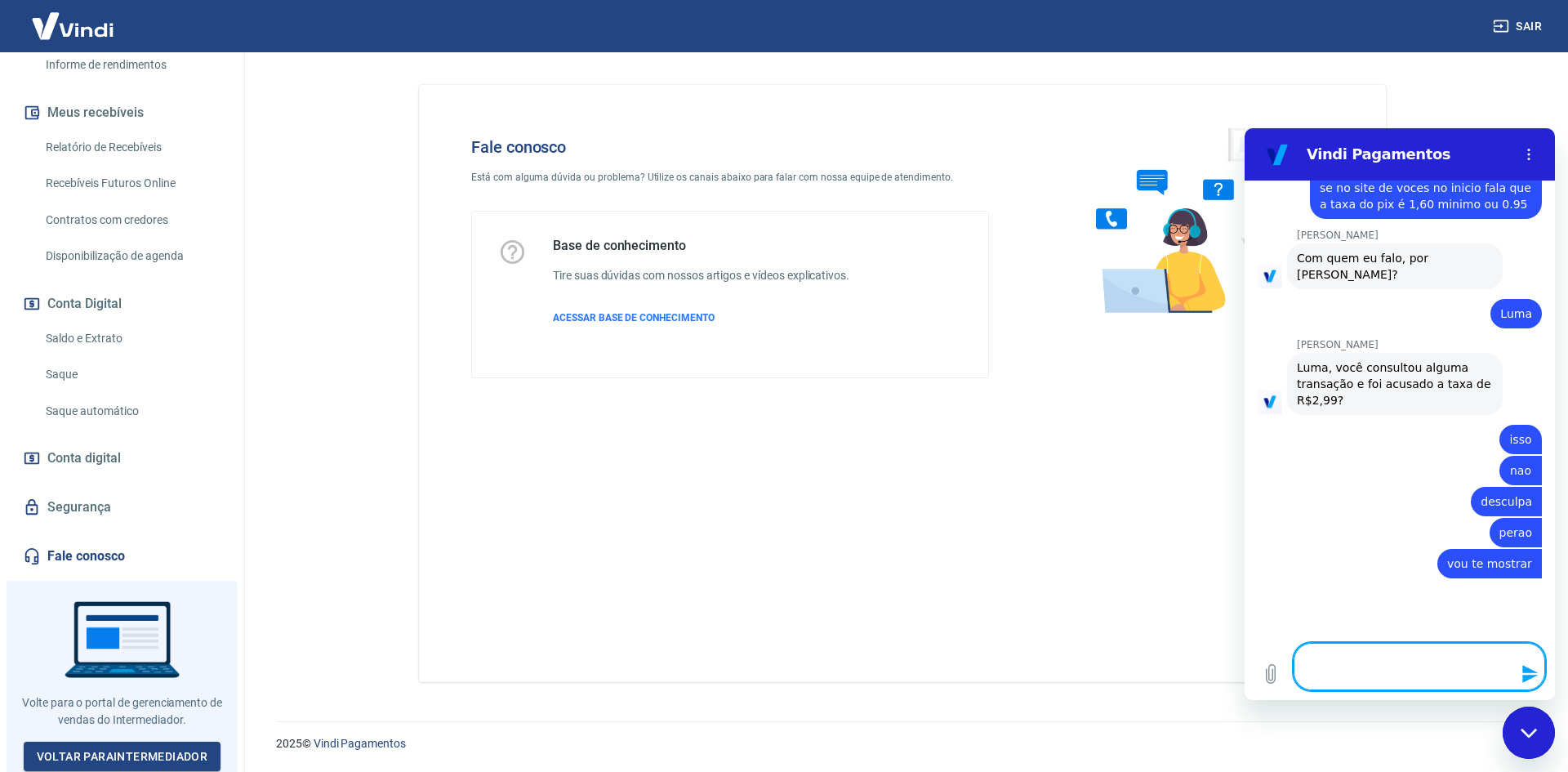
scroll to position [1495, 0]
click at [1369, 661] on textarea at bounding box center [1419, 667] width 252 height 48
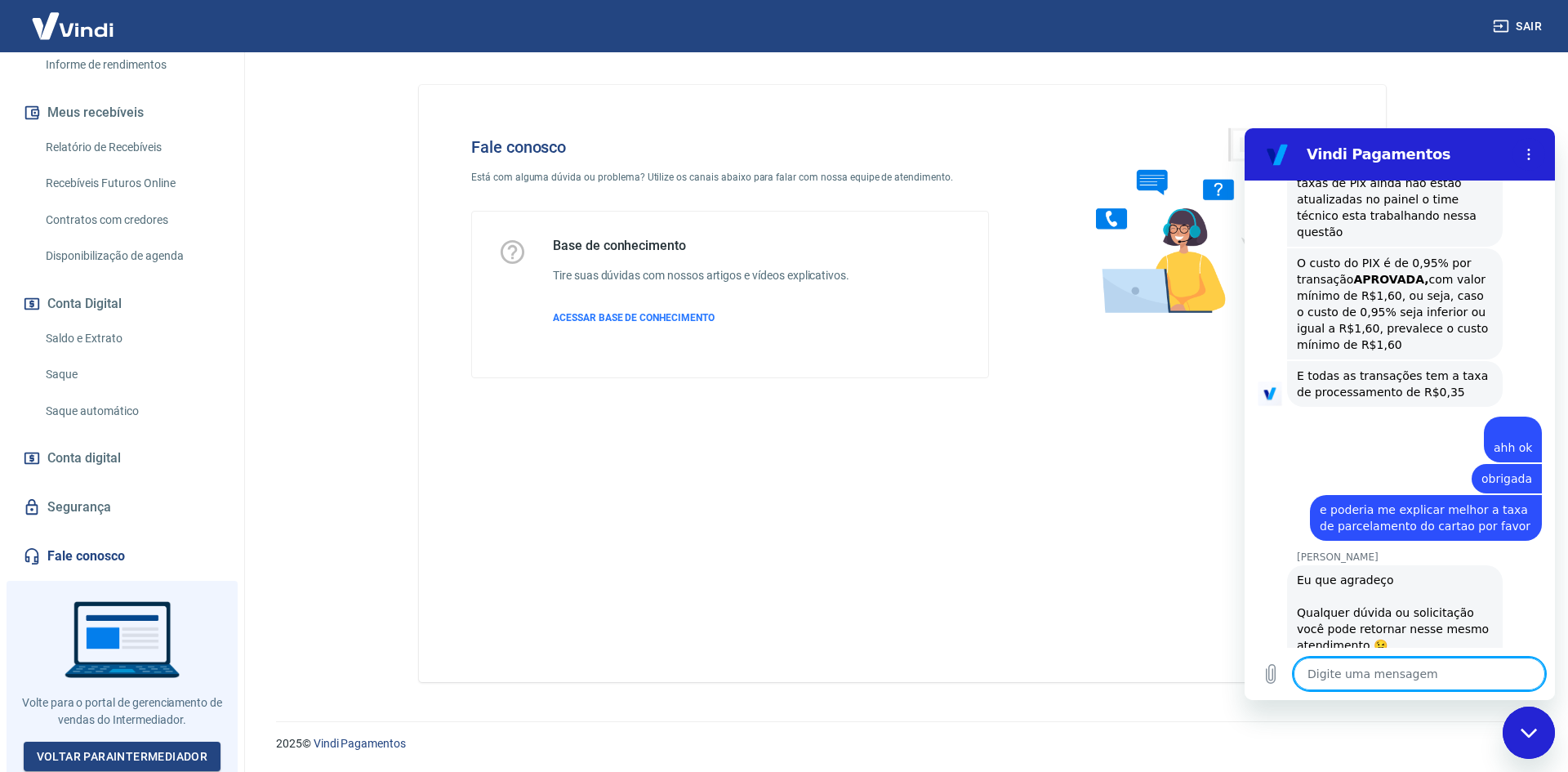
scroll to position [2106, 0]
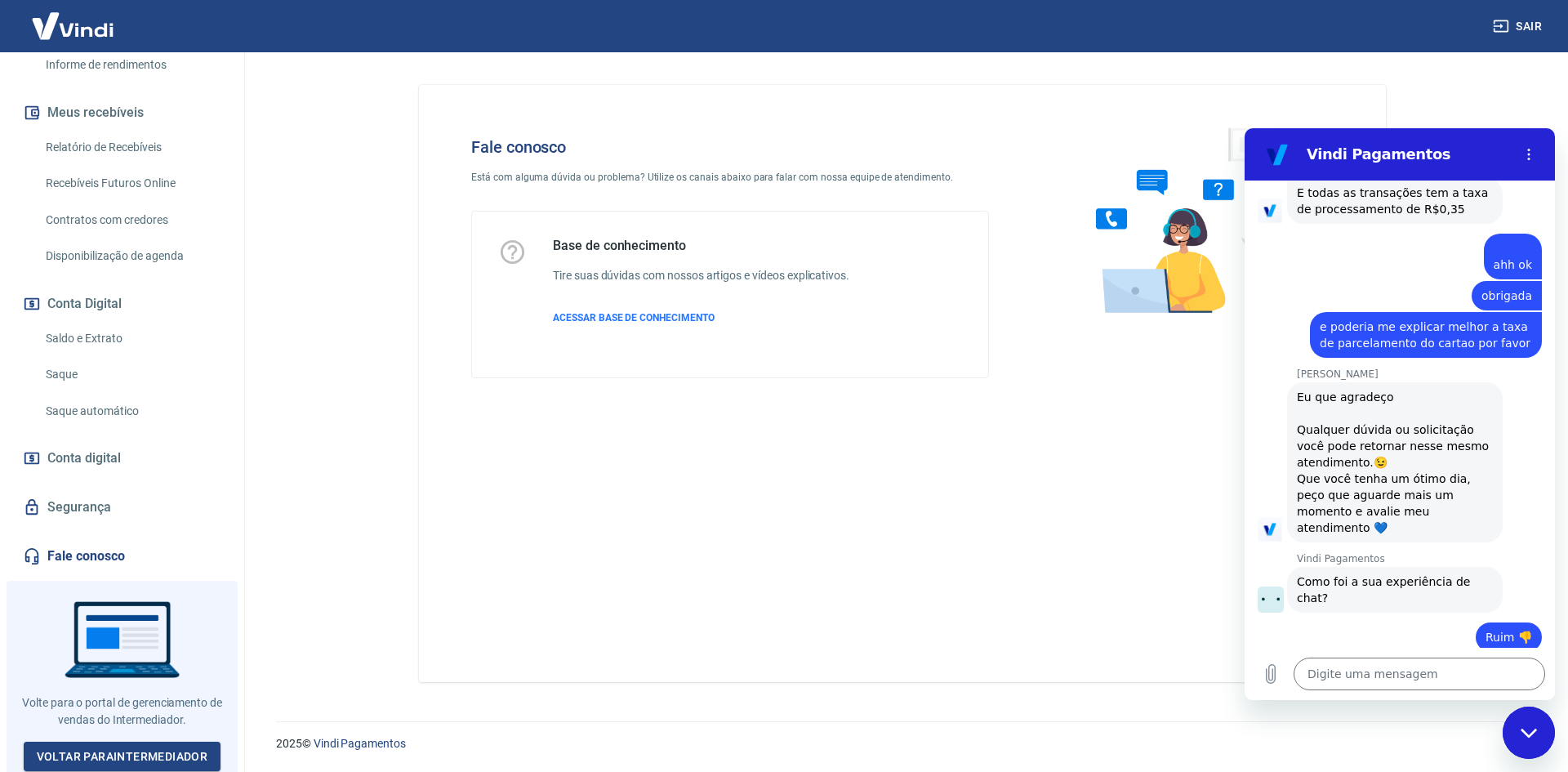
scroll to position [2246, 0]
click at [1504, 764] on button "Enviar" at bounding box center [1496, 781] width 64 height 32
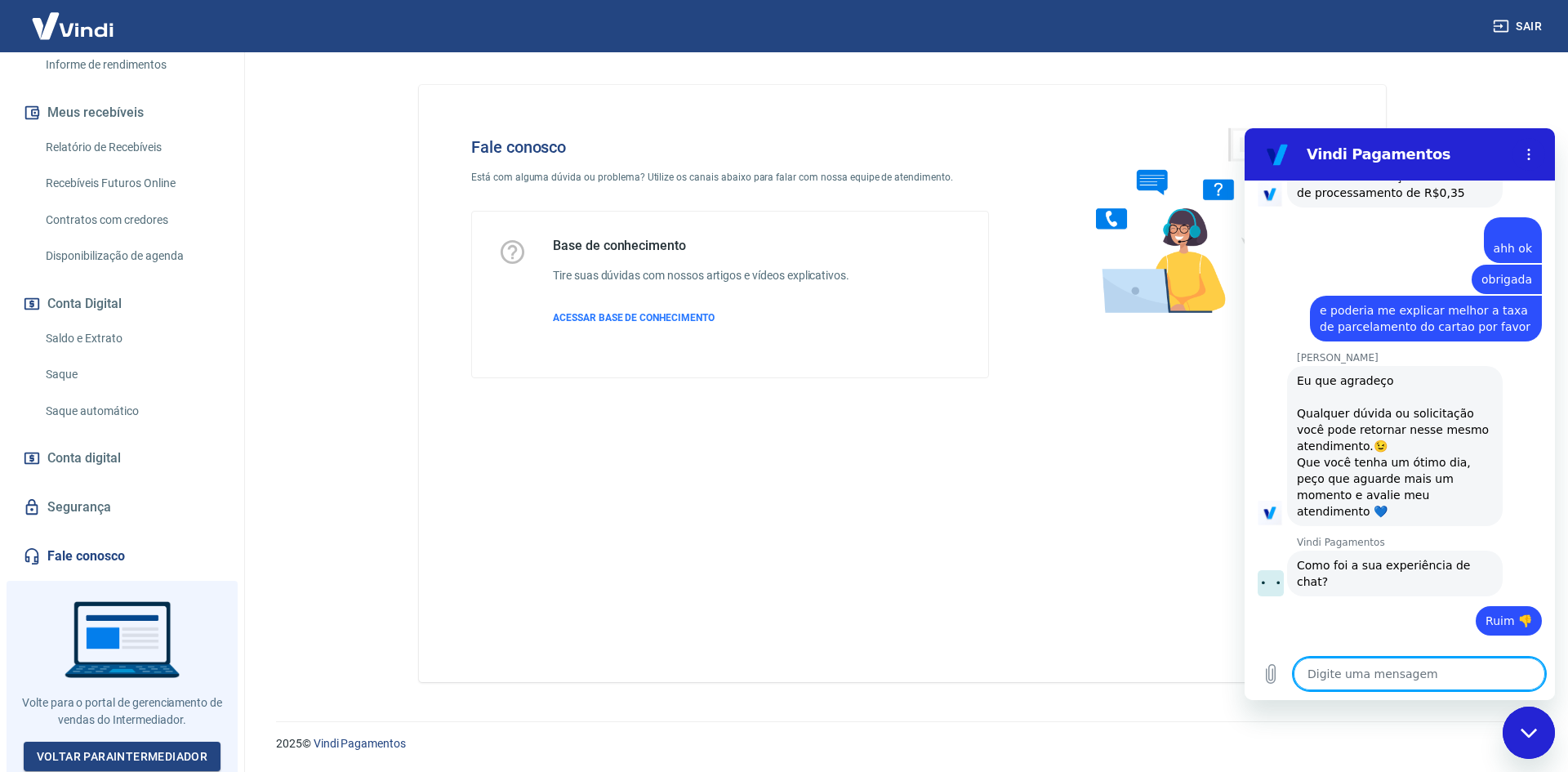
scroll to position [2268, 0]
click at [1474, 671] on textarea at bounding box center [1419, 674] width 252 height 32
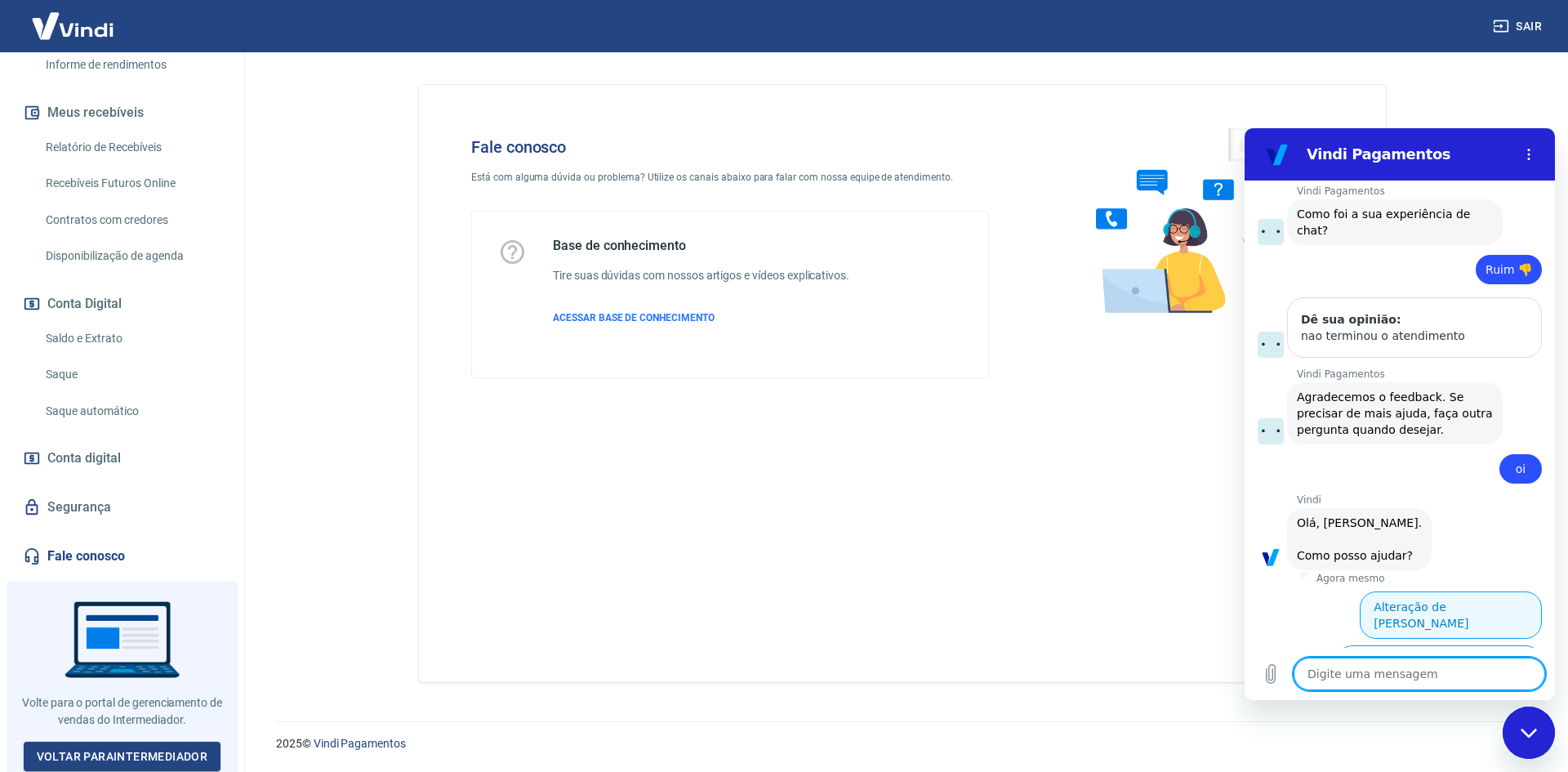
scroll to position [2732, 0]
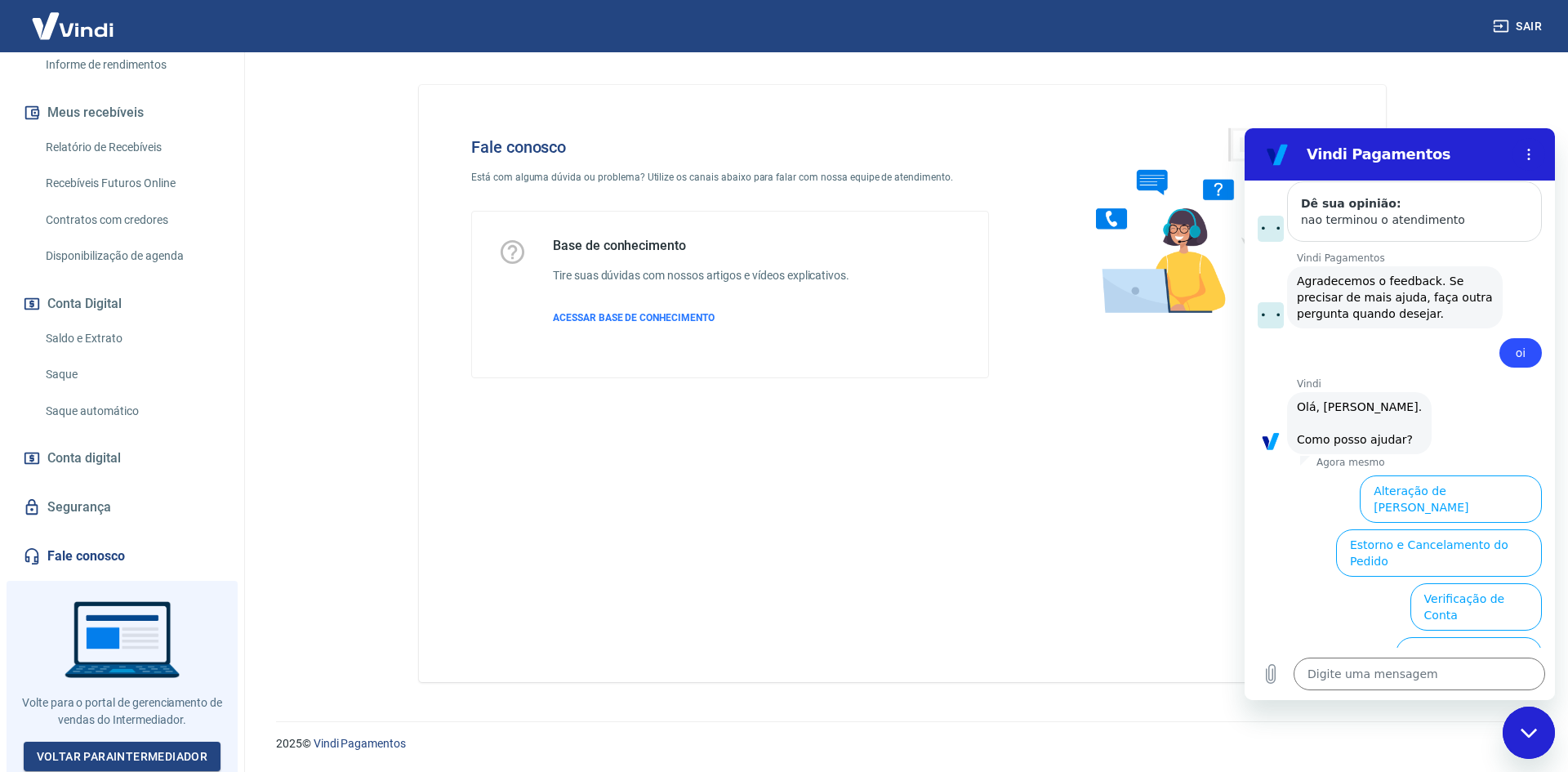
click at [1504, 745] on button "Taxas e Parcelamento" at bounding box center [1475, 769] width 136 height 48
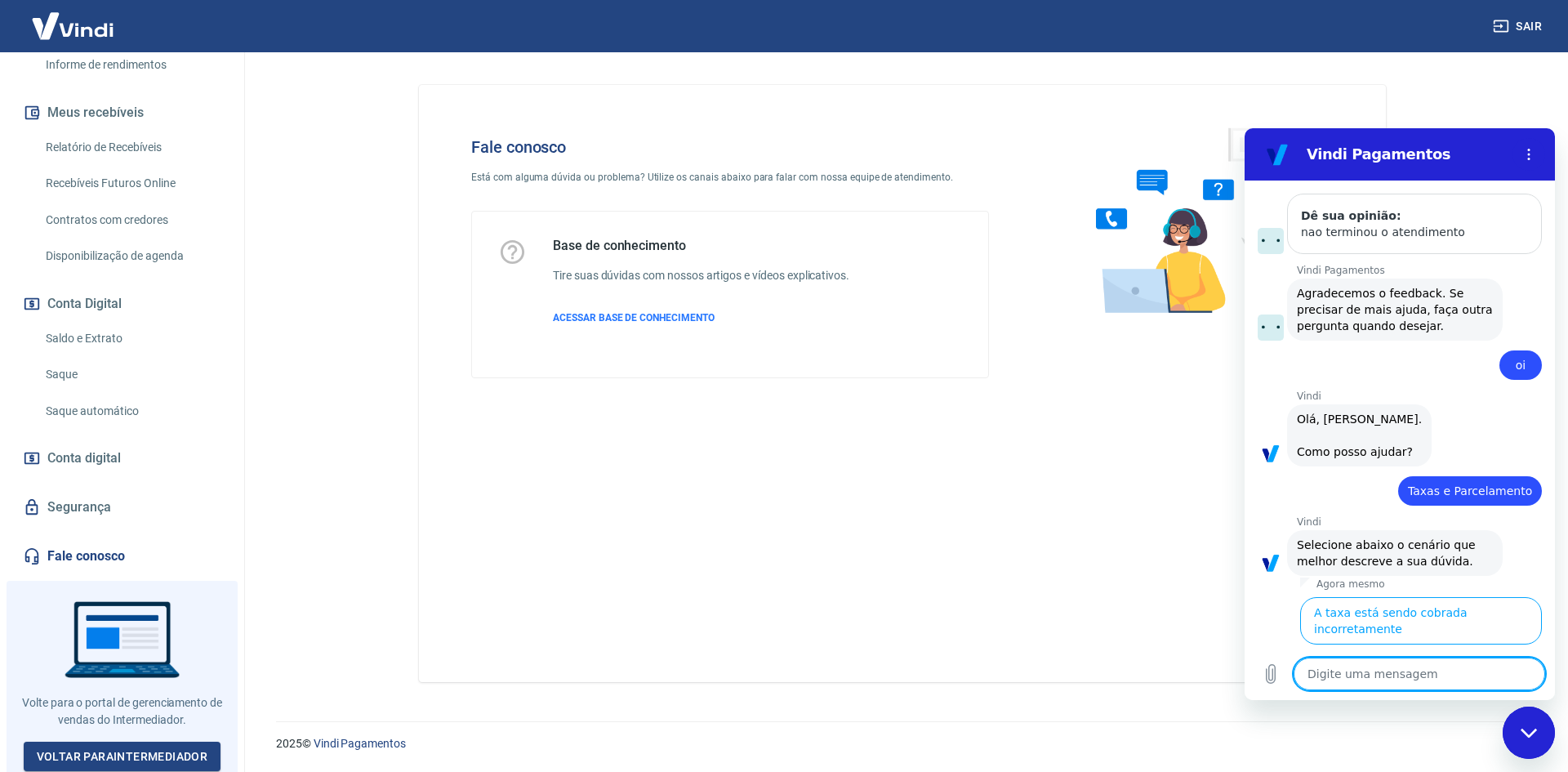
scroll to position [2723, 0]
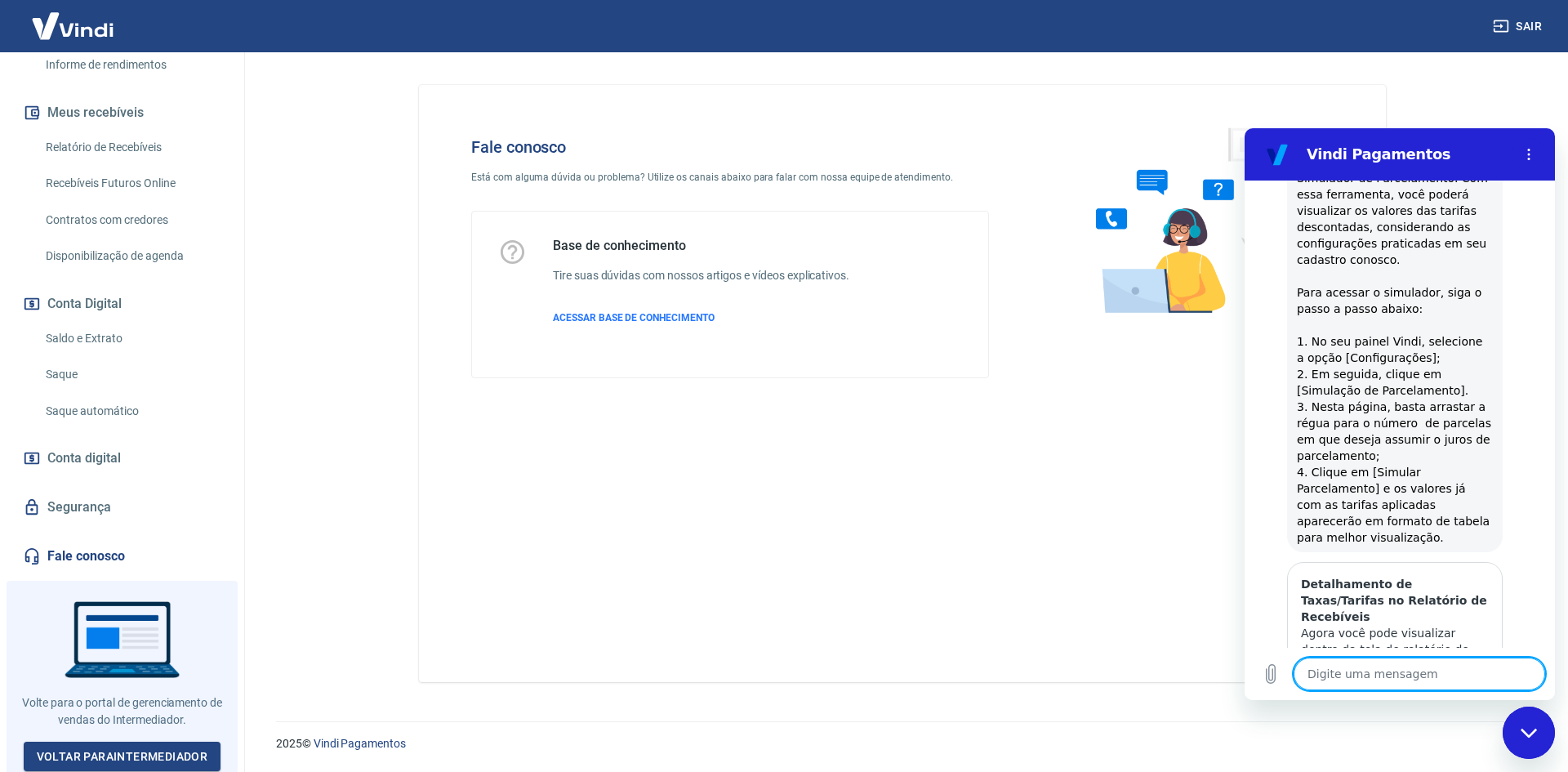
scroll to position [3542, 0]
click at [1391, 681] on textarea at bounding box center [1419, 674] width 252 height 32
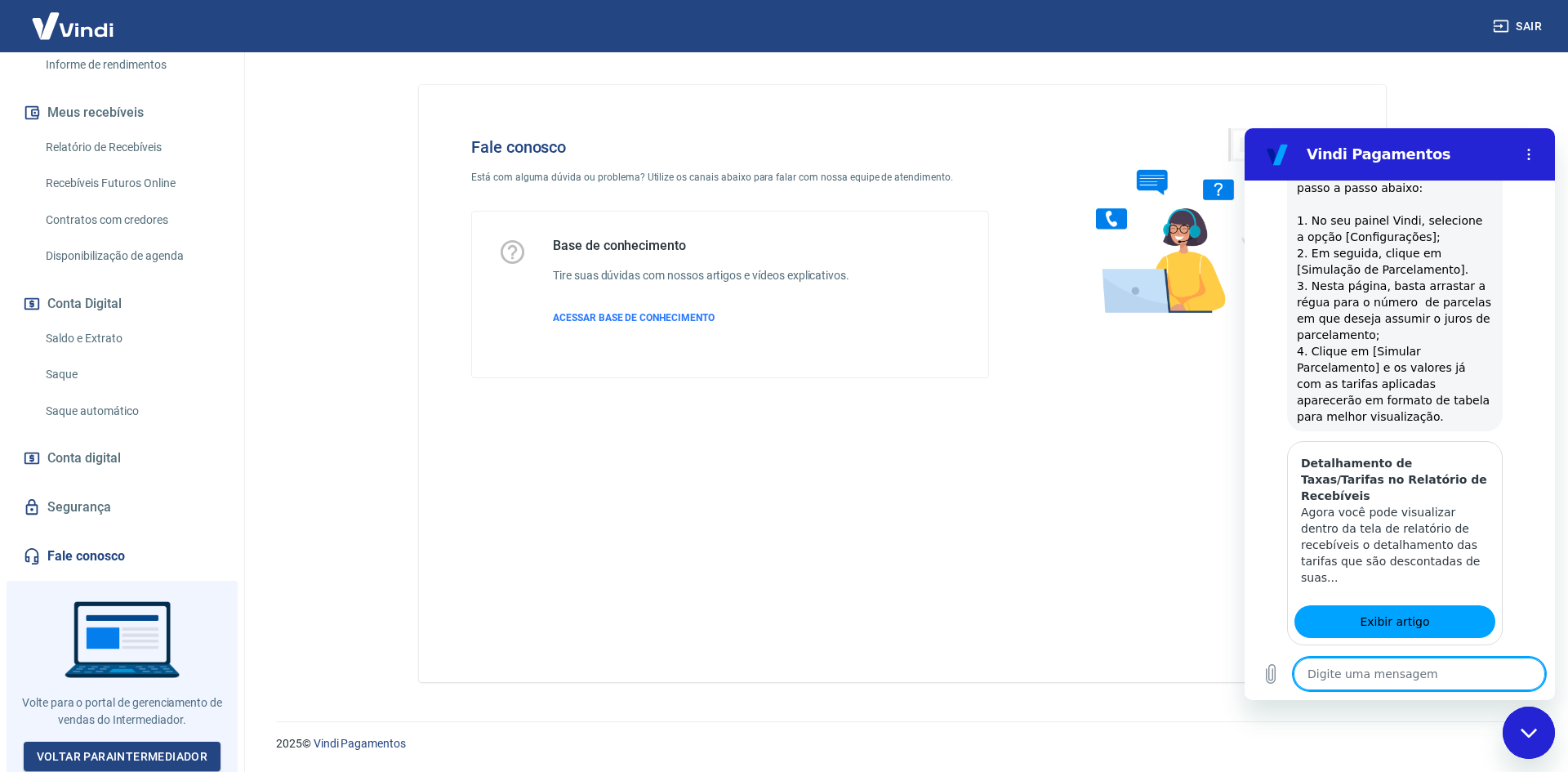
scroll to position [3663, 0]
click at [1439, 670] on textarea at bounding box center [1419, 674] width 252 height 32
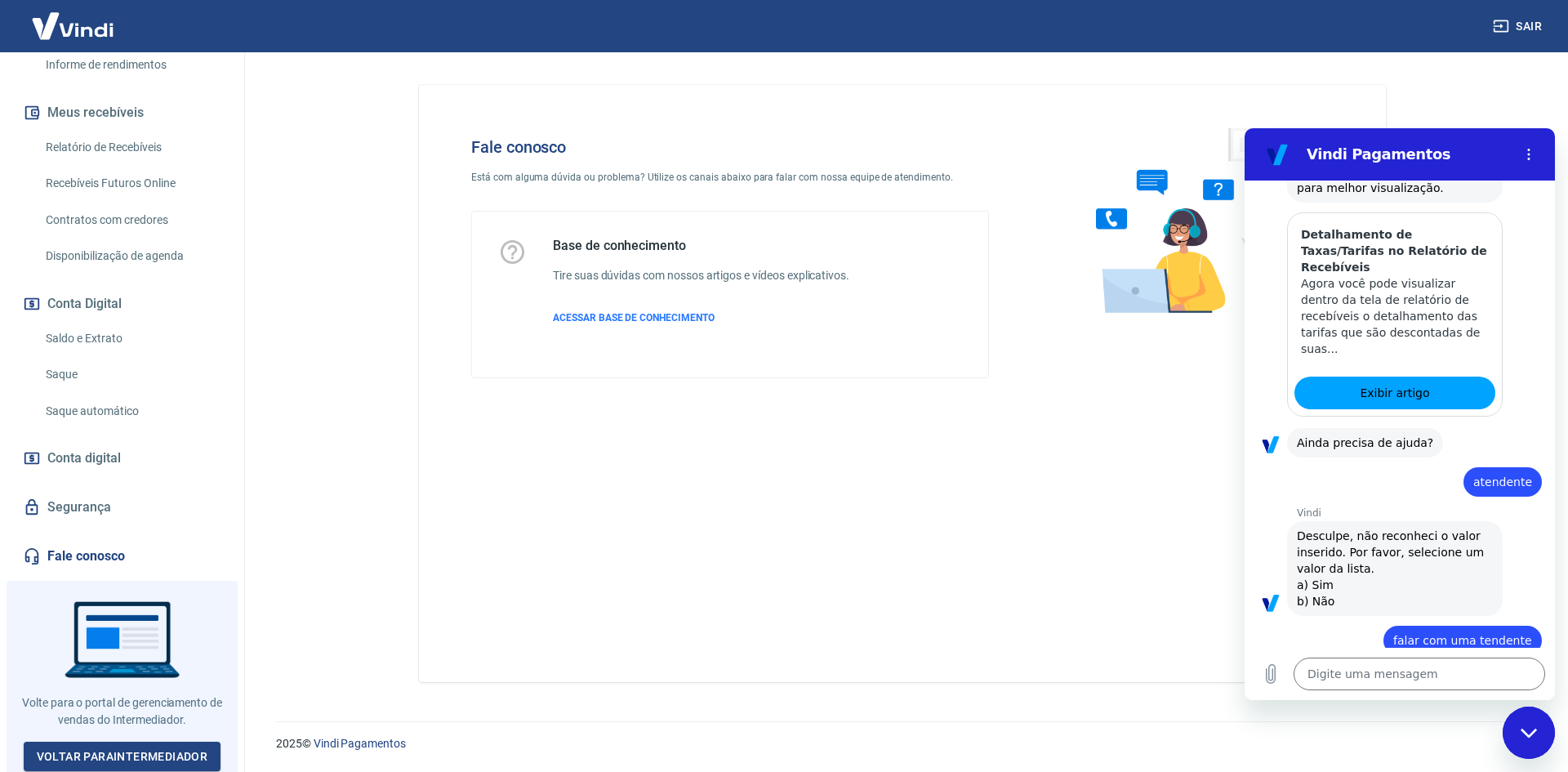
scroll to position [3891, 0]
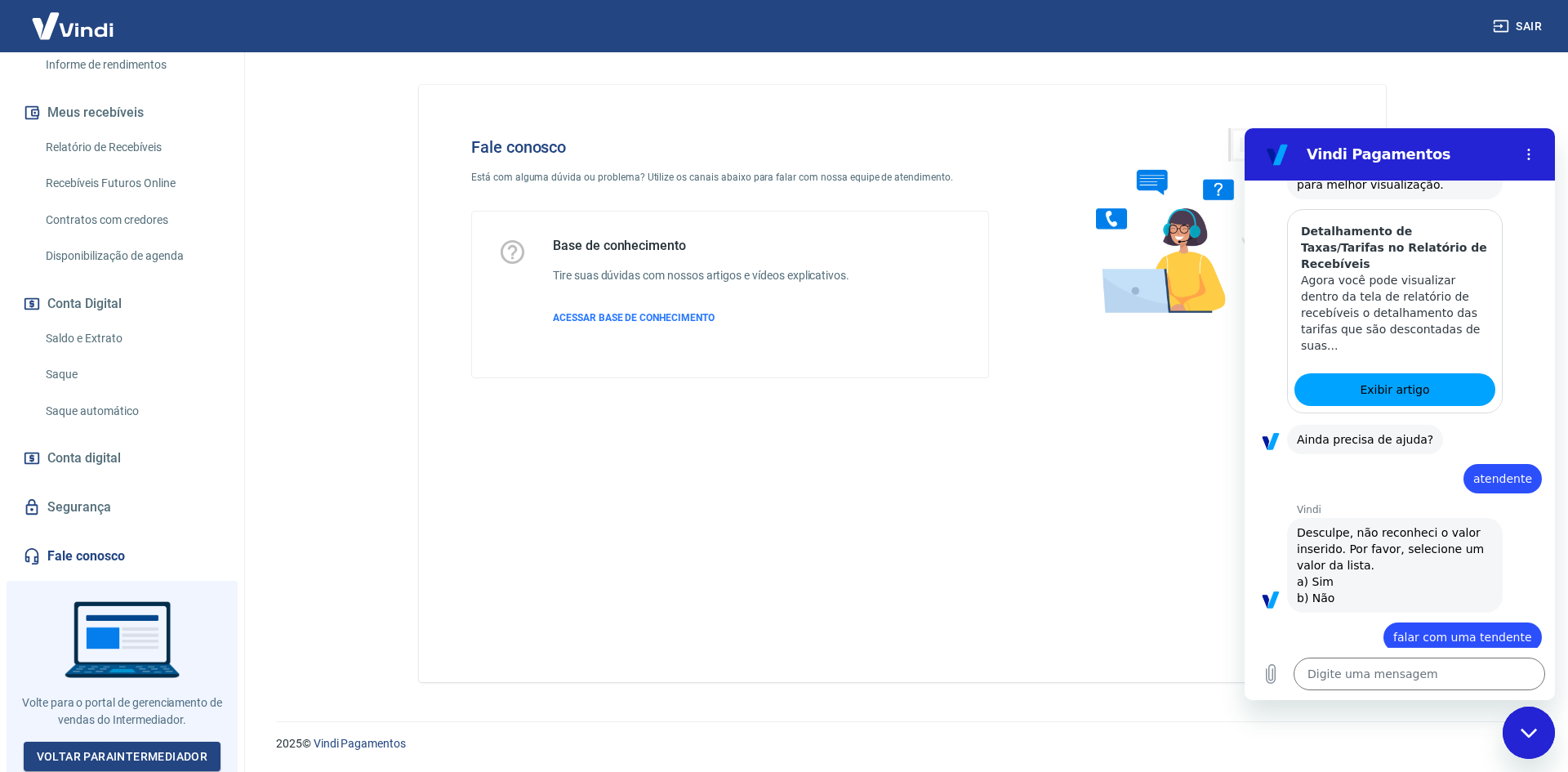
click at [1347, 662] on textarea at bounding box center [1419, 674] width 252 height 32
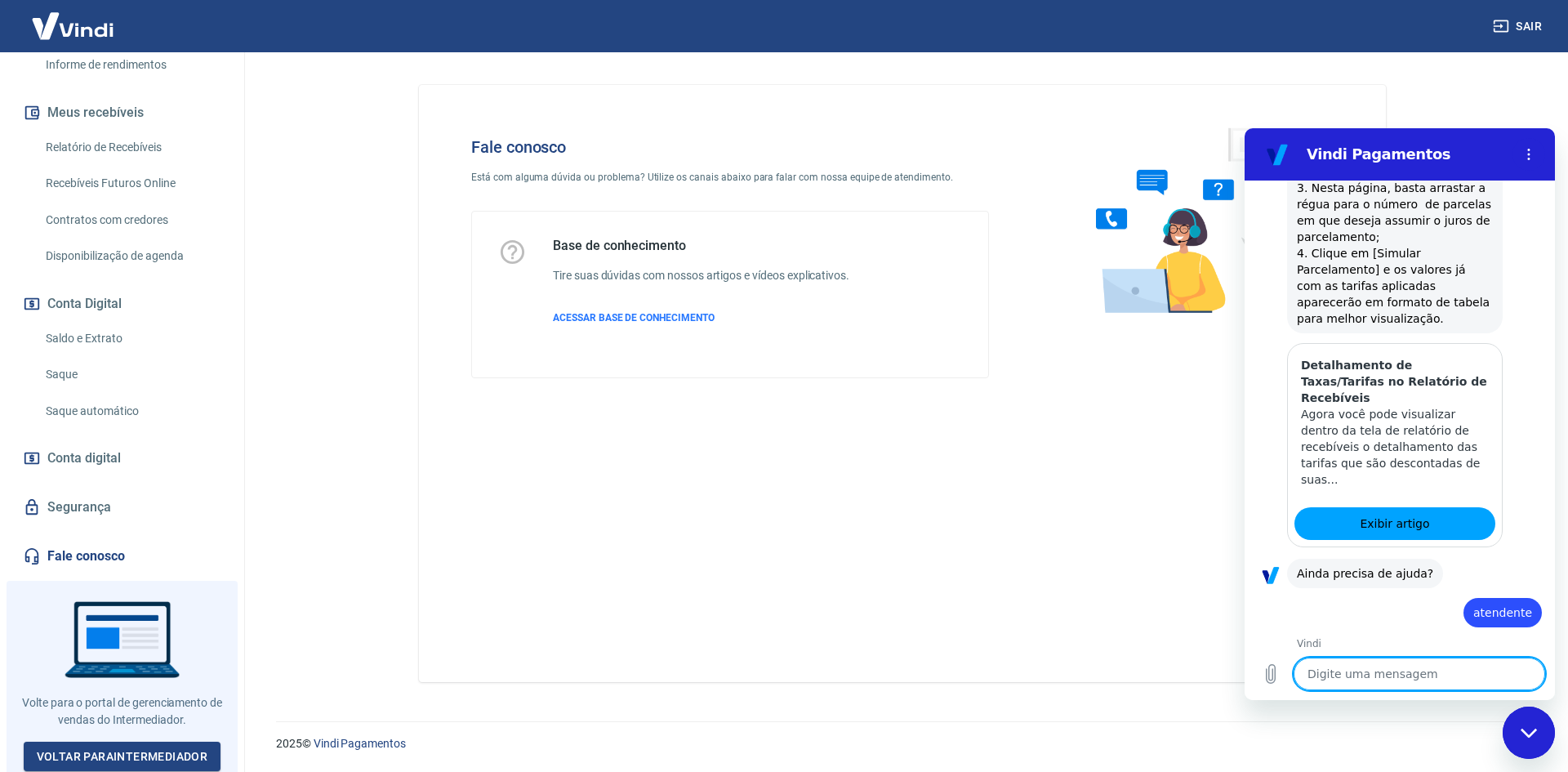
scroll to position [4166, 0]
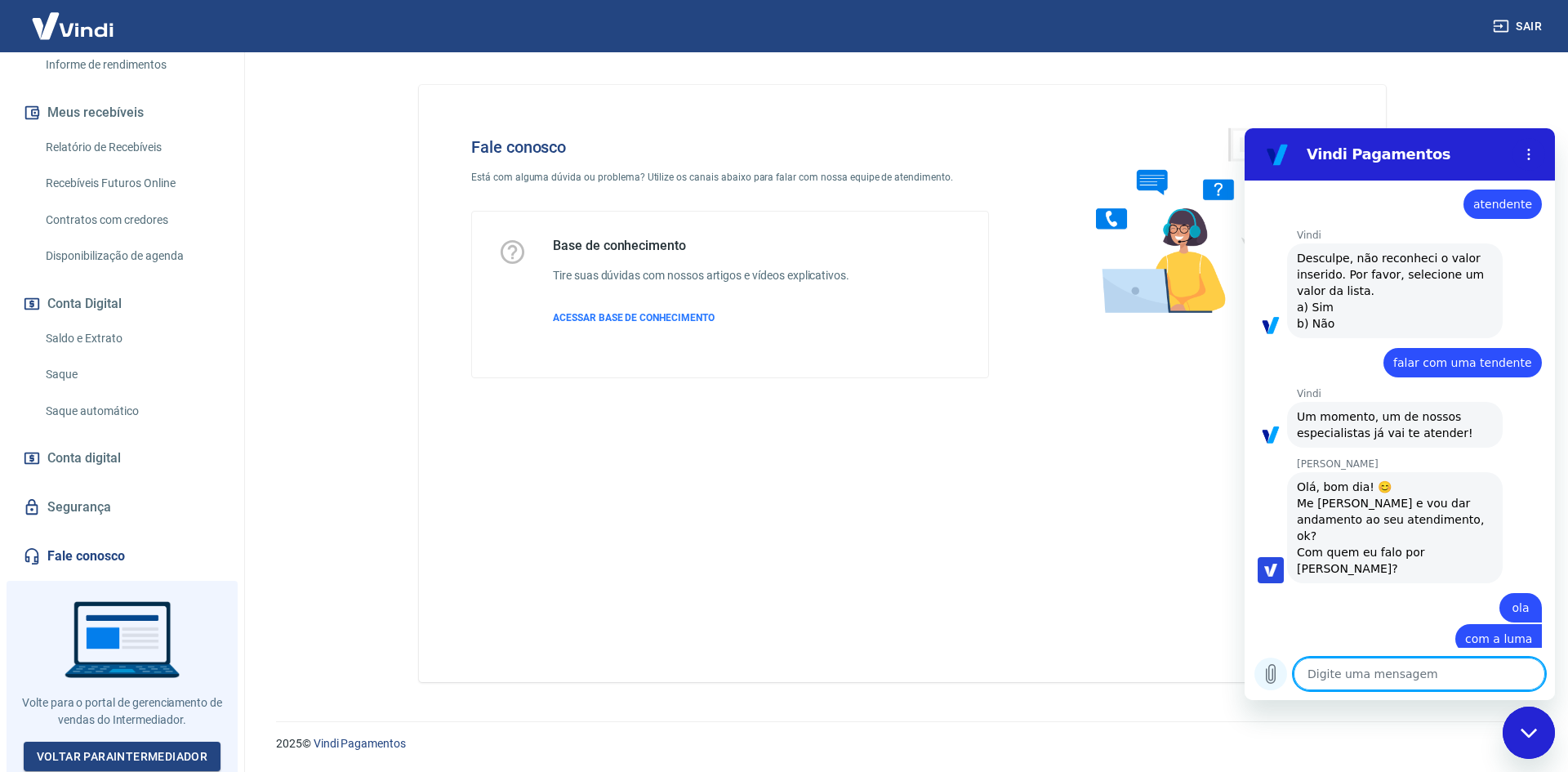
click at [1267, 674] on icon "Carregar arquivo" at bounding box center [1271, 674] width 9 height 19
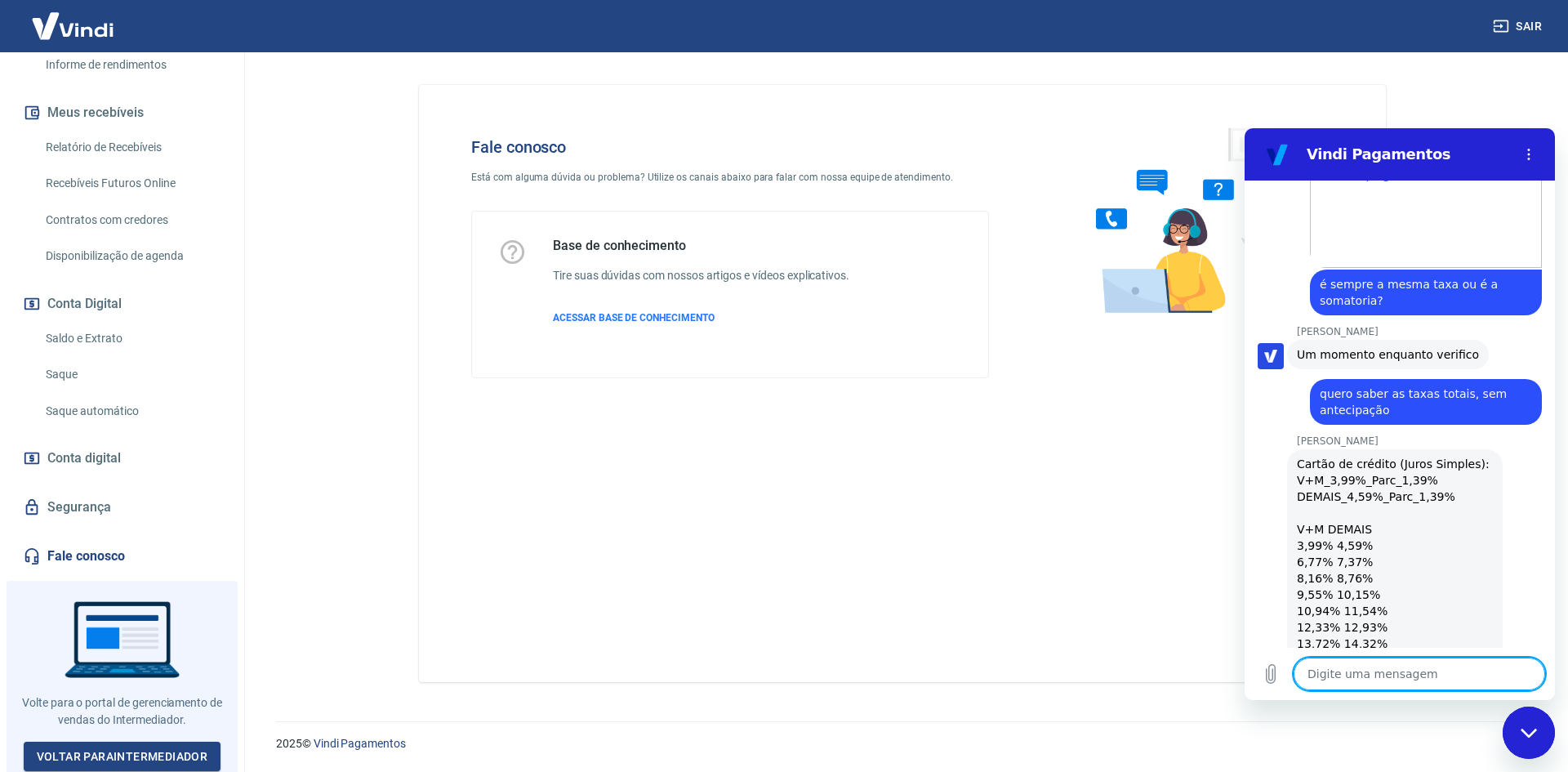
scroll to position [4887, 0]
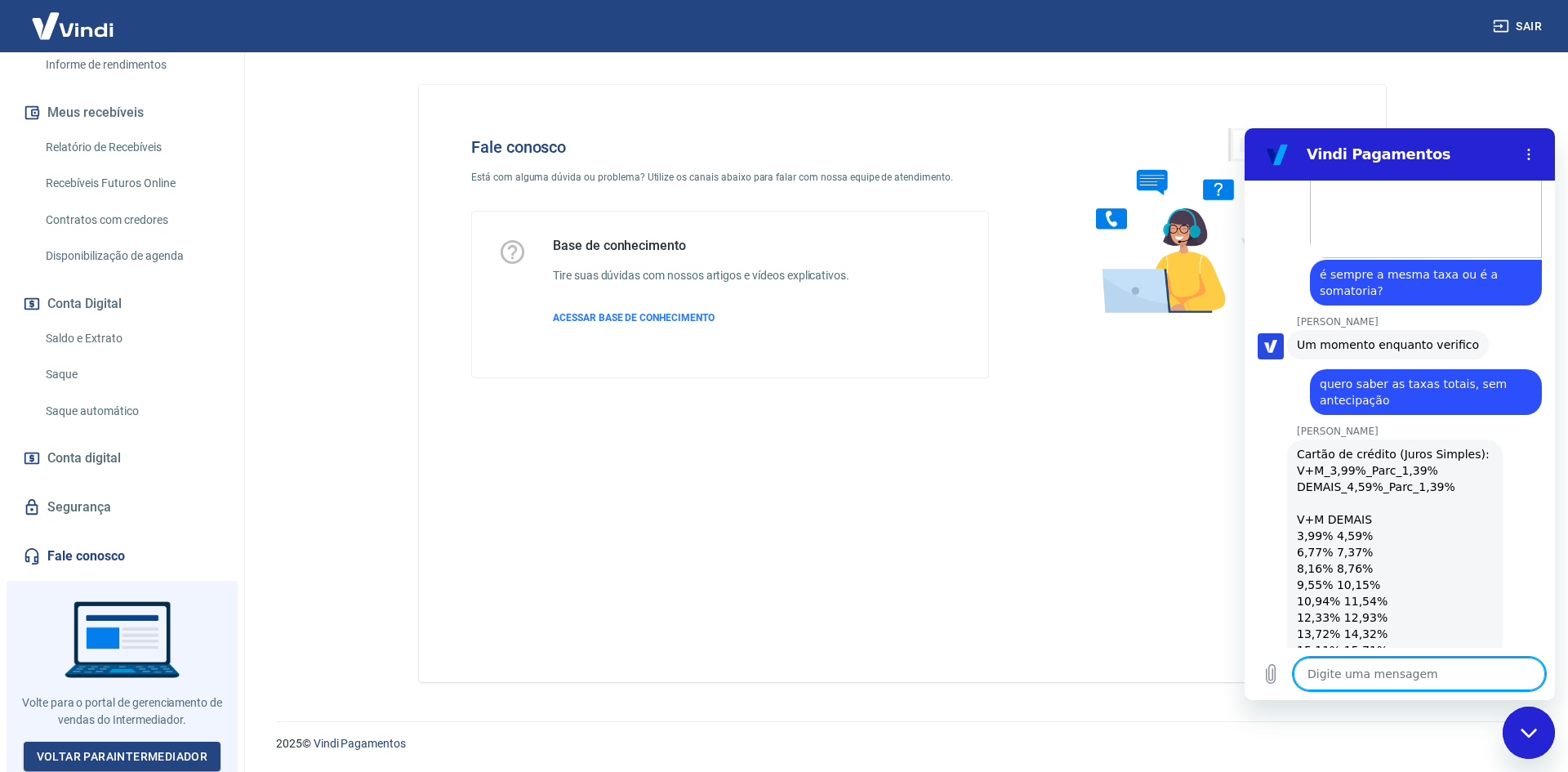
click at [1393, 684] on textarea at bounding box center [1419, 674] width 252 height 32
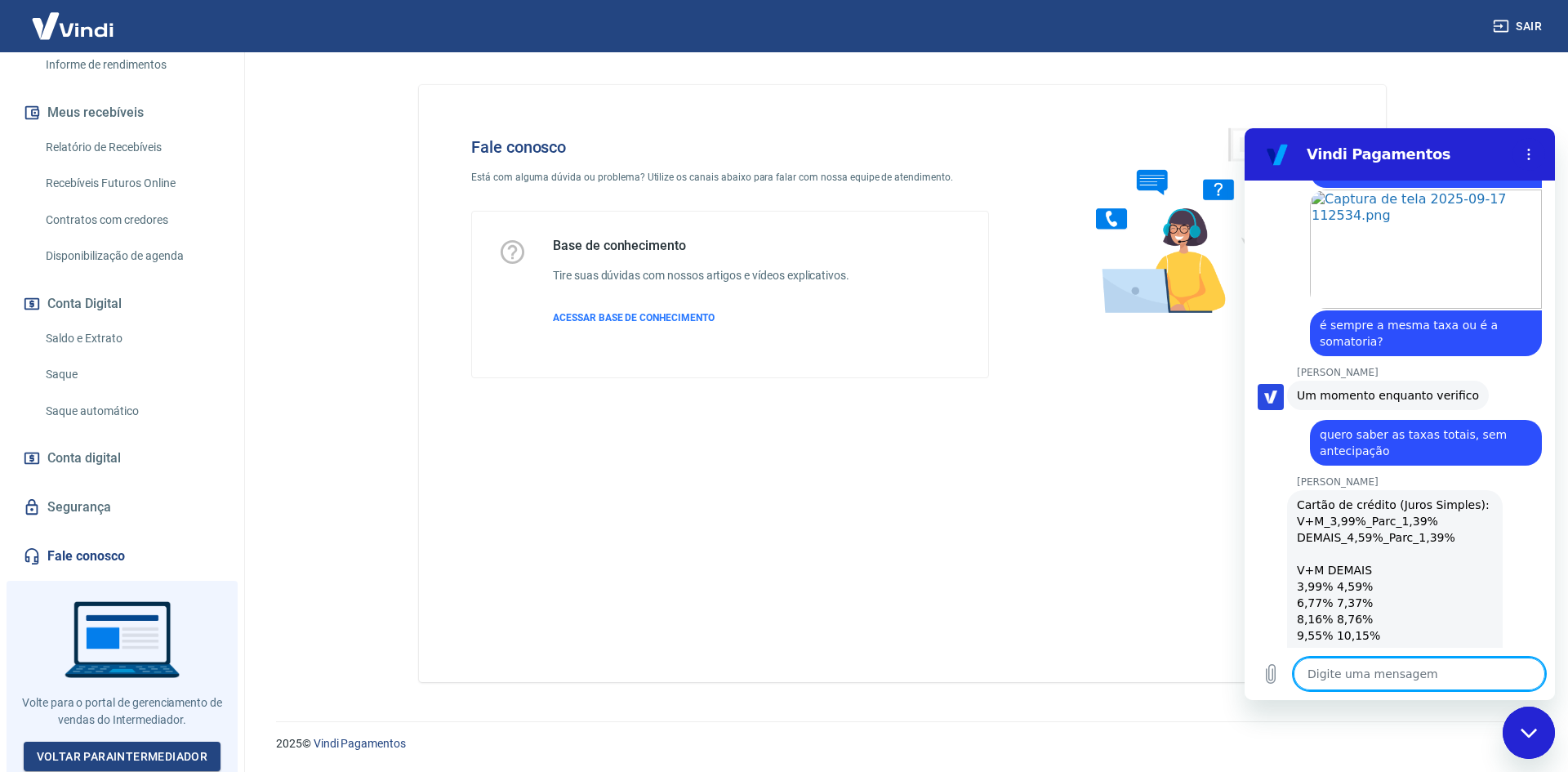
scroll to position [4827, 0]
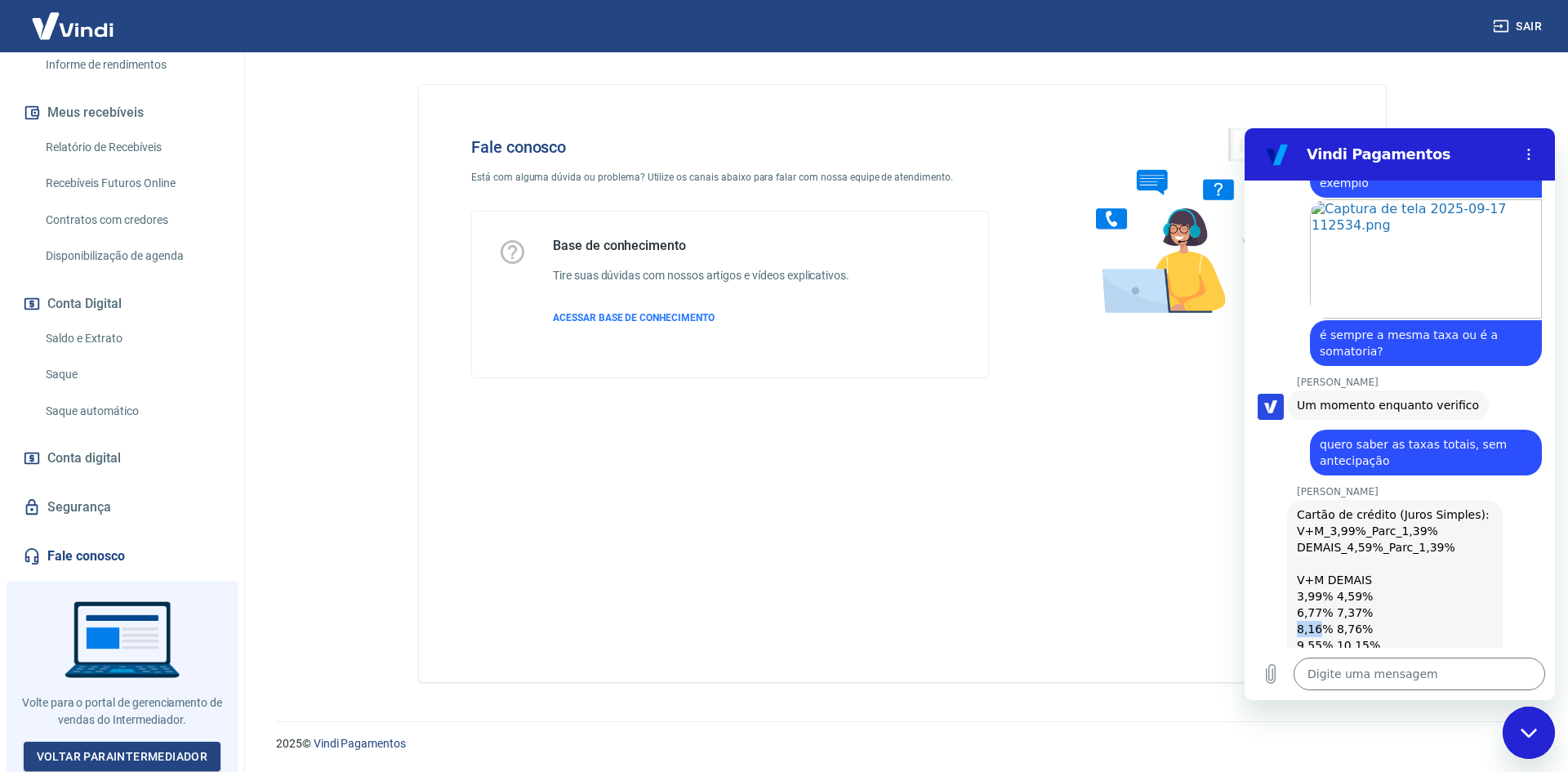
drag, startPoint x: 1321, startPoint y: 396, endPoint x: 1281, endPoint y: 401, distance: 40.3
click at [1281, 498] on div "Andrezza Torres diz: Cartão de crédito (Juros Simples): V+M_3,99%_Parc_1,39% DE…" at bounding box center [1407, 718] width 297 height 440
click at [1397, 507] on div "Cartão de crédito (Juros Simples): V+M_3,99%_Parc_1,39% DEMAIS_4,59%_Parc_1,39%…" at bounding box center [1395, 719] width 196 height 425
click at [1367, 507] on div "Cartão de crédito (Juros Simples): V+M_3,99%_Parc_1,39% DEMAIS_4,59%_Parc_1,39%…" at bounding box center [1395, 719] width 196 height 425
drag, startPoint x: 1366, startPoint y: 401, endPoint x: 1290, endPoint y: 406, distance: 76.2
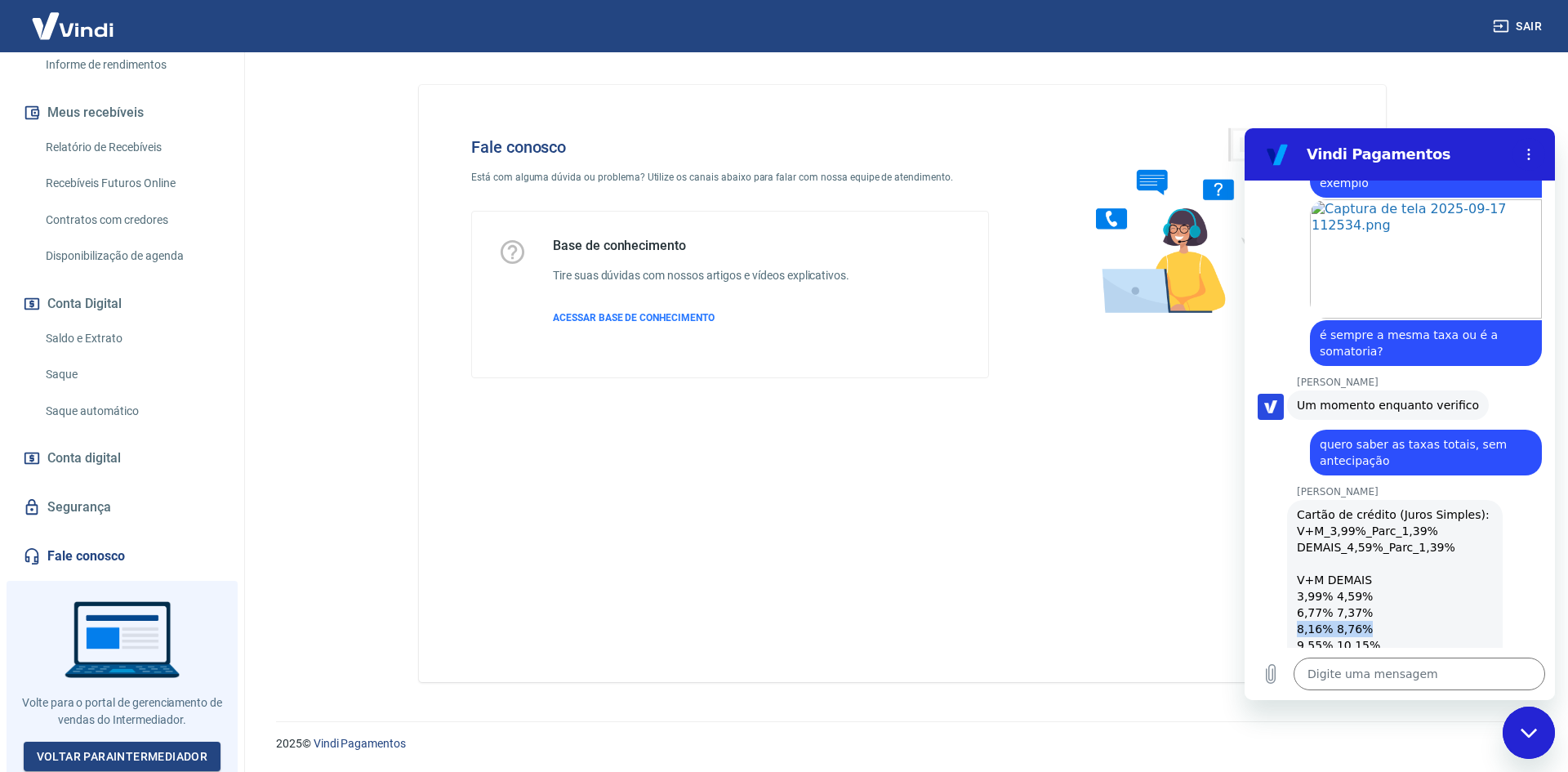
click at [1290, 500] on div "Andrezza Torres diz: Cartão de crédito (Juros Simples): V+M_3,99%_Parc_1,39% DE…" at bounding box center [1395, 718] width 216 height 438
click at [1346, 507] on div "Cartão de crédito (Juros Simples): V+M_3,99%_Parc_1,39% DEMAIS_4,59%_Parc_1,39%…" at bounding box center [1395, 719] width 196 height 425
click at [1344, 554] on div "Cartão de crédito (Juros Simples): V+M_3,99%_Parc_1,39% DEMAIS_4,59%_Parc_1,39%…" at bounding box center [1395, 719] width 196 height 425
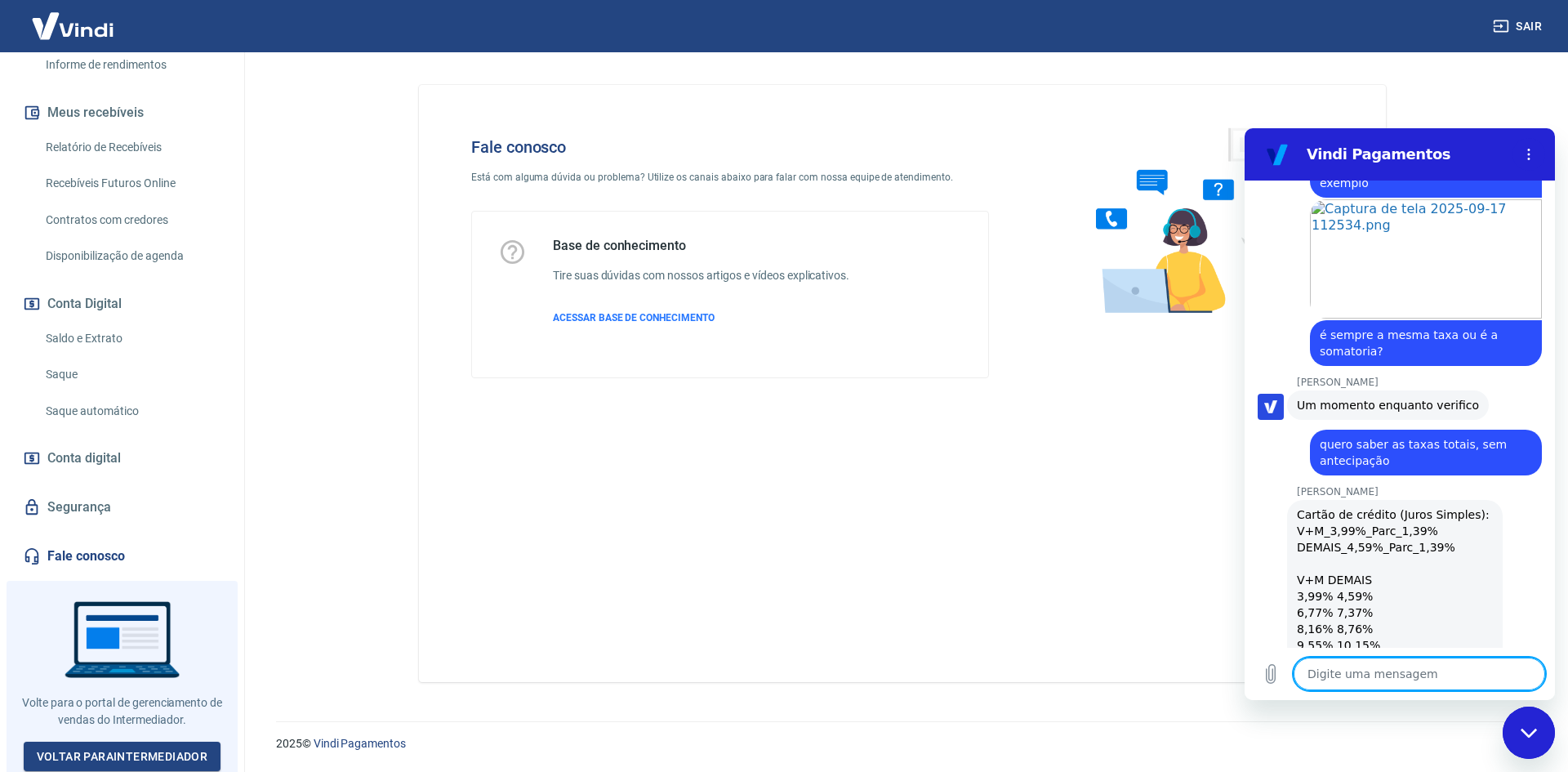
scroll to position [5031, 0]
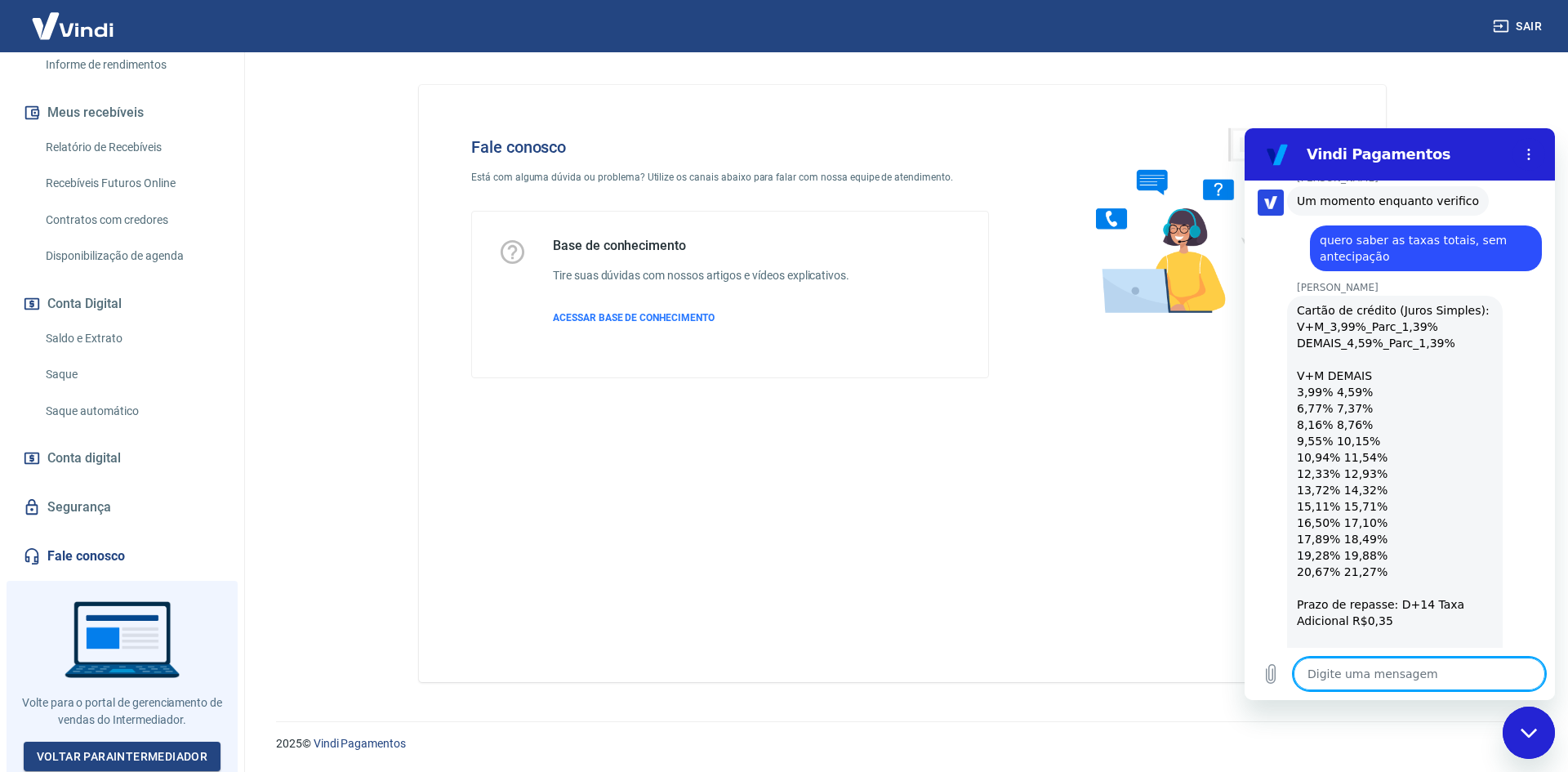
click at [1418, 677] on textarea at bounding box center [1419, 674] width 252 height 32
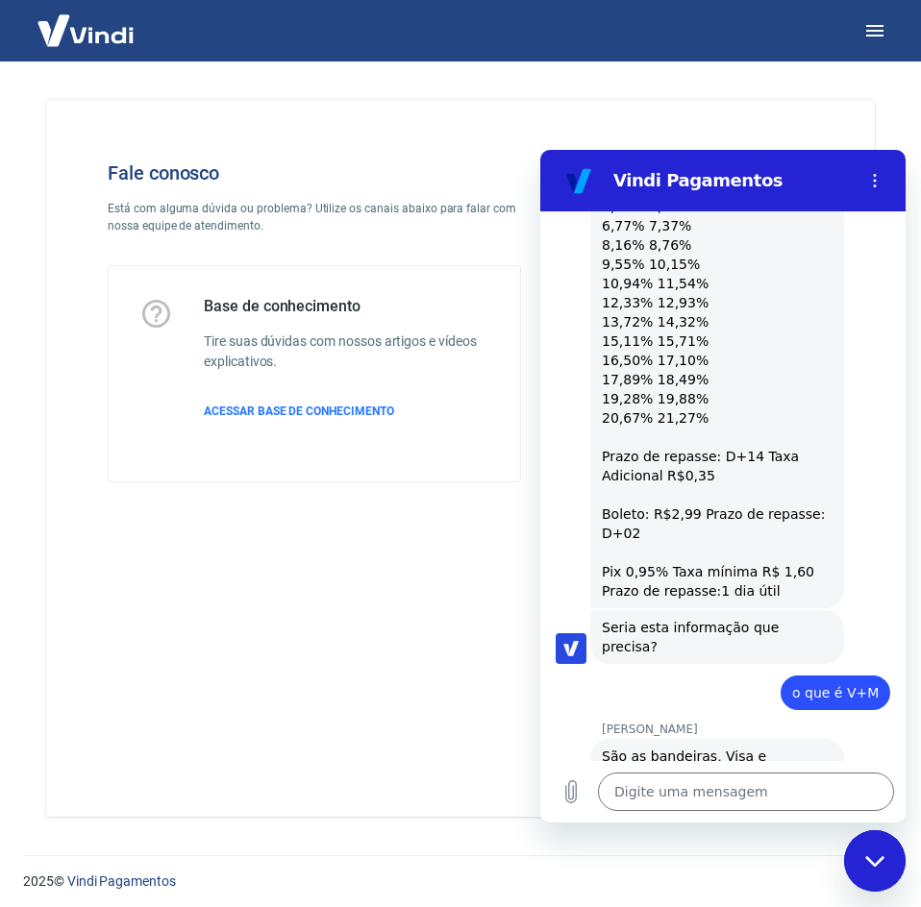
scroll to position [6267, 0]
